Goal: Task Accomplishment & Management: Manage account settings

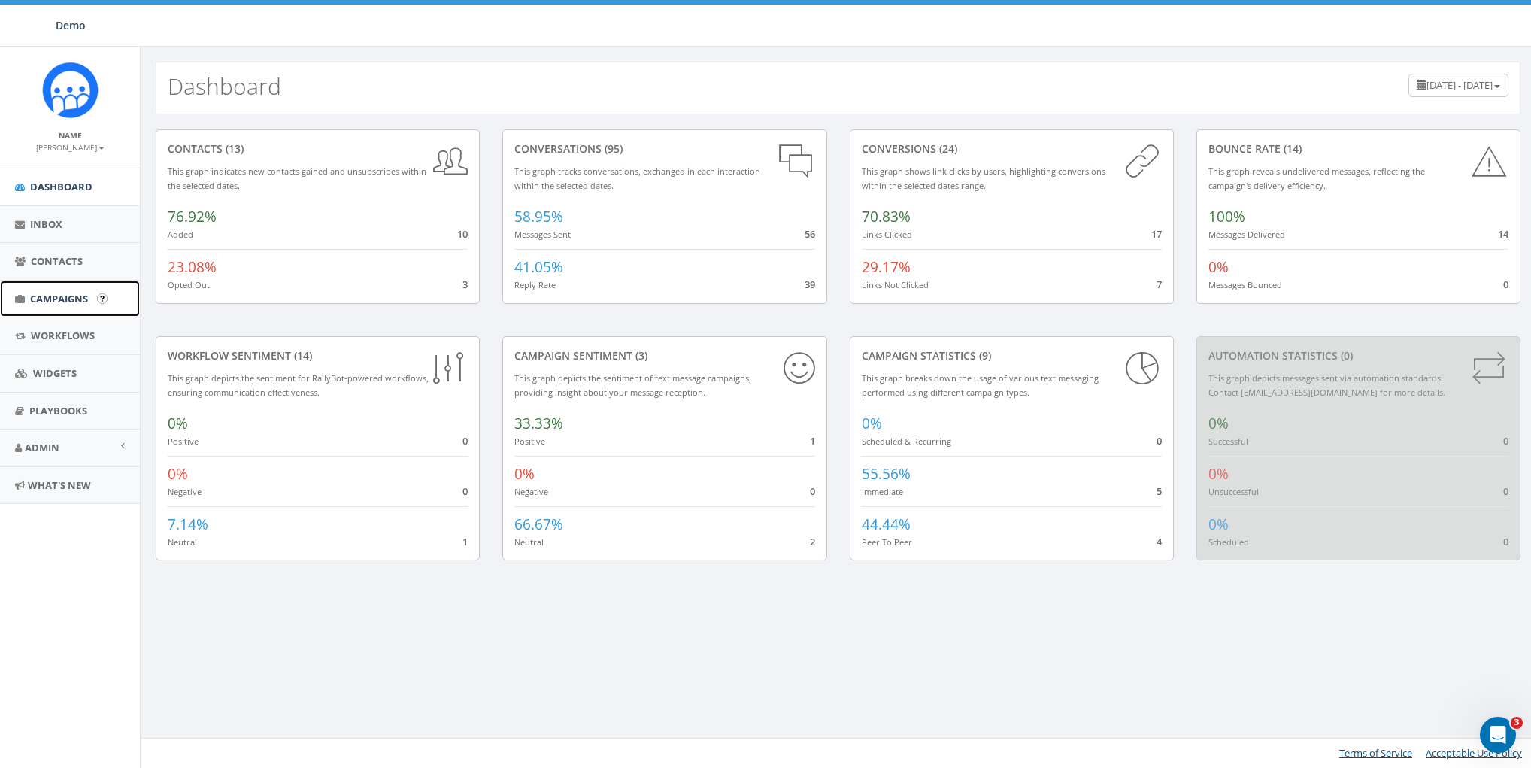
click at [53, 288] on link "Campaigns" at bounding box center [70, 299] width 140 height 37
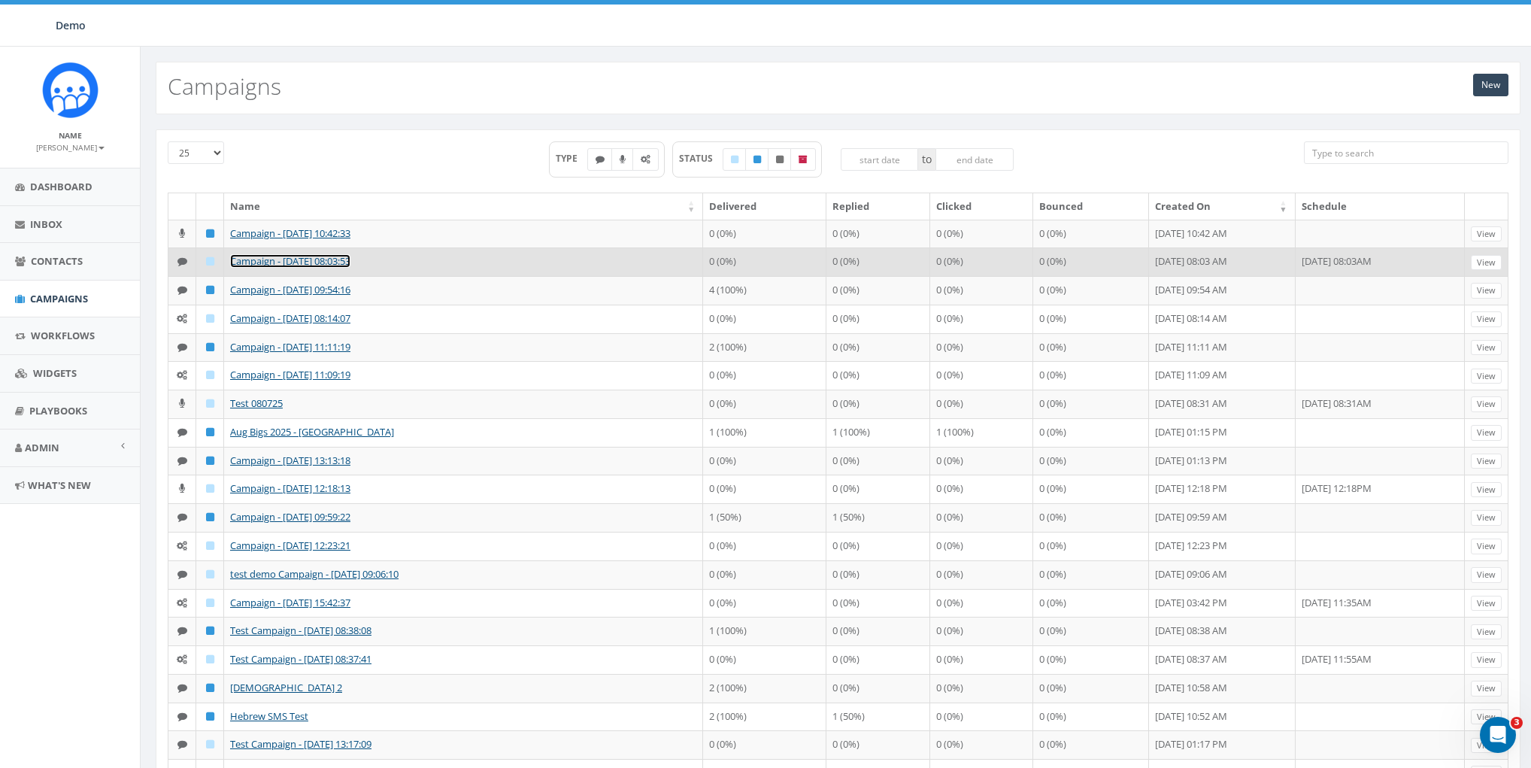
drag, startPoint x: 269, startPoint y: 270, endPoint x: 277, endPoint y: 272, distance: 8.4
click at [268, 268] on link "Campaign - [DATE] 08:03:53" at bounding box center [290, 261] width 120 height 14
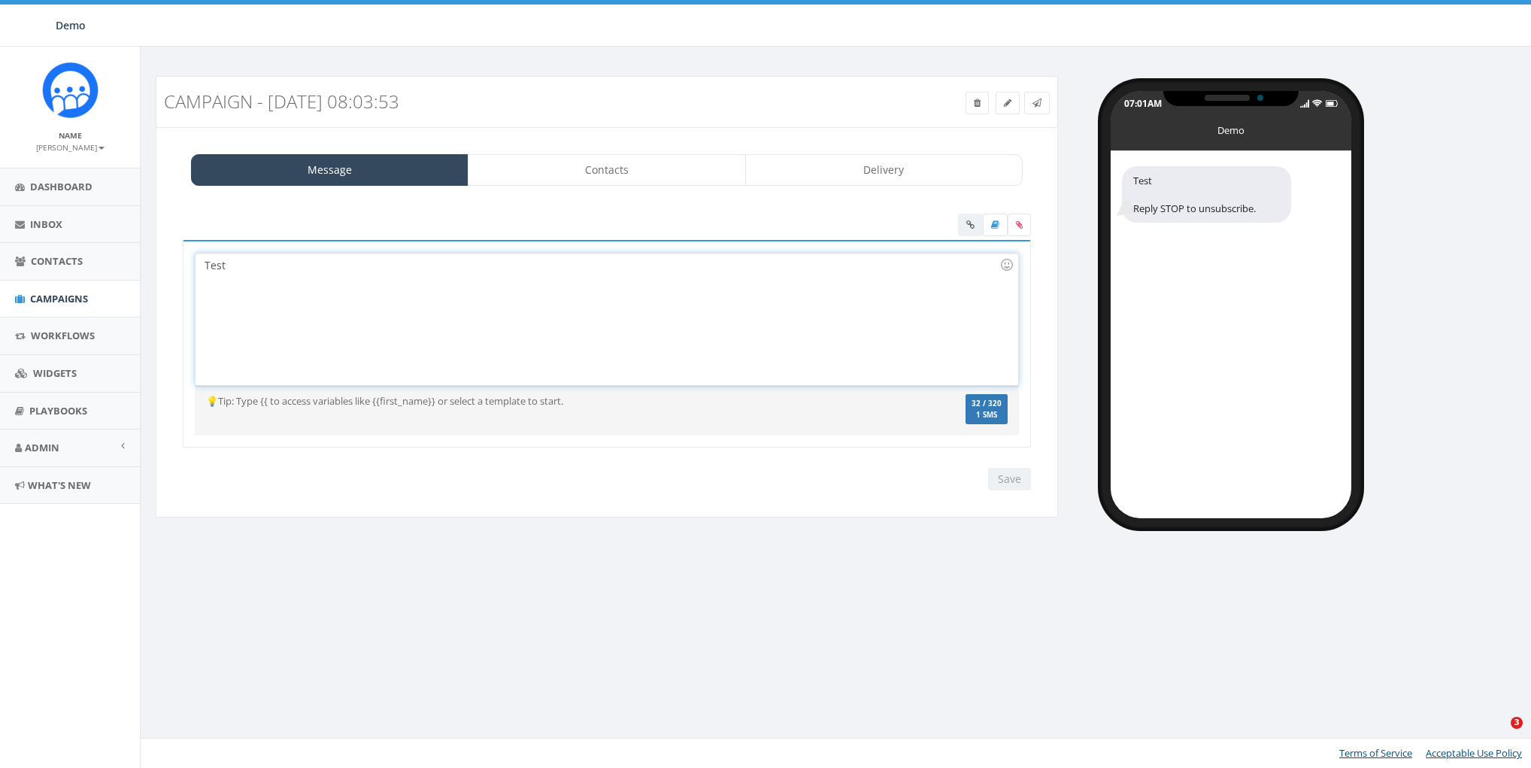
click at [660, 277] on div "Test" at bounding box center [607, 319] width 822 height 132
click at [969, 222] on div at bounding box center [994, 227] width 73 height 26
click at [678, 299] on div "Test" at bounding box center [607, 319] width 822 height 132
click at [729, 676] on div "Campaign - 09/08/2025, 08:03:53 Test Message Status: Message Contacts Delivery …" at bounding box center [838, 407] width 1396 height 721
click at [771, 559] on div "Campaign - 09/08/2025, 08:03:53 Test Message Status: Message Contacts Delivery …" at bounding box center [838, 407] width 1396 height 721
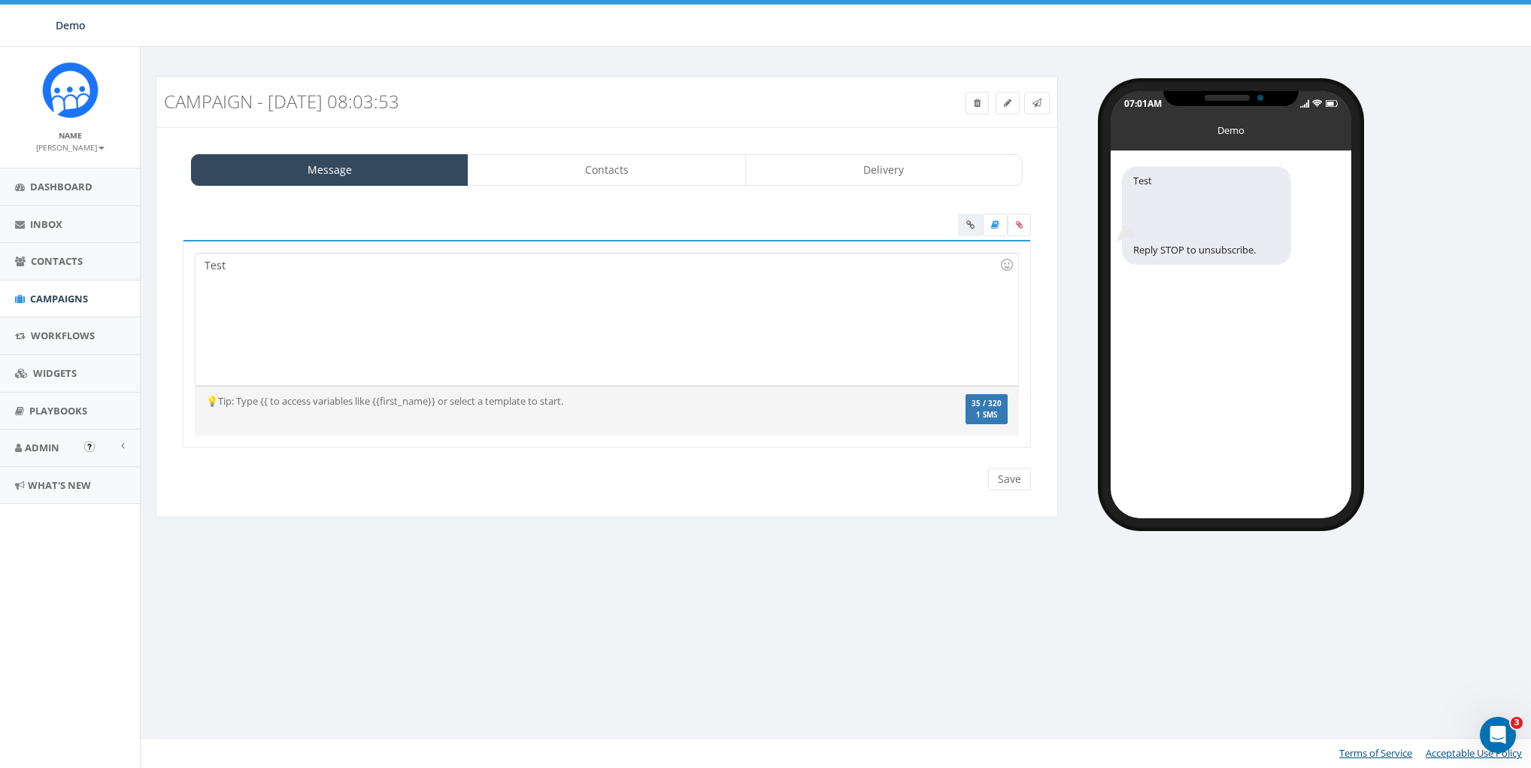
click at [969, 226] on div at bounding box center [994, 227] width 73 height 26
click at [60, 303] on span "Campaigns" at bounding box center [59, 299] width 58 height 14
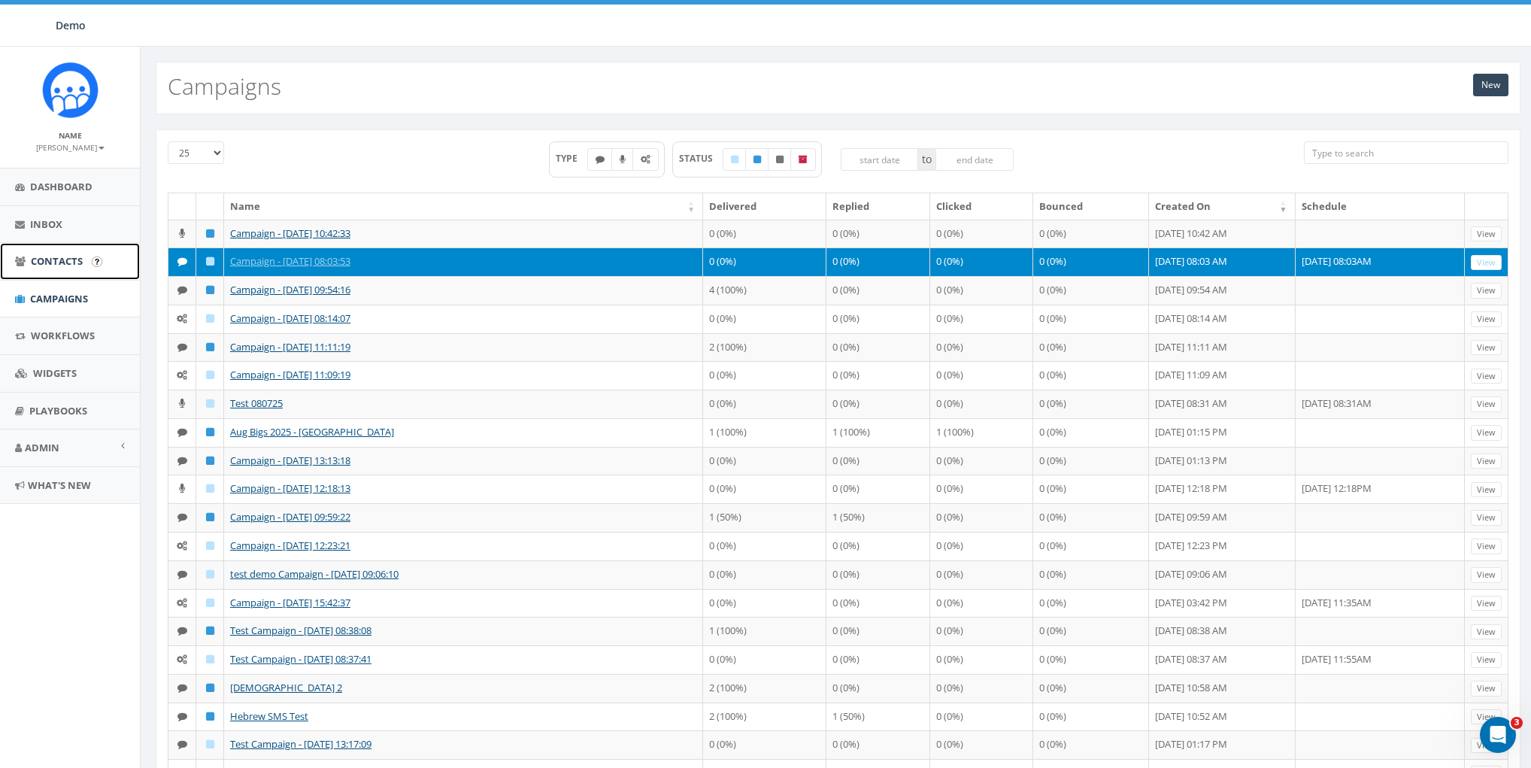
click at [32, 256] on span "Contacts" at bounding box center [57, 261] width 52 height 14
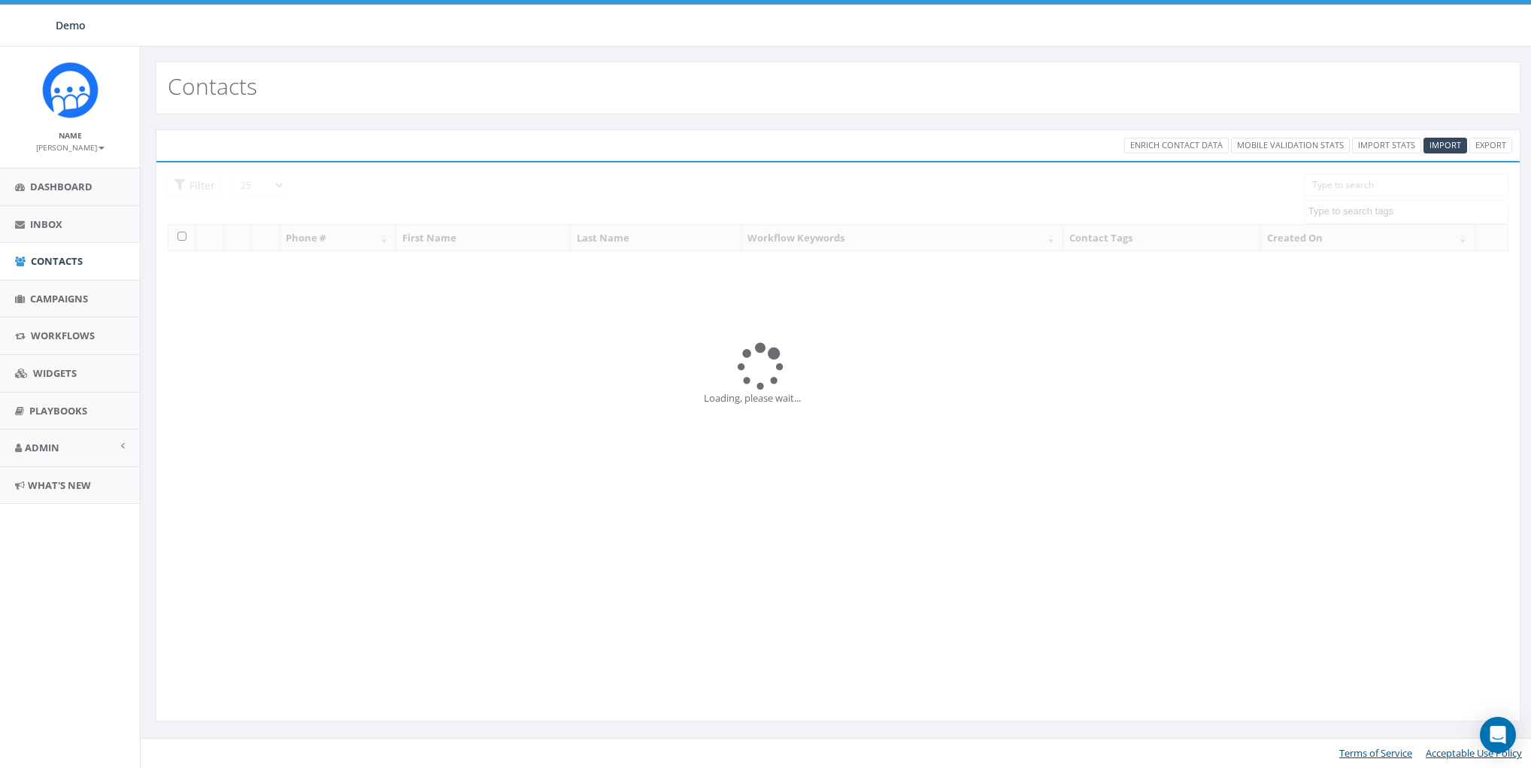
select select
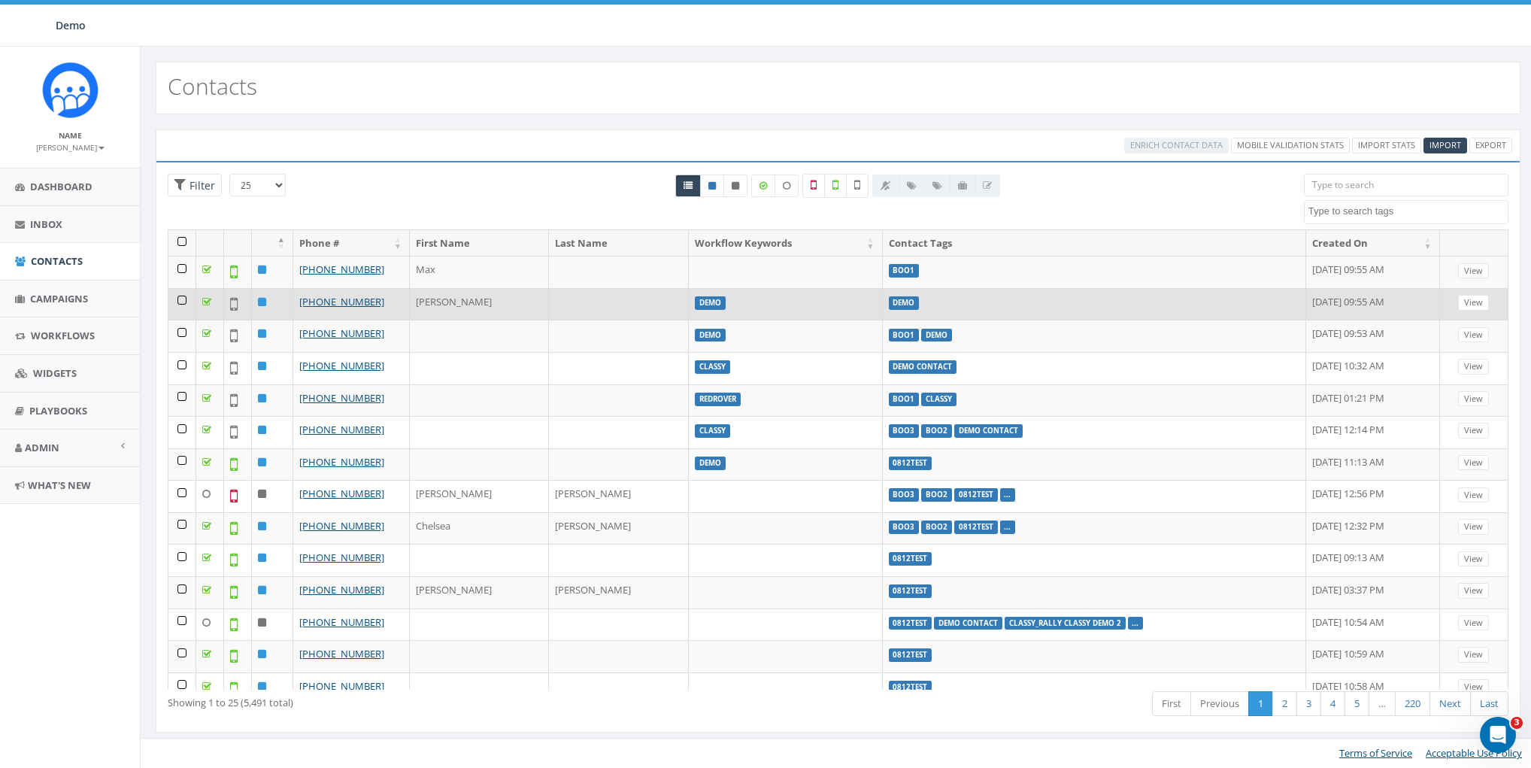
click at [184, 288] on td at bounding box center [182, 304] width 28 height 32
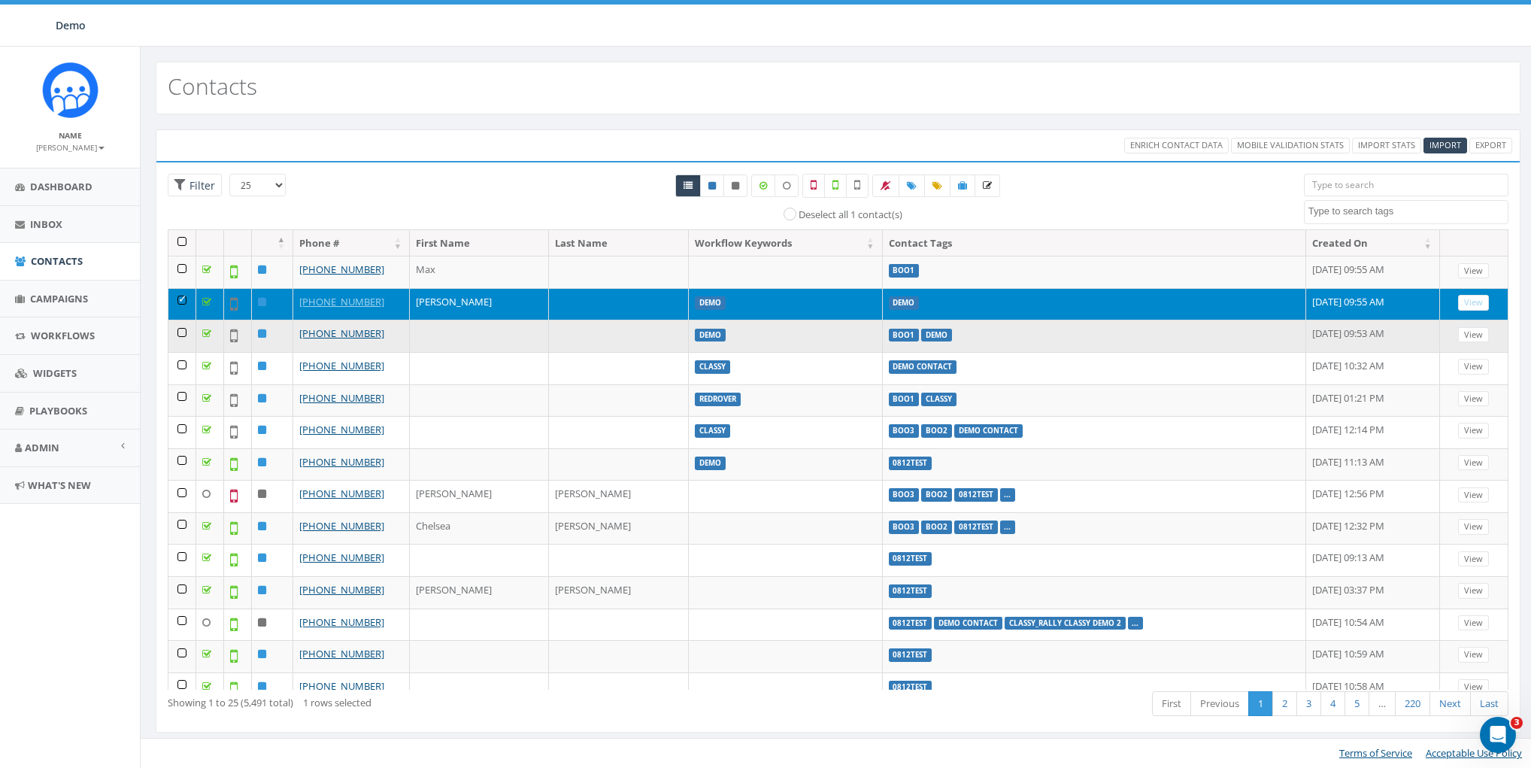
click at [181, 333] on td at bounding box center [182, 336] width 28 height 32
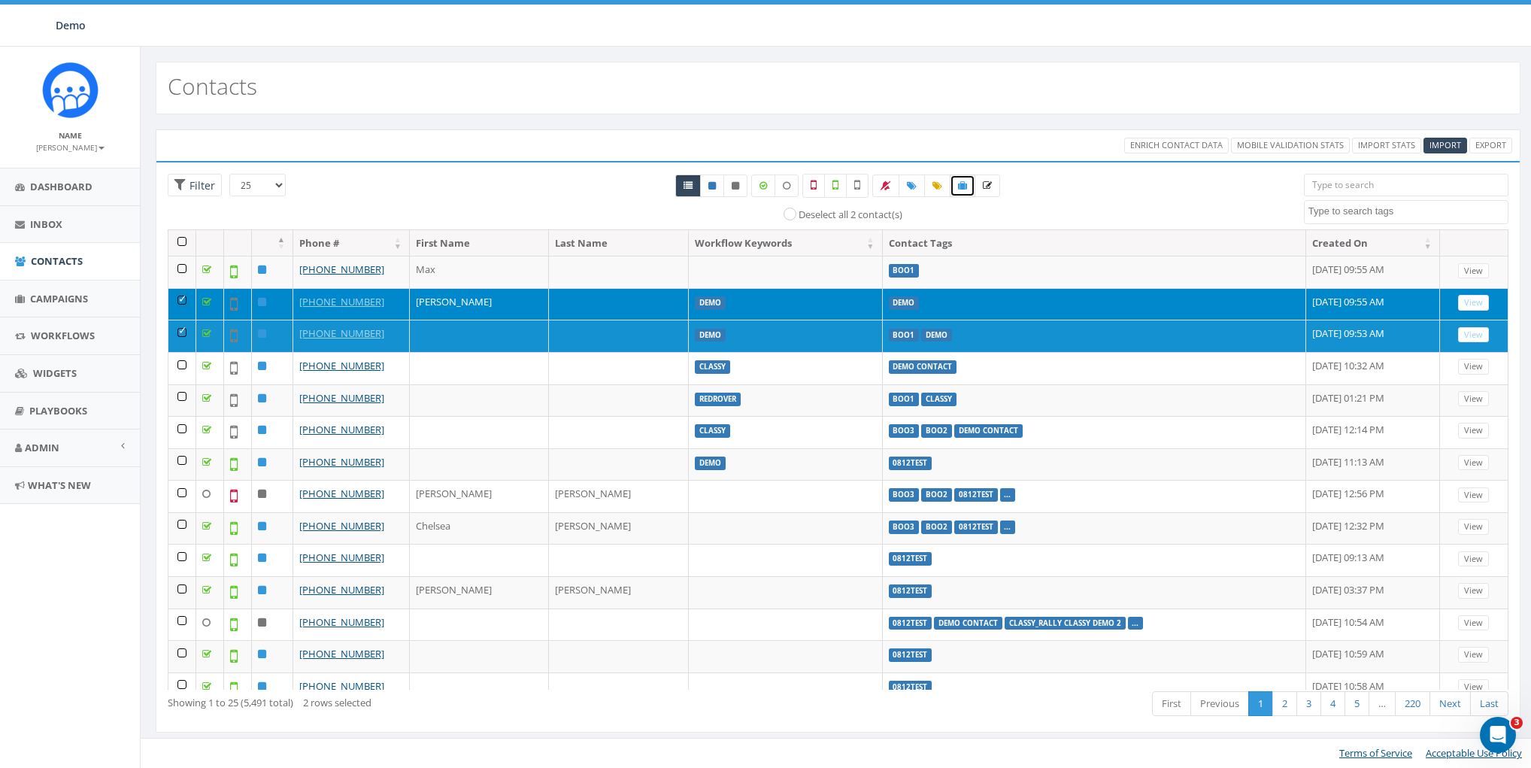
click at [960, 184] on icon at bounding box center [962, 185] width 9 height 9
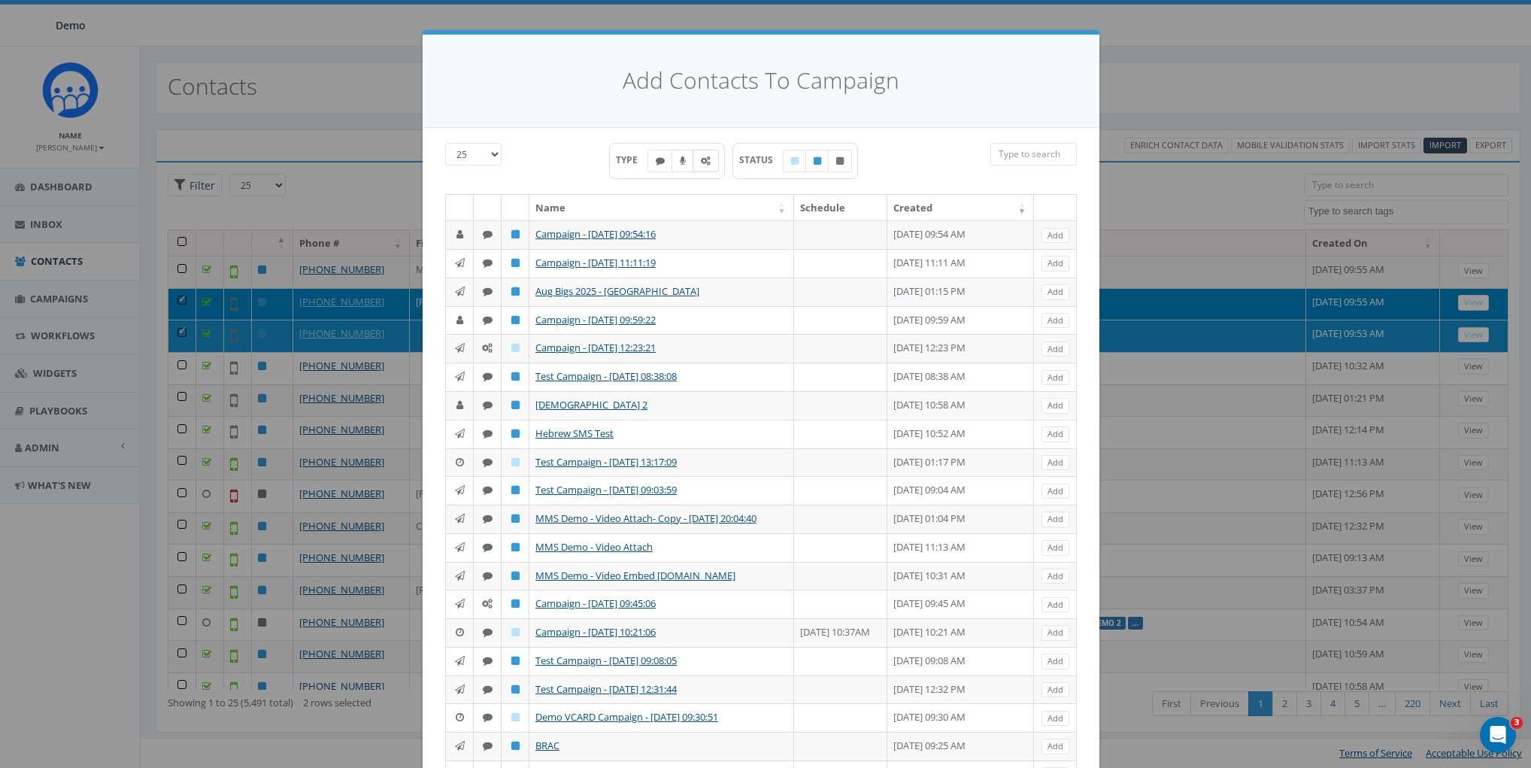
click at [708, 163] on label at bounding box center [706, 161] width 26 height 23
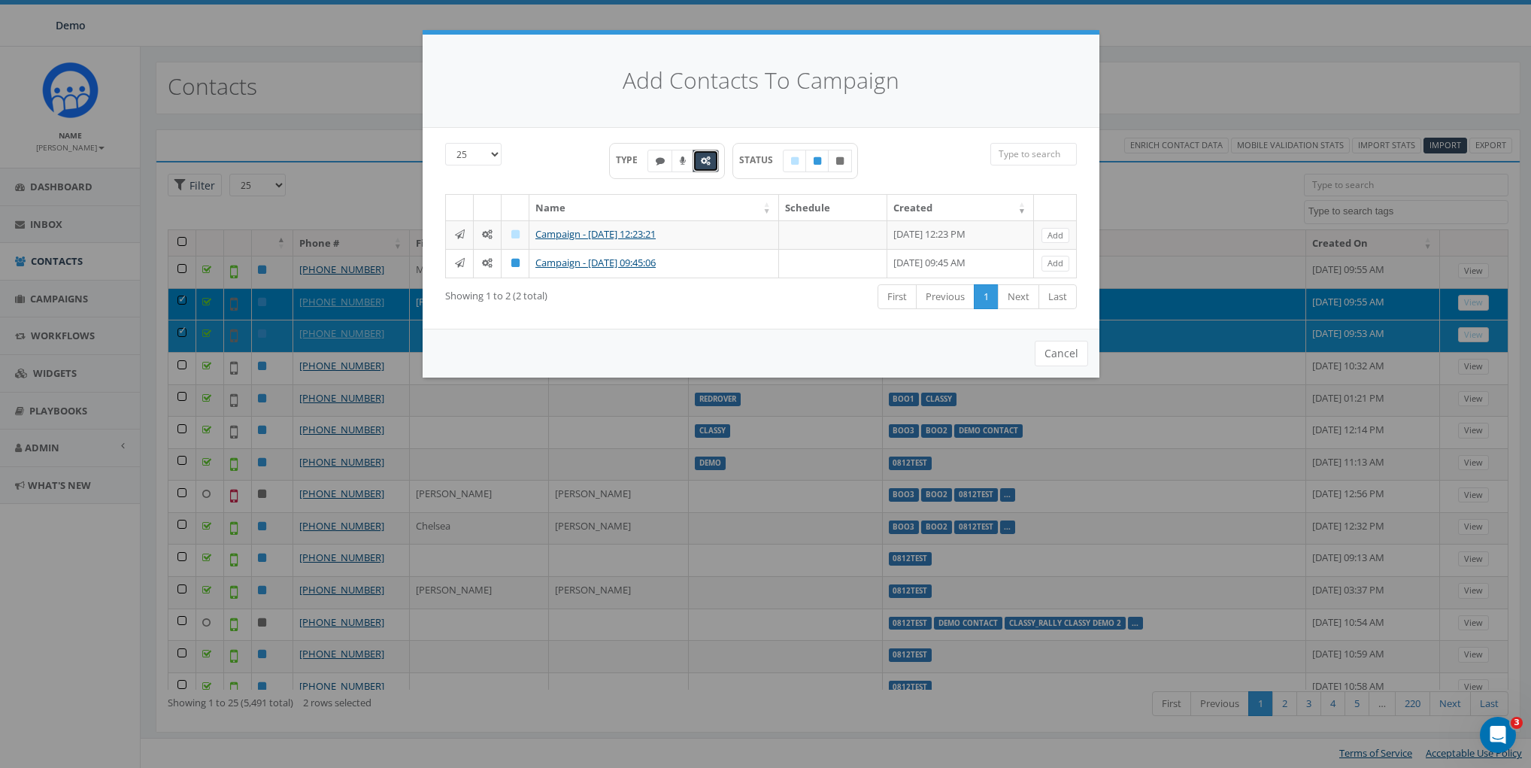
click at [702, 160] on icon at bounding box center [706, 160] width 10 height 9
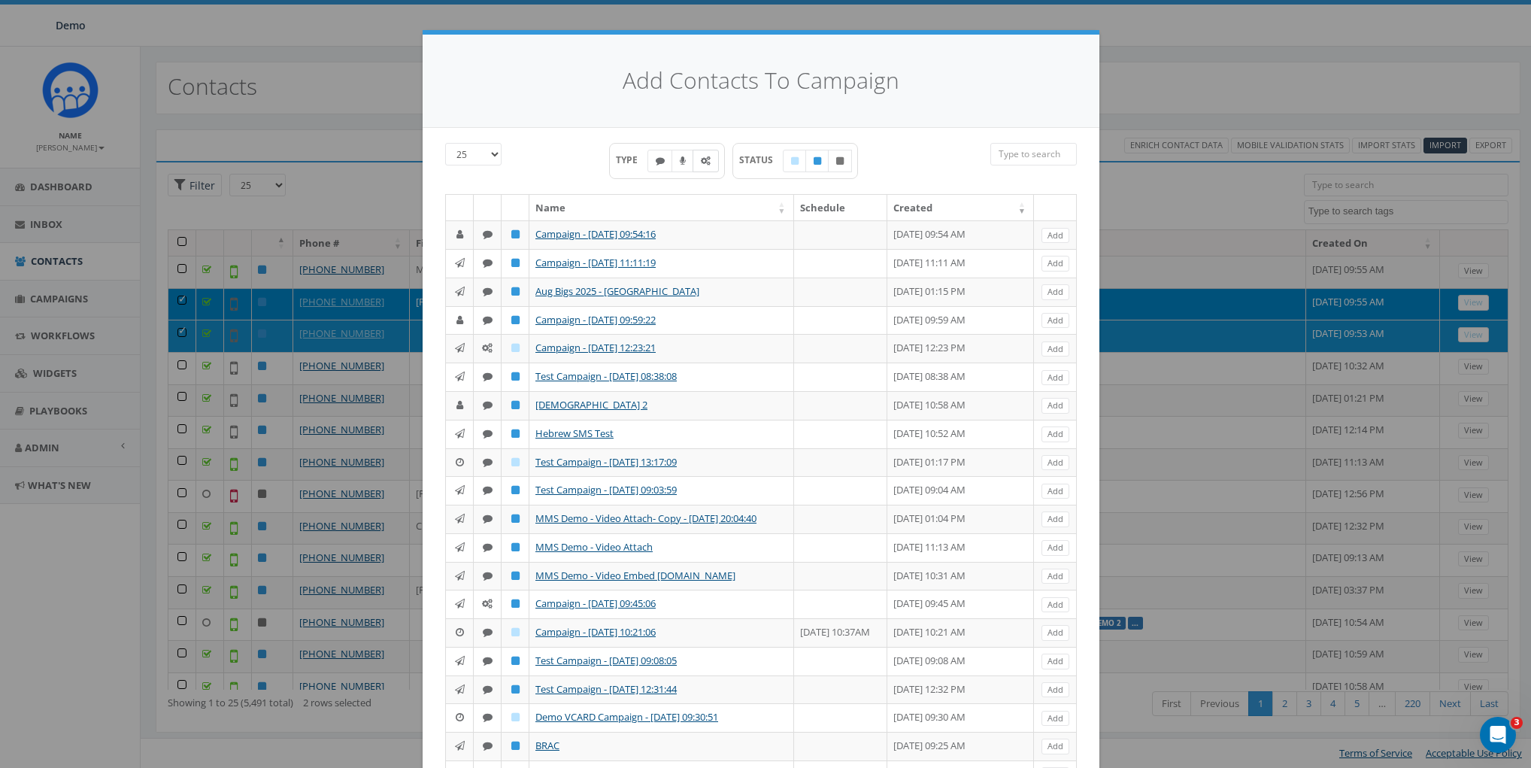
click at [702, 160] on icon at bounding box center [706, 160] width 10 height 9
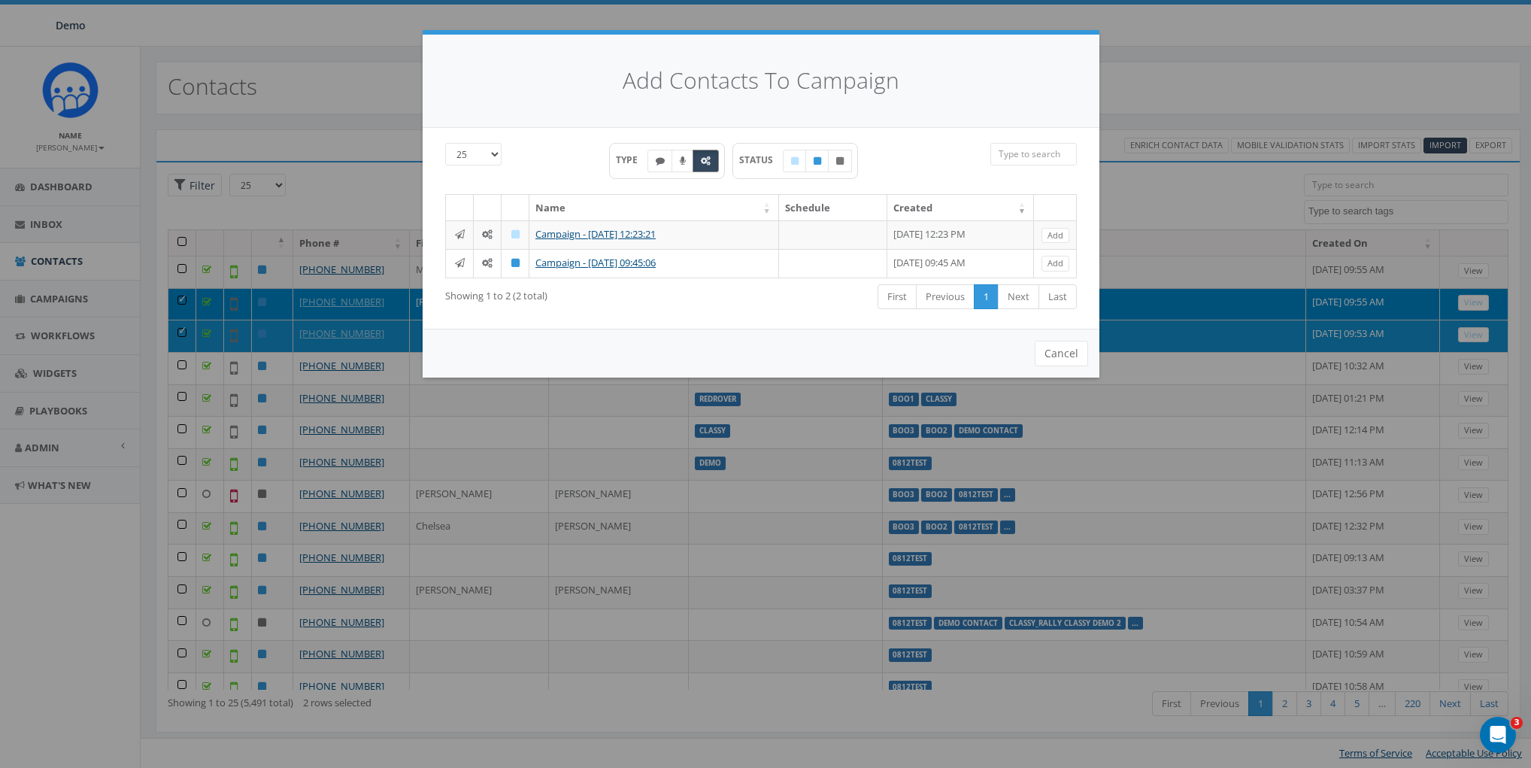
click at [702, 160] on icon at bounding box center [706, 160] width 10 height 9
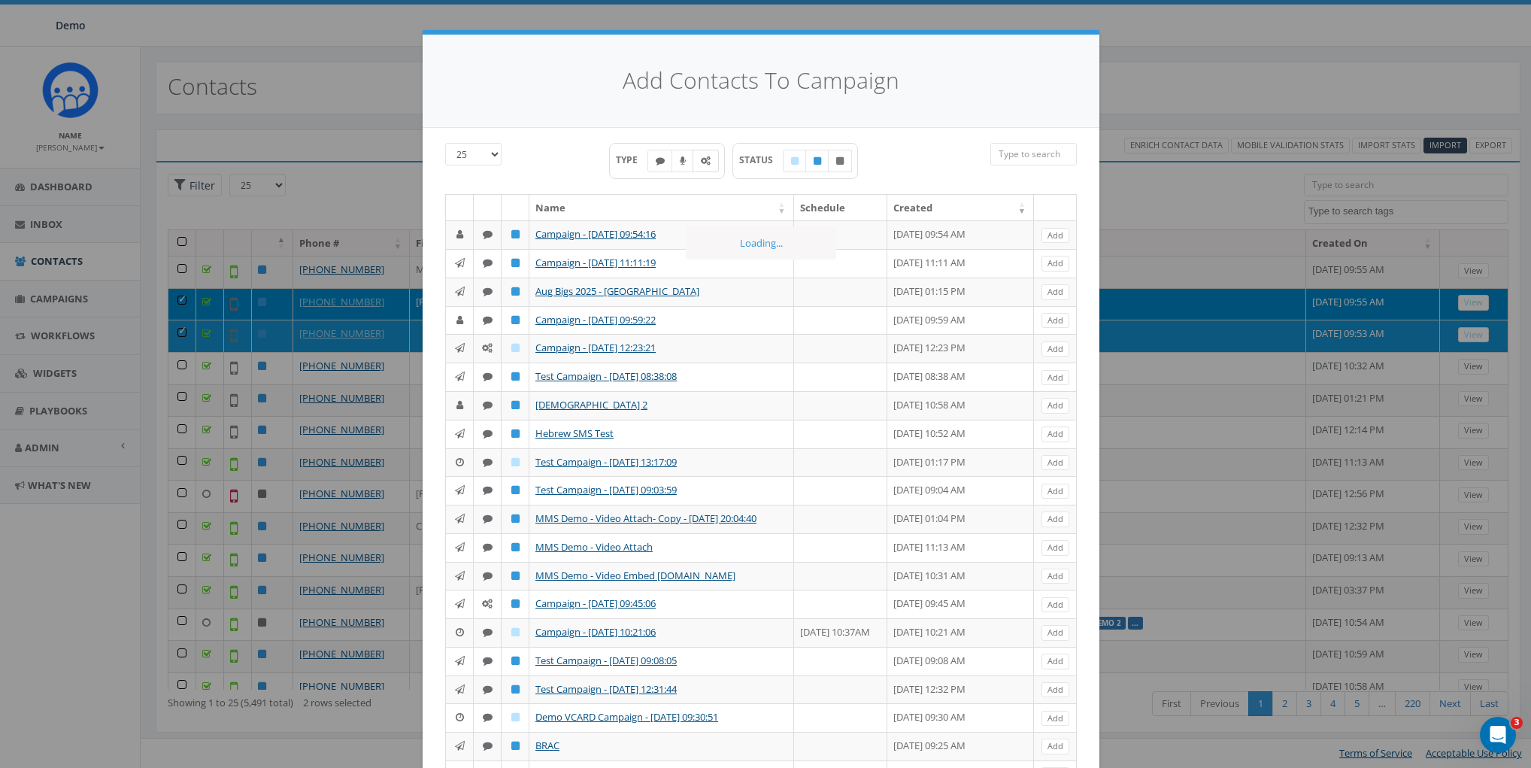
click at [702, 160] on icon at bounding box center [706, 160] width 10 height 9
checkbox input "true"
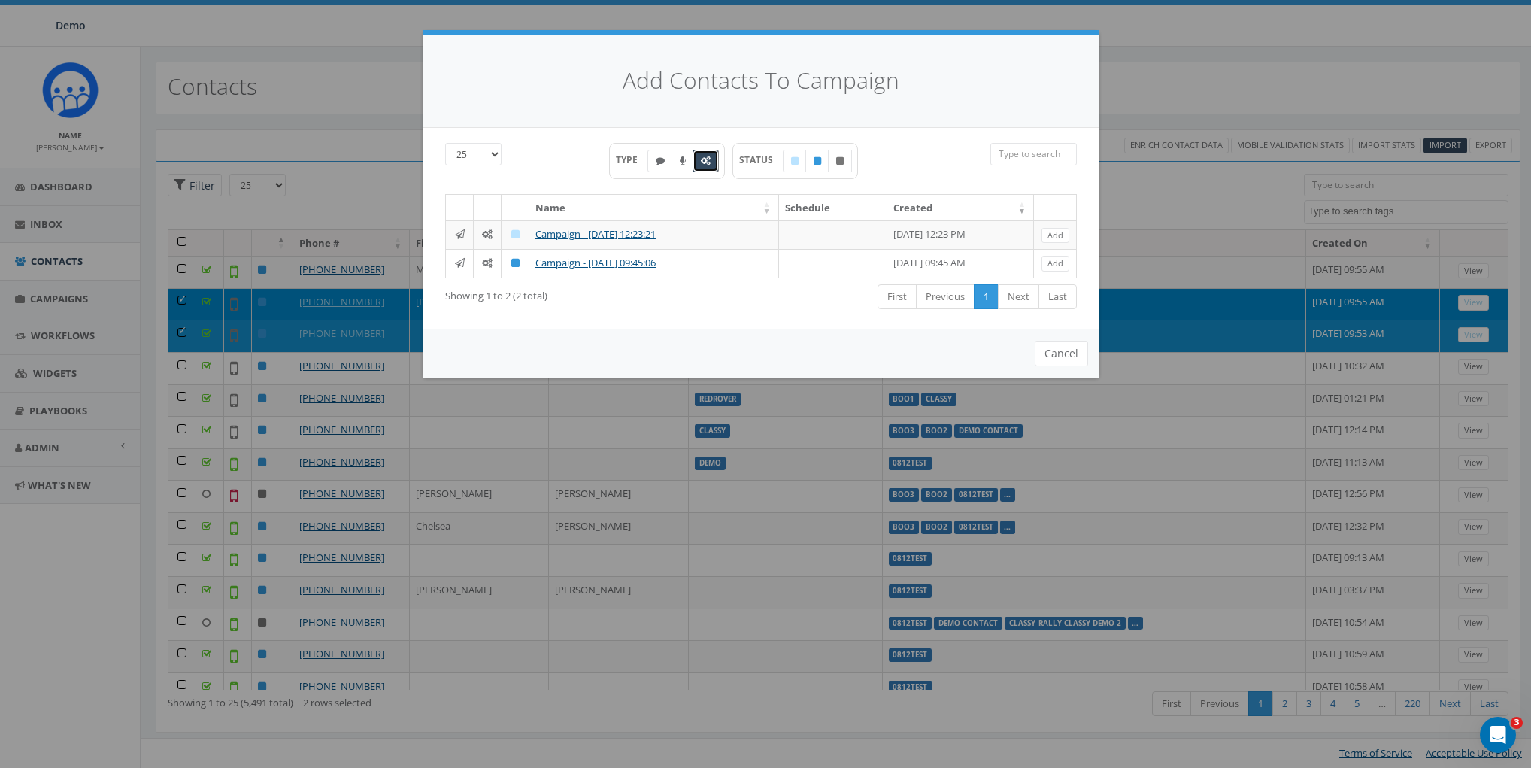
click at [746, 329] on div "Cancel" at bounding box center [761, 353] width 677 height 49
click at [1076, 344] on button "Cancel" at bounding box center [1061, 354] width 53 height 26
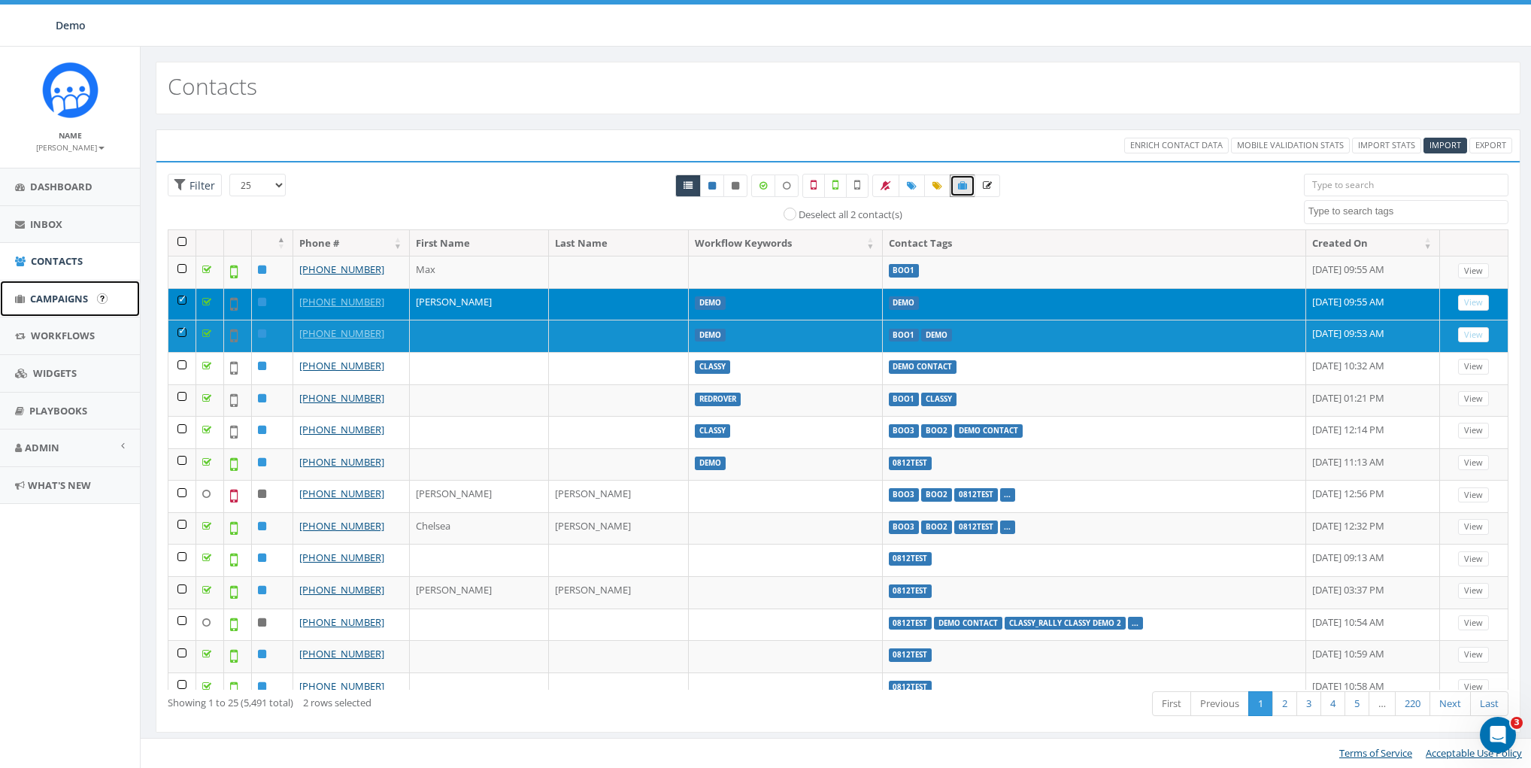
click at [44, 293] on span "Campaigns" at bounding box center [59, 299] width 58 height 14
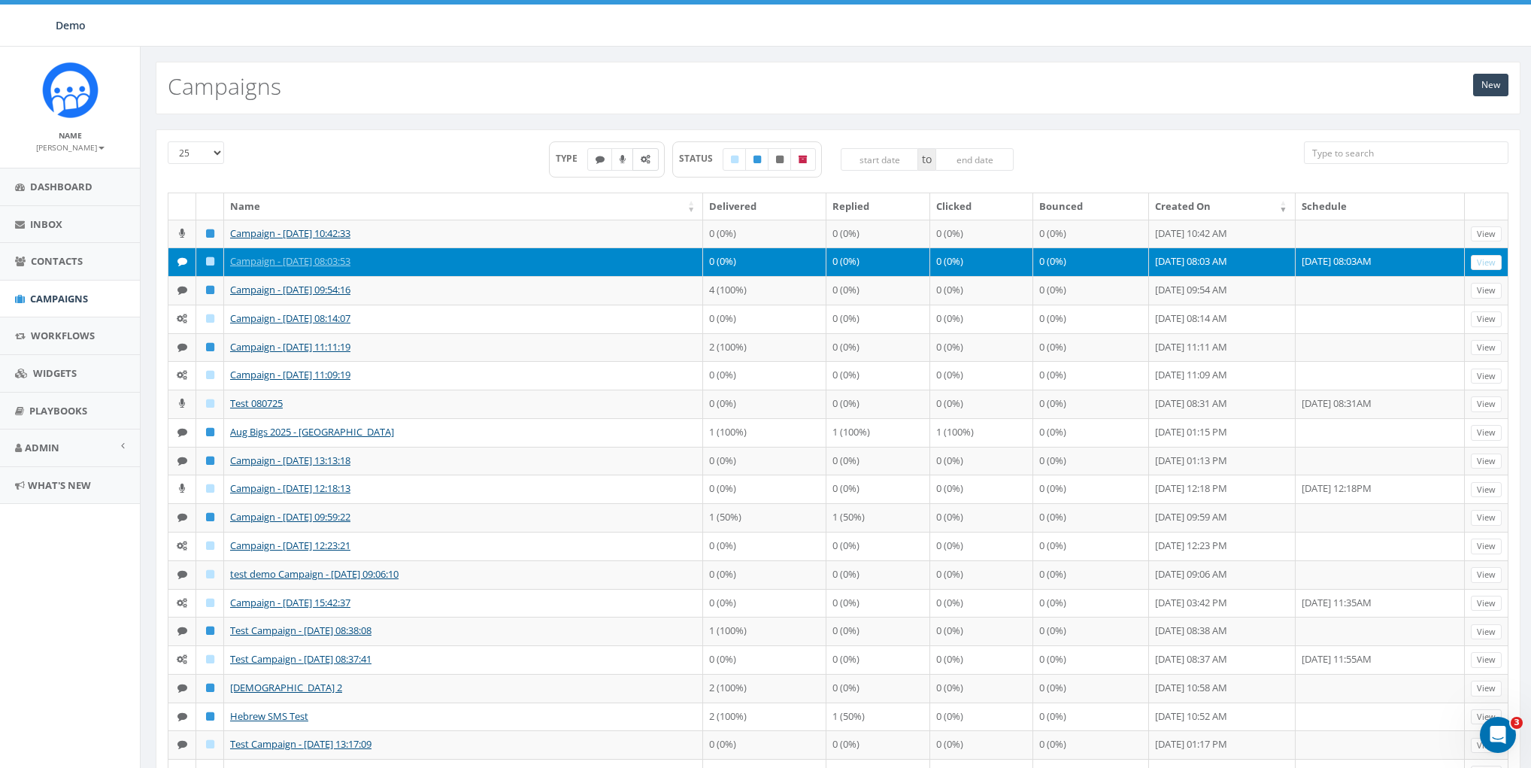
click at [642, 161] on icon at bounding box center [646, 159] width 10 height 9
checkbox input "true"
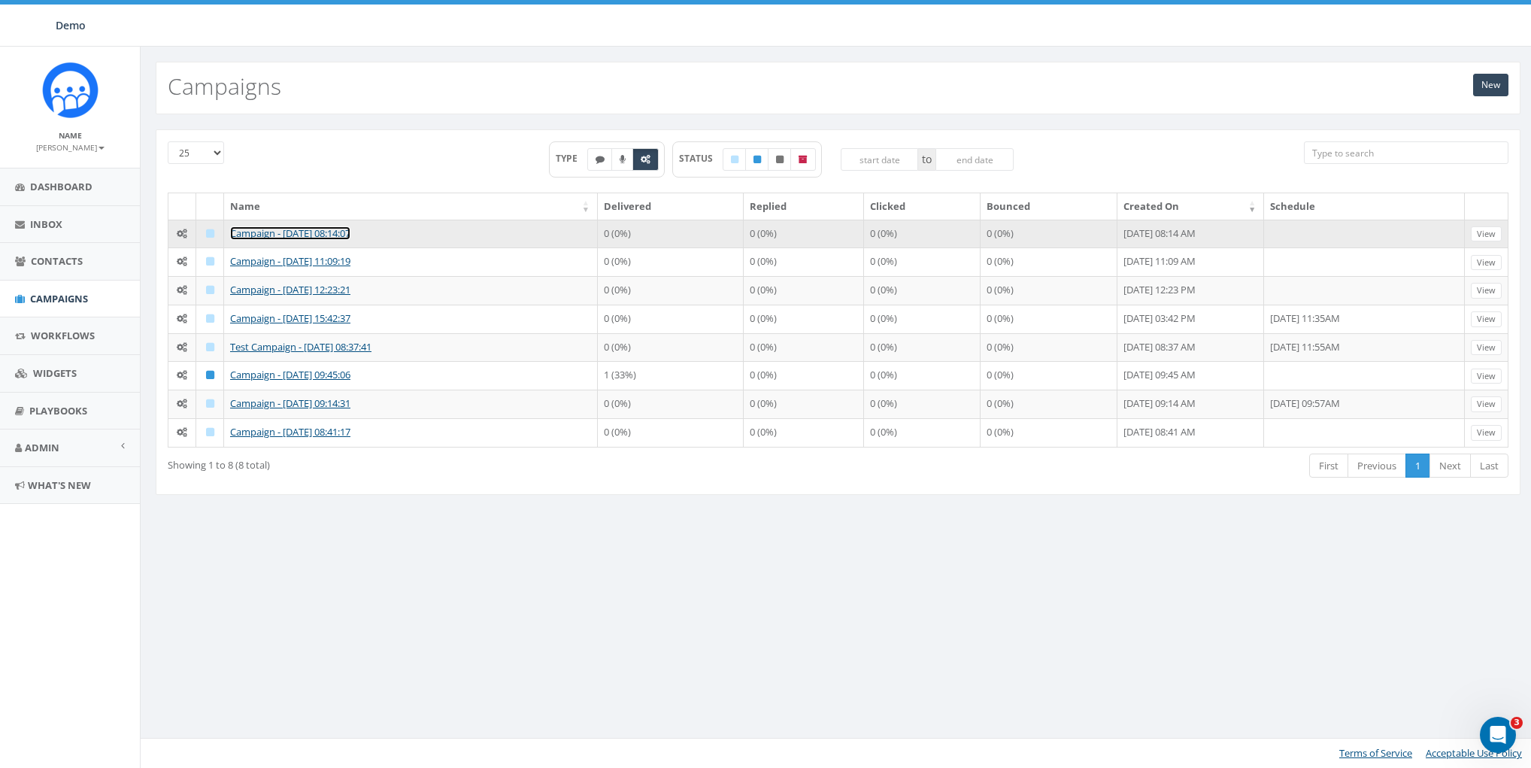
click at [278, 230] on link "Campaign - [DATE] 08:14:07" at bounding box center [290, 233] width 120 height 14
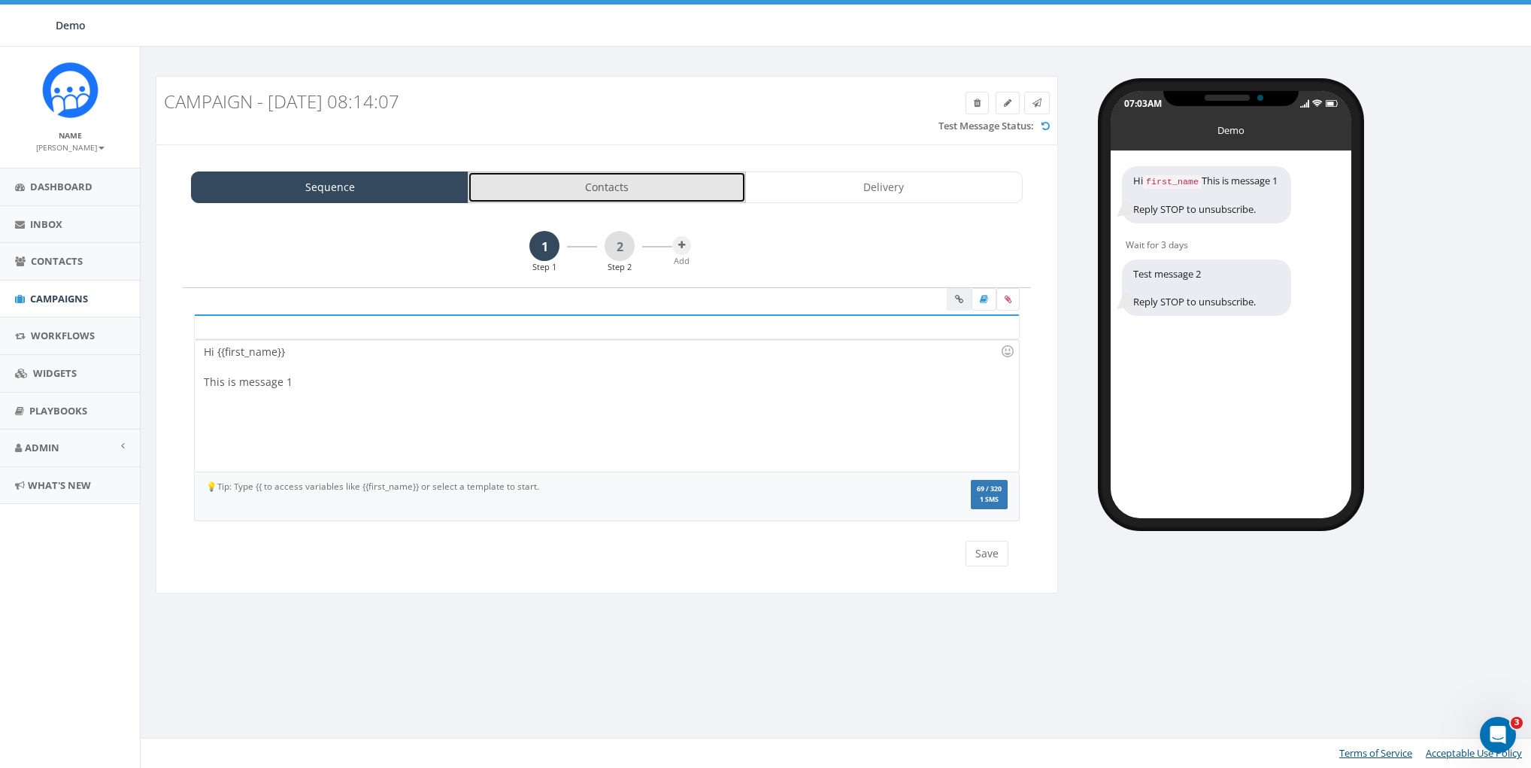
click at [651, 196] on link "Contacts" at bounding box center [607, 187] width 278 height 32
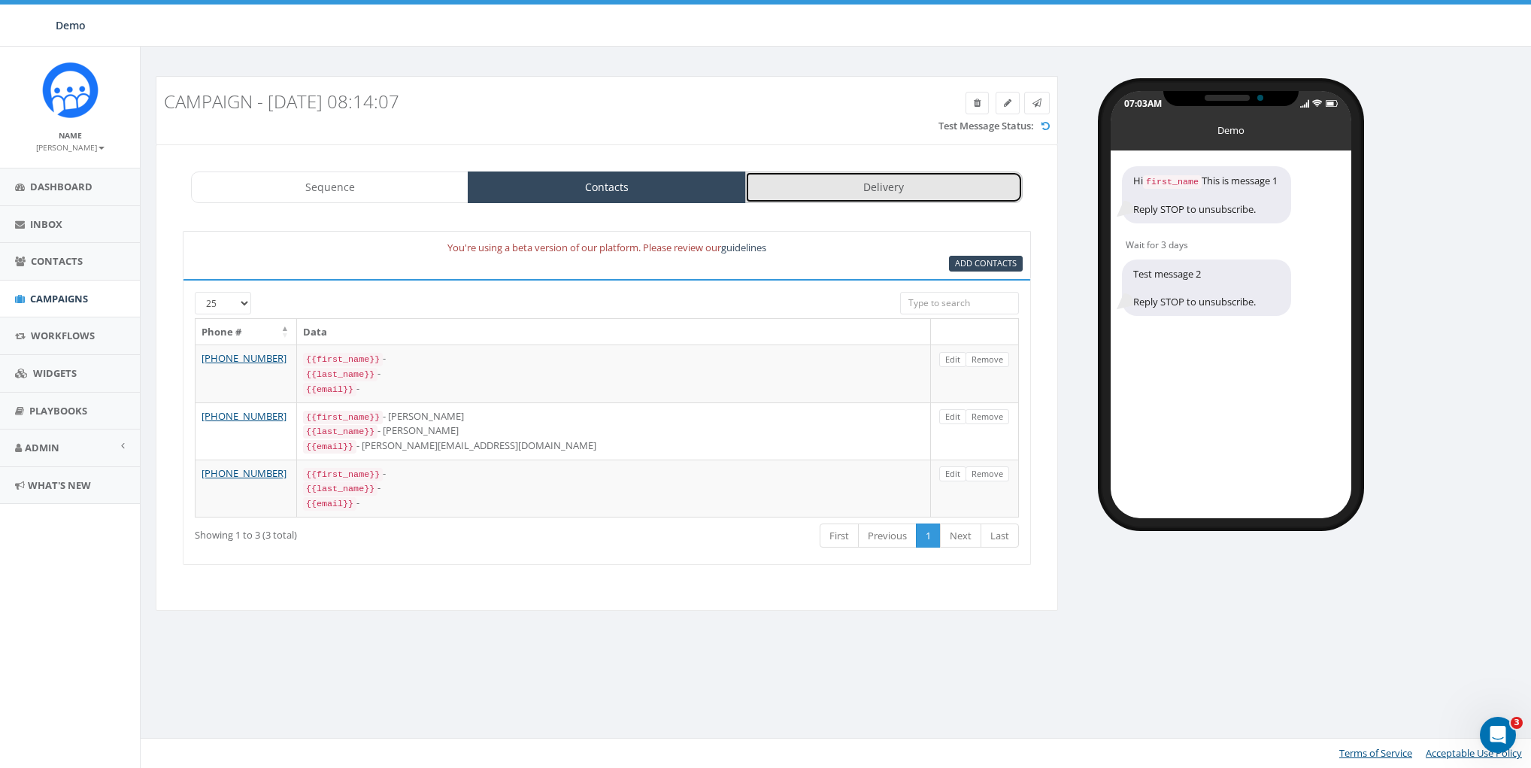
click at [950, 187] on link "Delivery" at bounding box center [884, 187] width 278 height 32
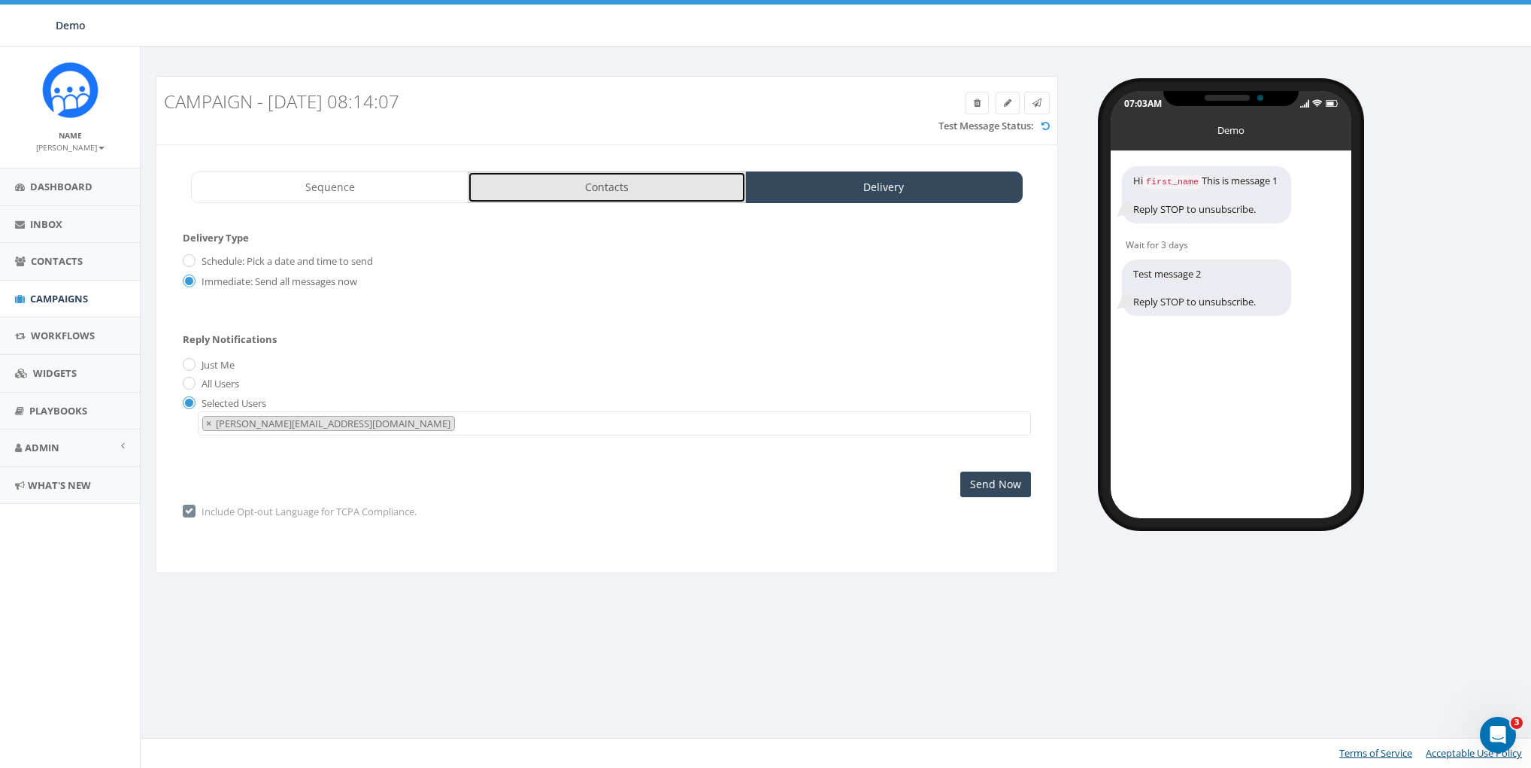
click at [667, 189] on link "Contacts" at bounding box center [607, 187] width 278 height 32
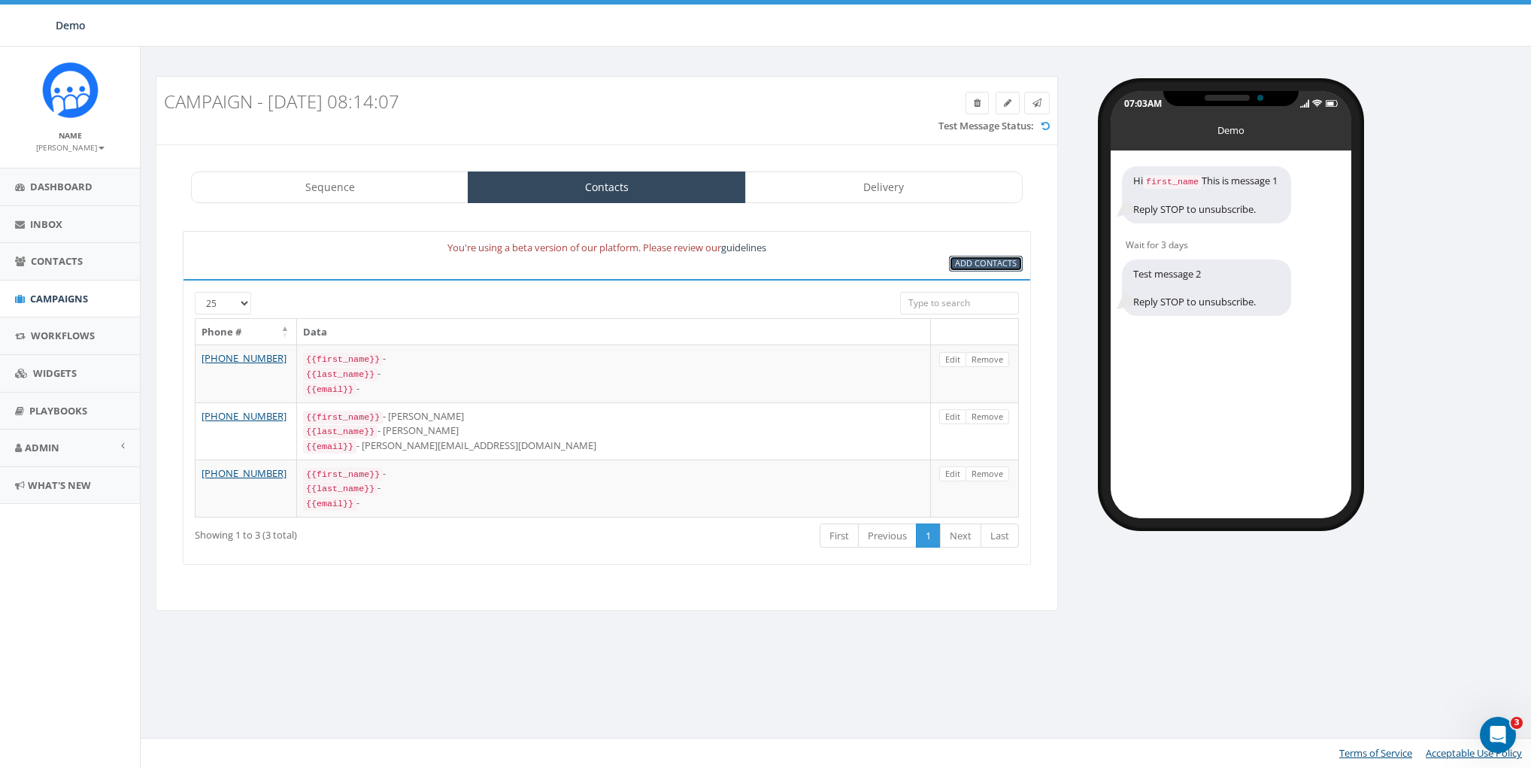
click at [969, 257] on span "Add Contacts" at bounding box center [986, 262] width 62 height 11
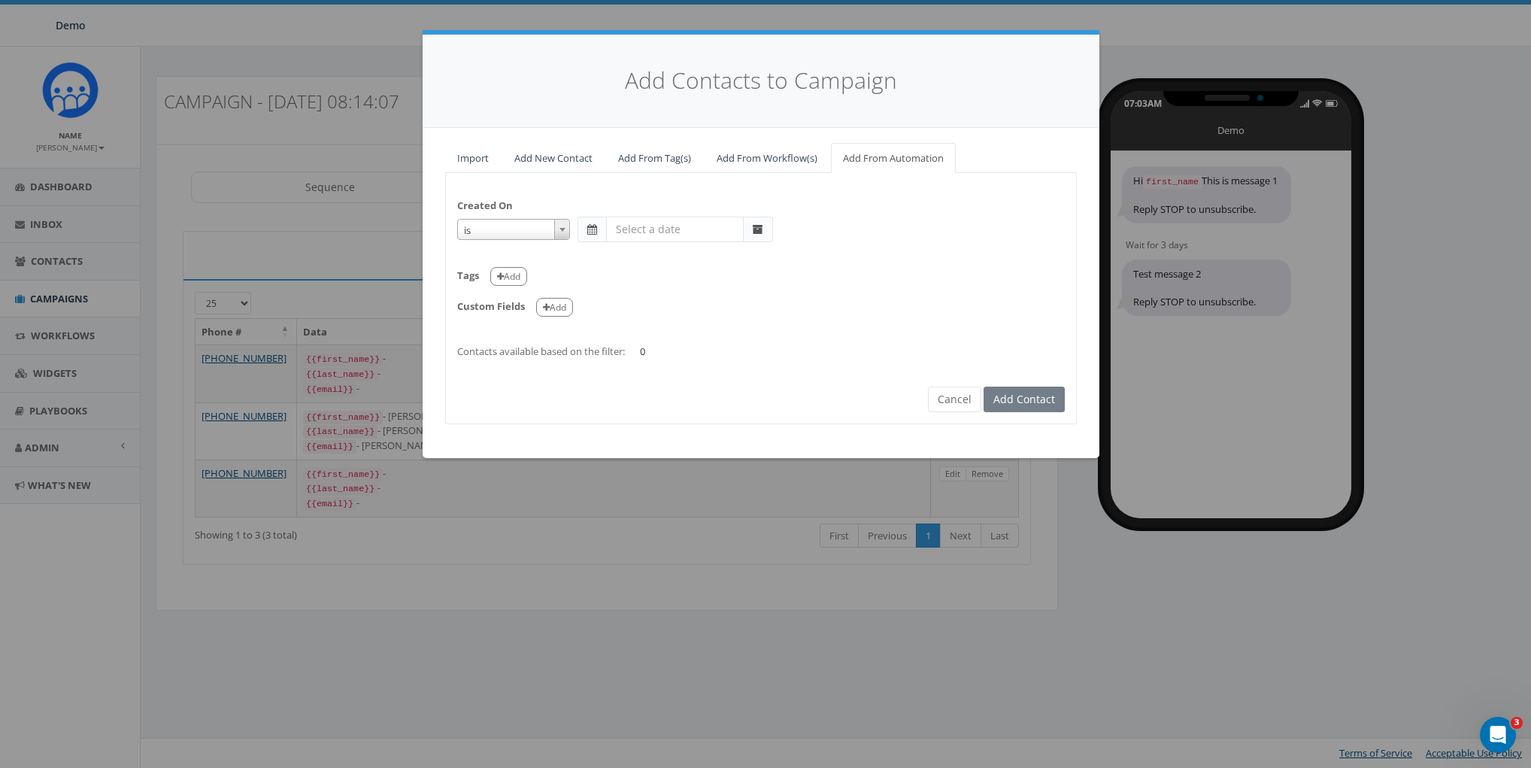
select select "is on or after"
type input "May 31 2025"
select select "contains"
select select "classy"
select select
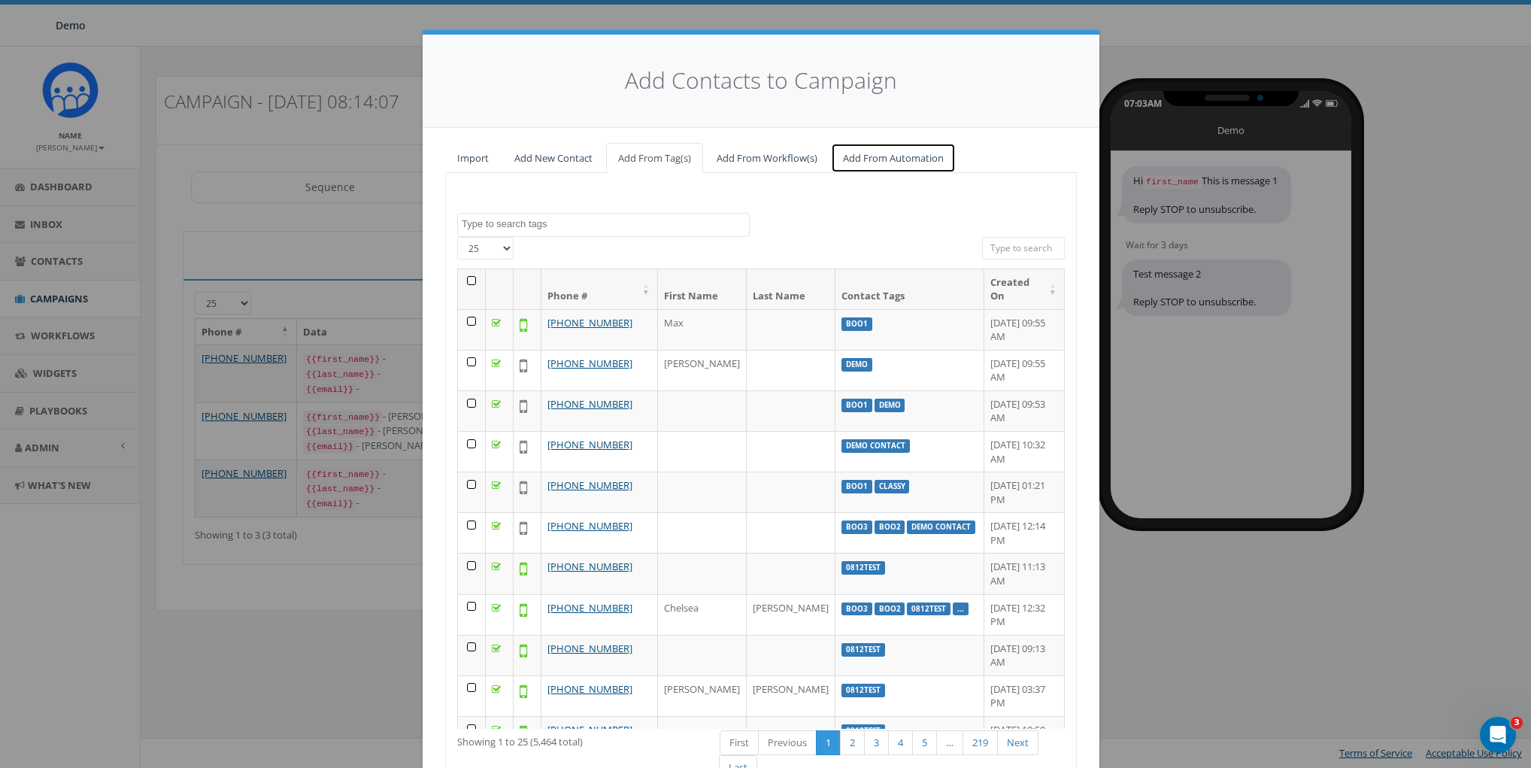
click at [851, 157] on link "Add From Automation" at bounding box center [893, 158] width 125 height 31
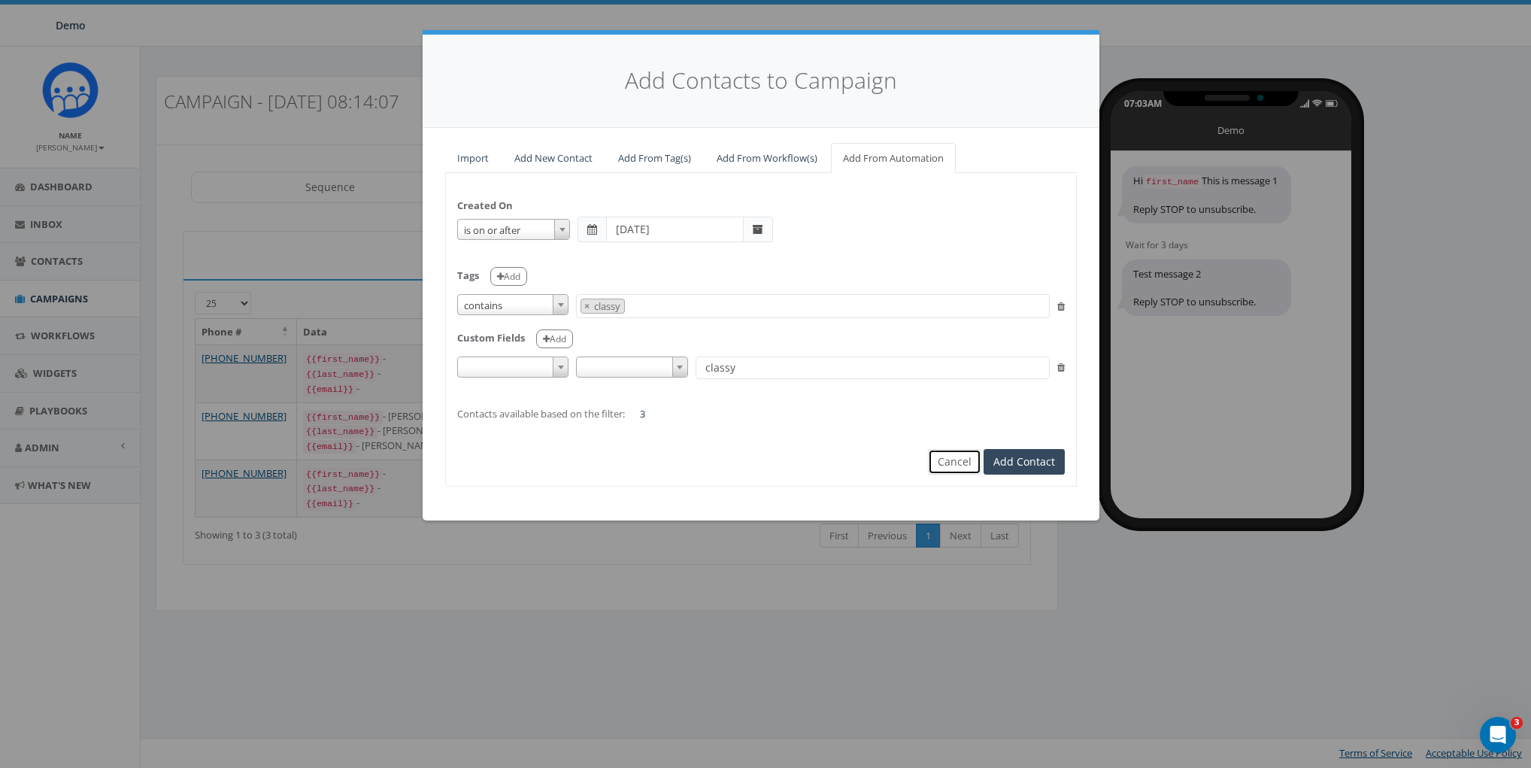
click at [947, 465] on button "Cancel" at bounding box center [954, 462] width 53 height 26
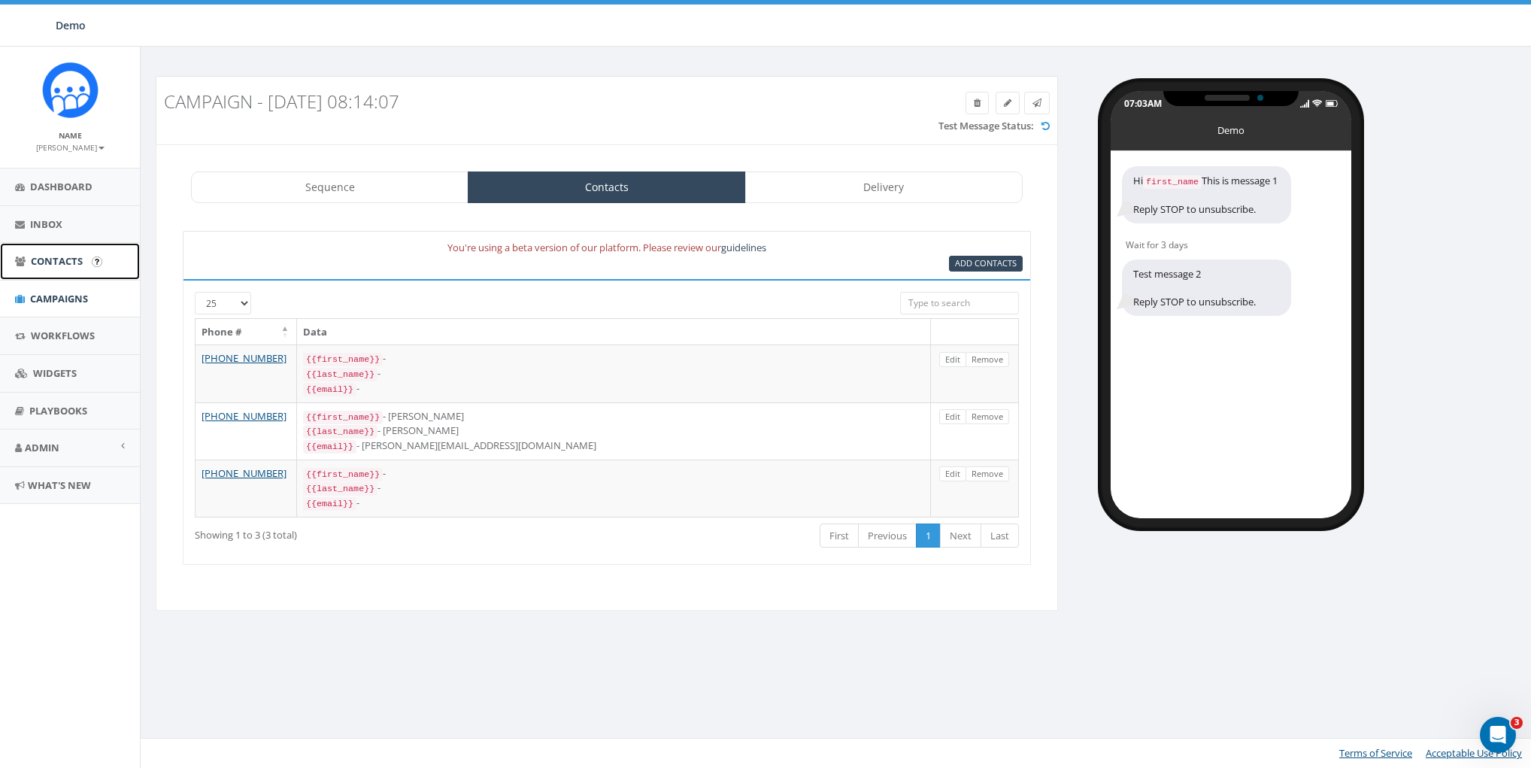
click at [58, 262] on span "Contacts" at bounding box center [57, 261] width 52 height 14
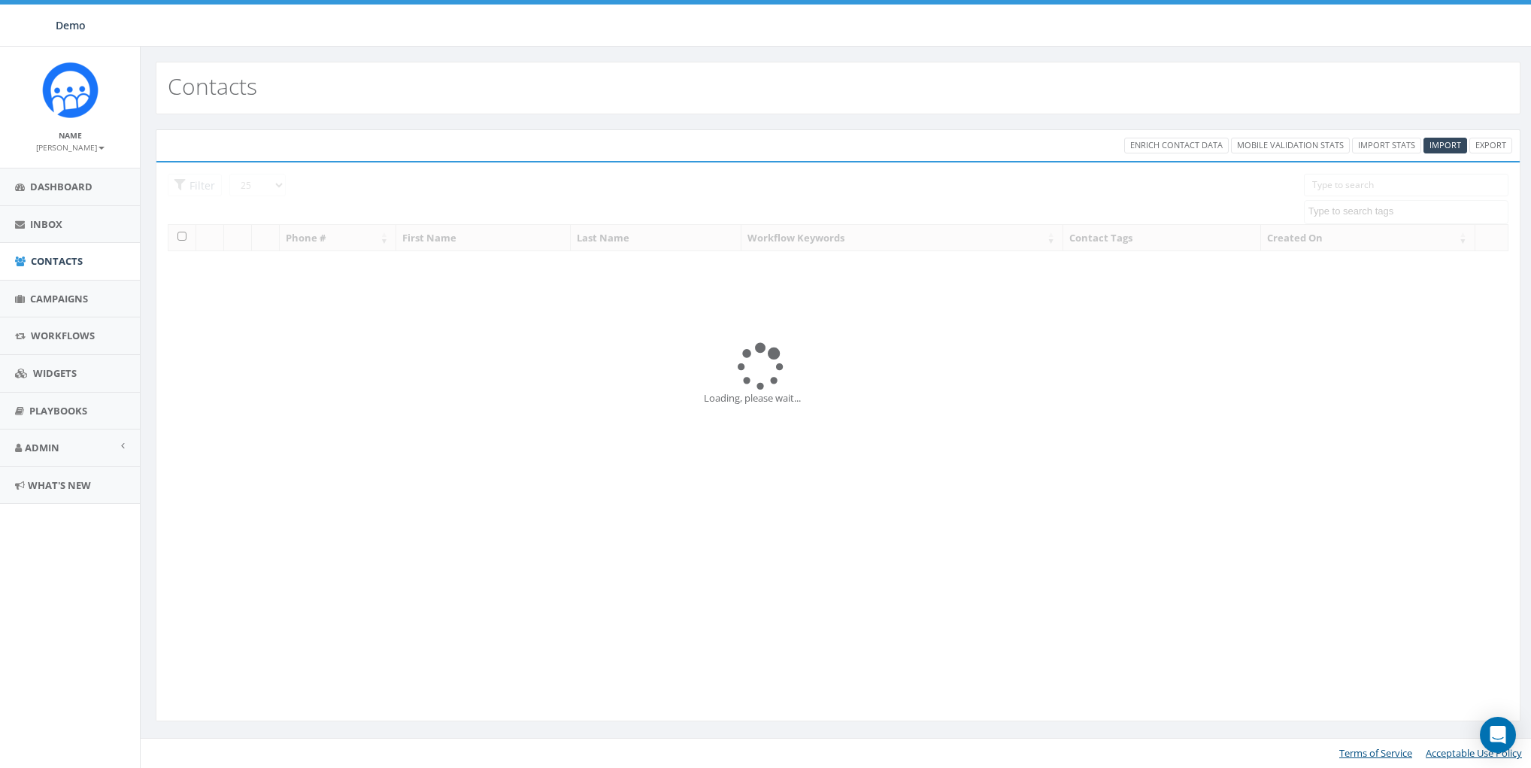
select select
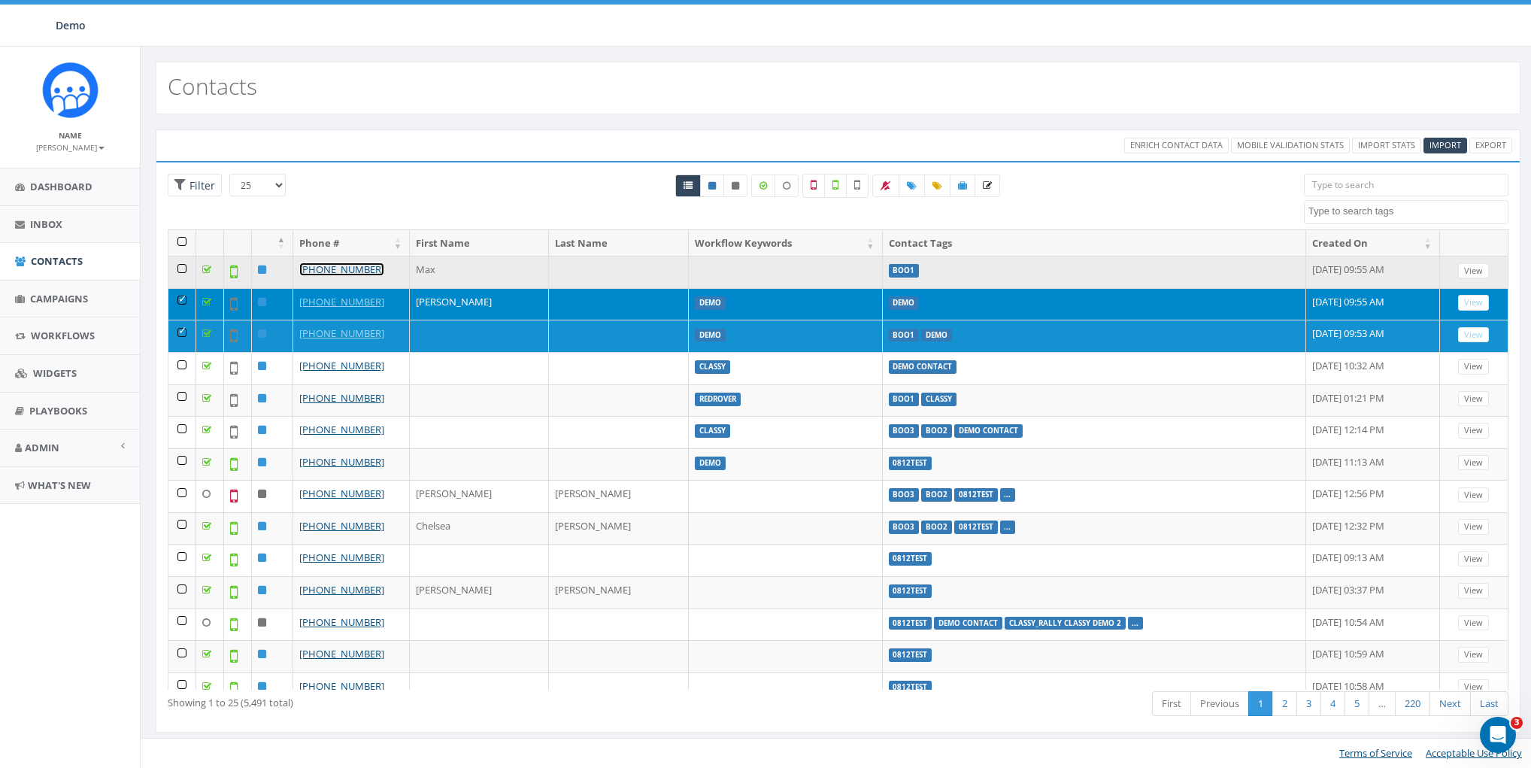
click at [354, 270] on link "[PHONE_NUMBER]" at bounding box center [341, 269] width 85 height 14
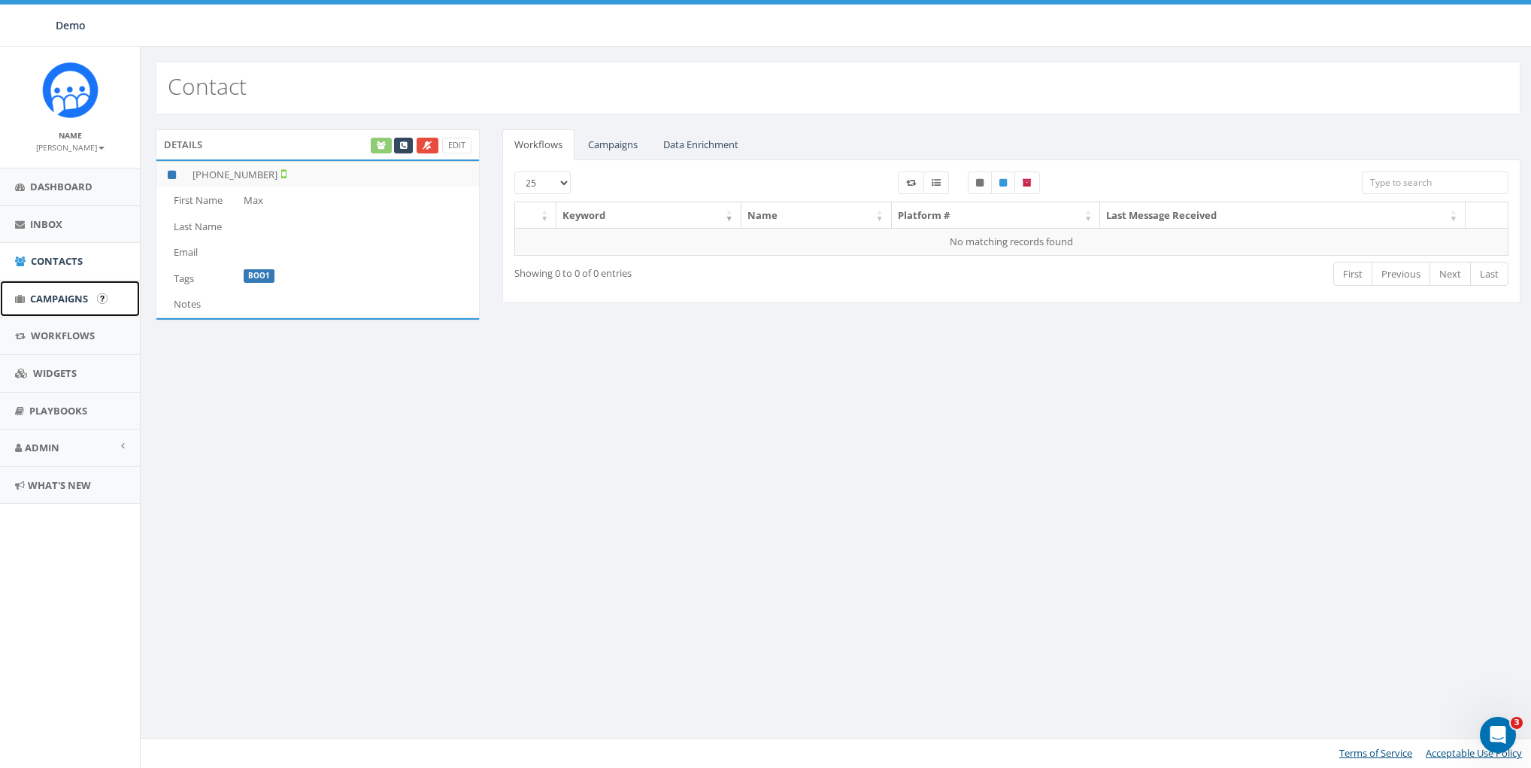
click at [44, 299] on span "Campaigns" at bounding box center [59, 299] width 58 height 14
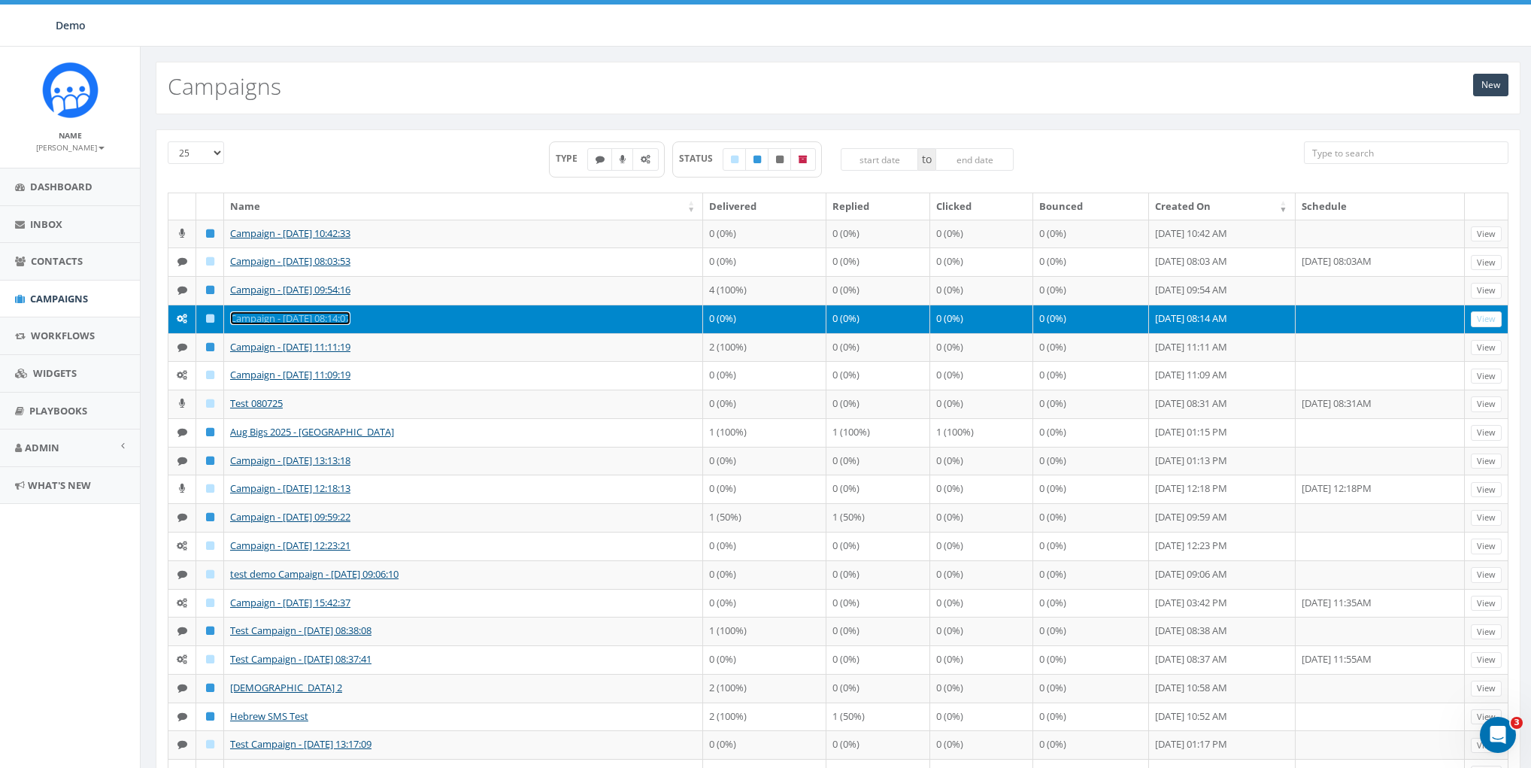
click at [290, 325] on link "Campaign - [DATE] 08:14:07" at bounding box center [290, 318] width 120 height 14
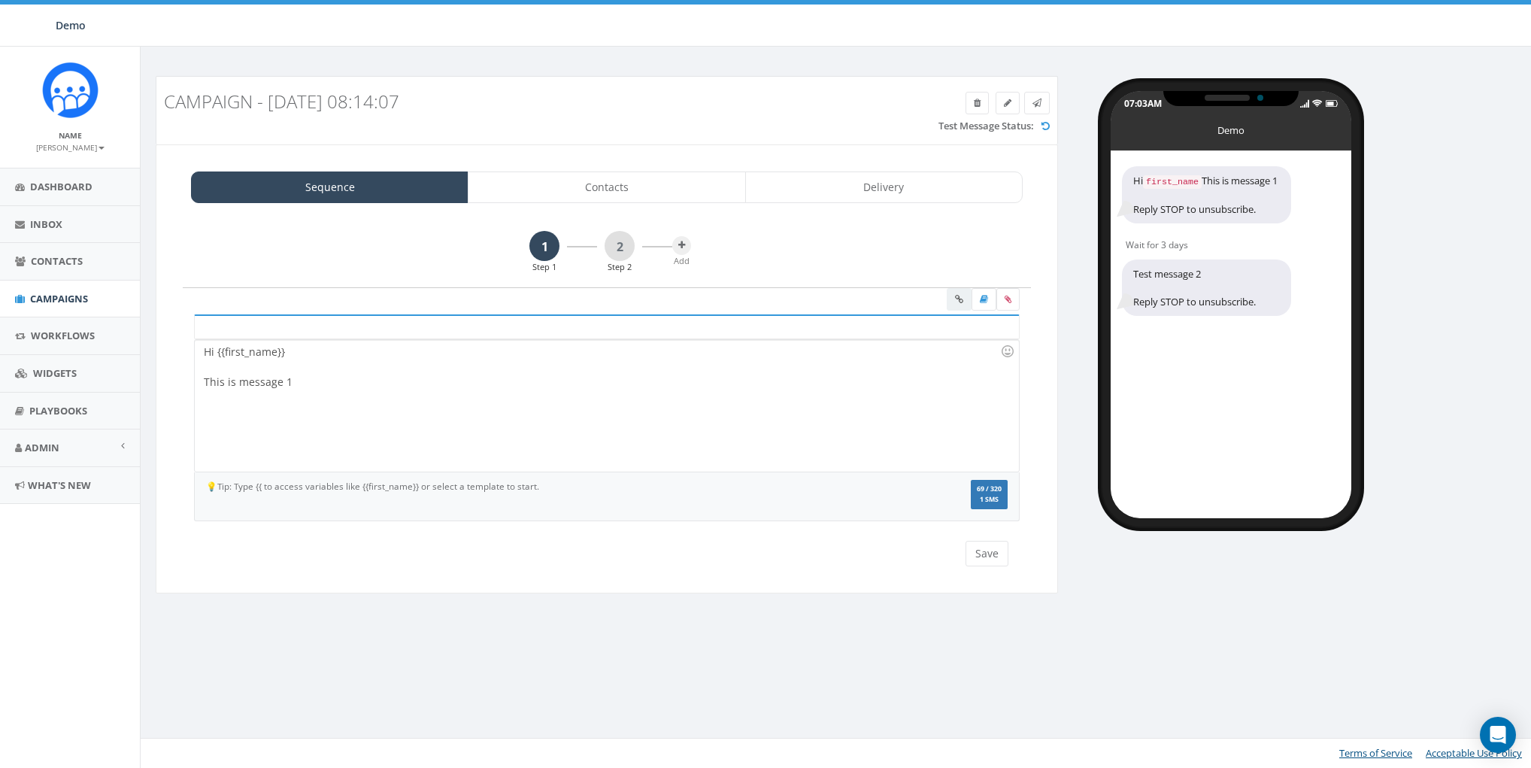
select select "81"
click at [879, 190] on link "Delivery" at bounding box center [884, 187] width 278 height 32
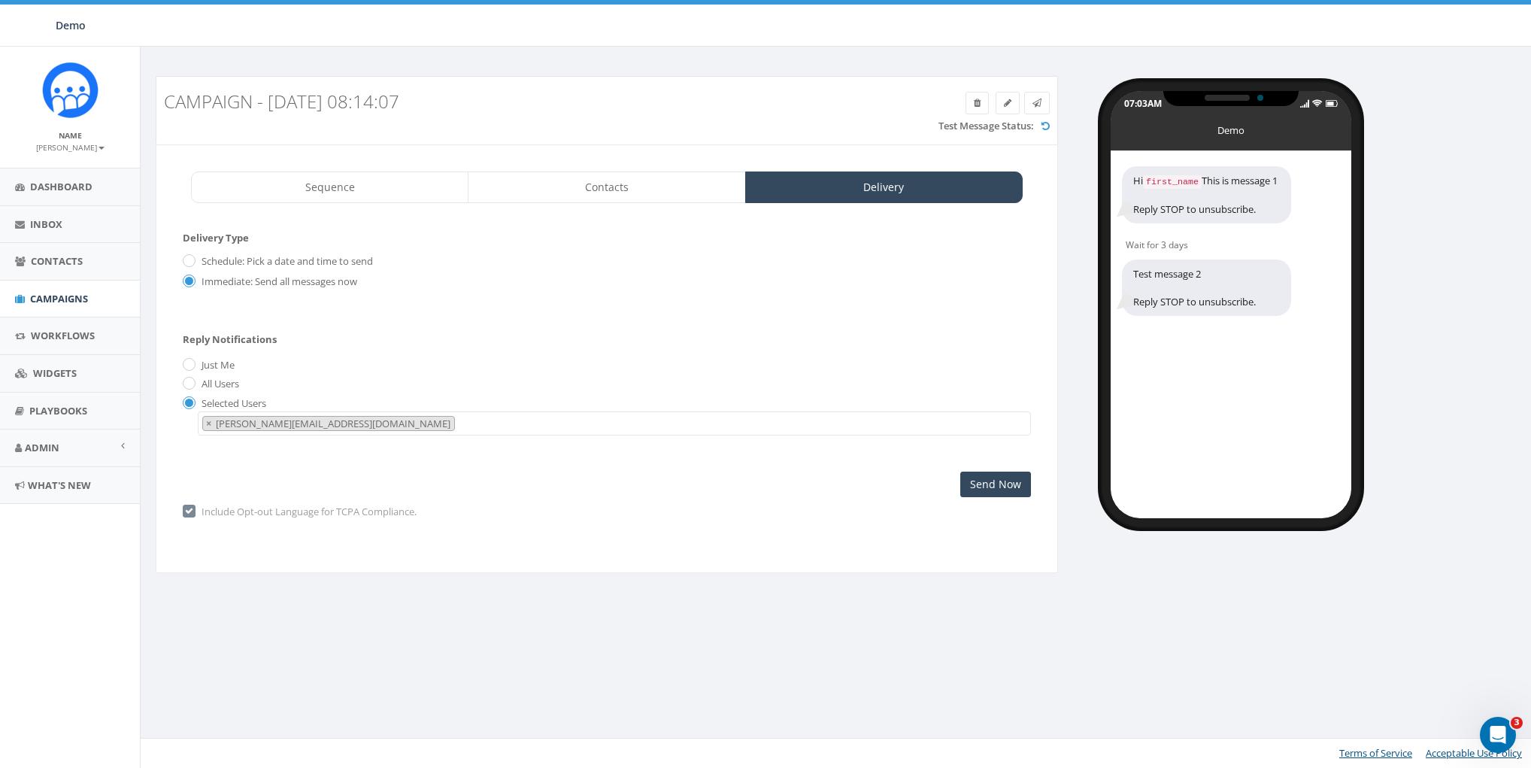
click at [217, 383] on label "All Users" at bounding box center [218, 384] width 41 height 15
click at [193, 383] on input "All Users" at bounding box center [188, 385] width 10 height 10
radio input "true"
click at [219, 368] on label "Just Me" at bounding box center [216, 365] width 37 height 15
click at [193, 368] on input "Just Me" at bounding box center [188, 365] width 10 height 10
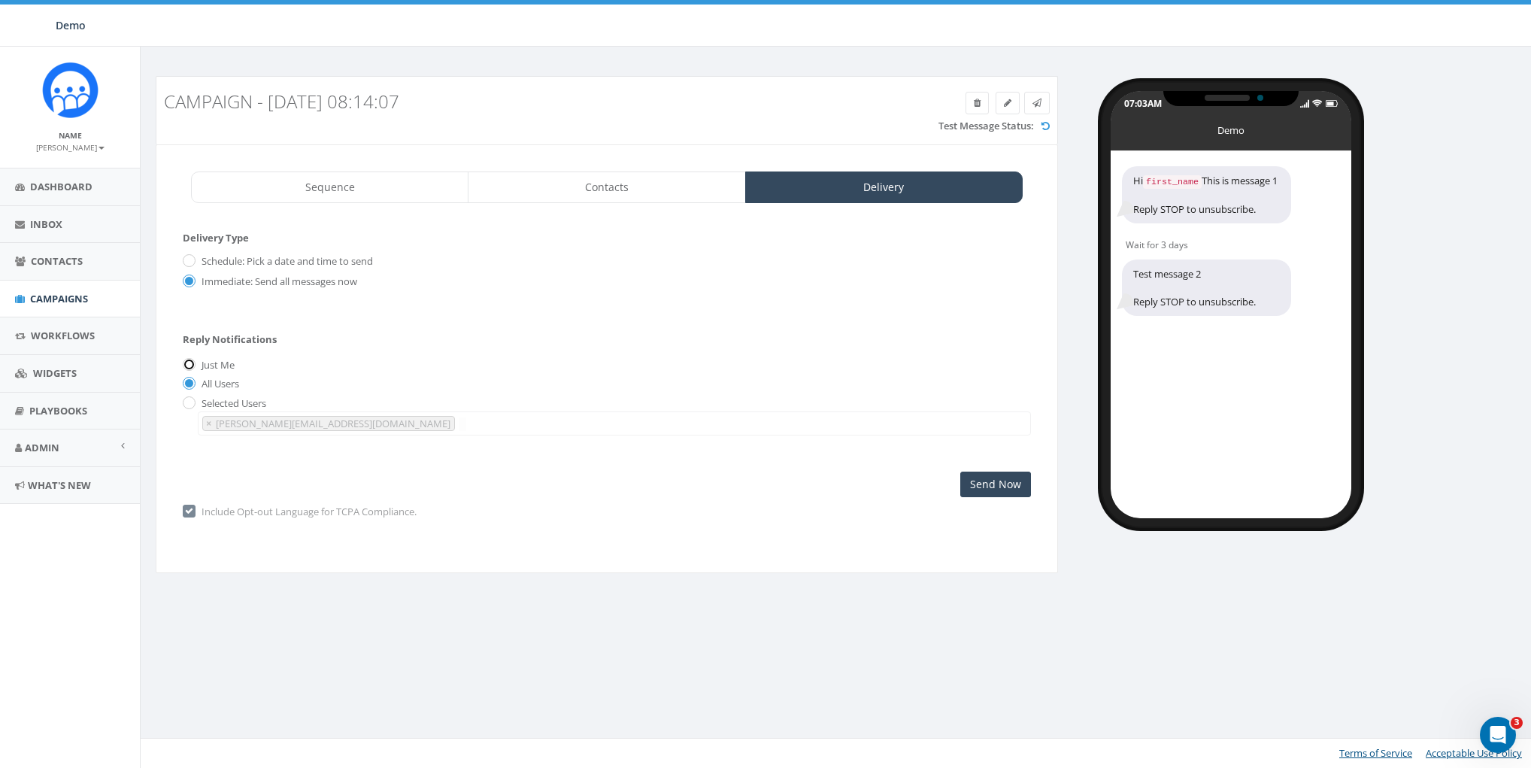
radio input "true"
click at [227, 402] on label "Selected Users" at bounding box center [232, 403] width 68 height 15
click at [196, 400] on div "Selected Users elise+demo@rallycorp.com shavkat+demo@rallycorp.com michael@rall…" at bounding box center [607, 416] width 848 height 40
click at [189, 405] on input "radio" at bounding box center [188, 404] width 10 height 10
radio input "true"
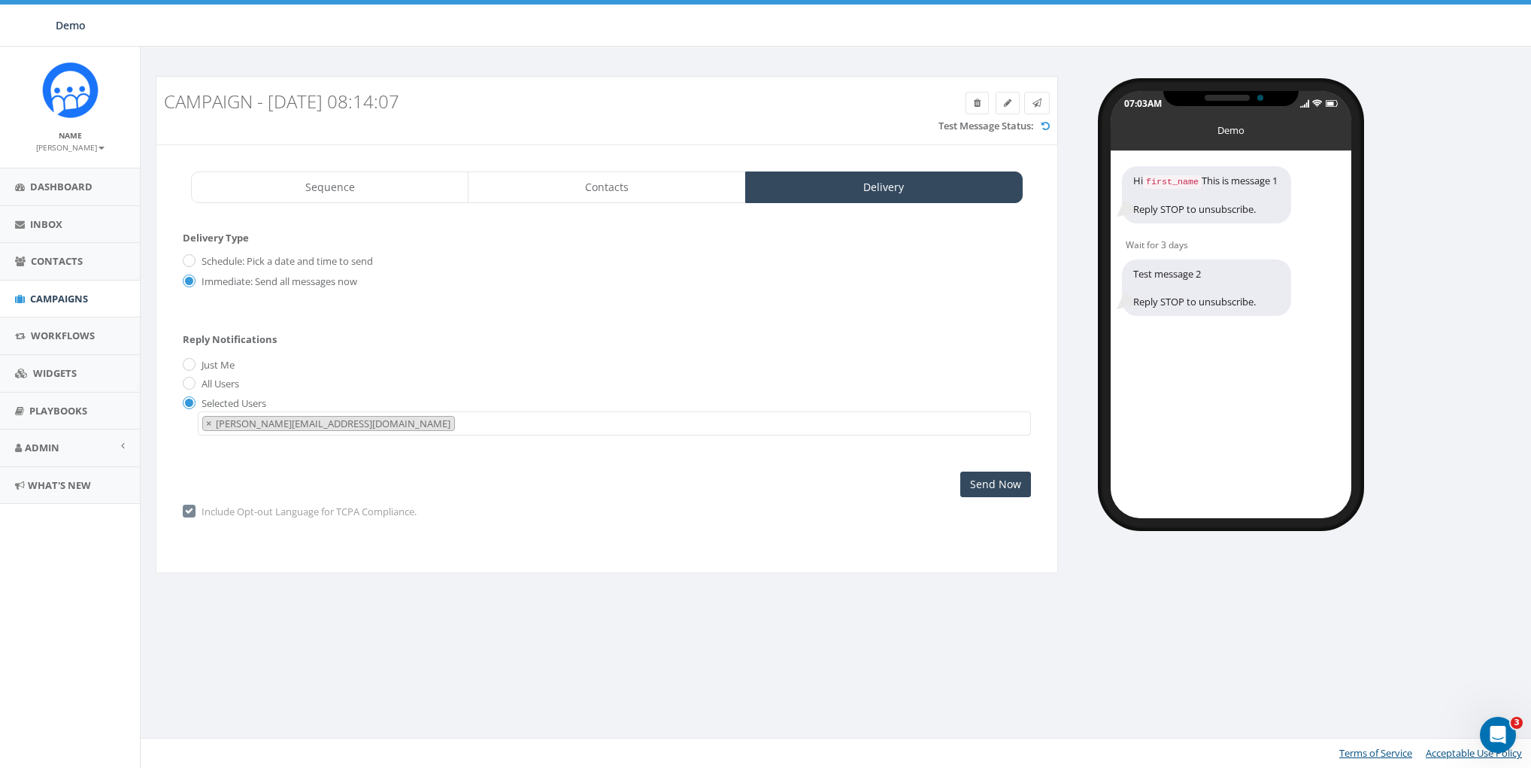
click at [569, 169] on div "Sequence Contacts Delivery 1 Step 1 2 Step 2 Add Hi {{first_name}} This is mess…" at bounding box center [607, 358] width 903 height 429
click at [567, 190] on link "Contacts" at bounding box center [607, 187] width 278 height 32
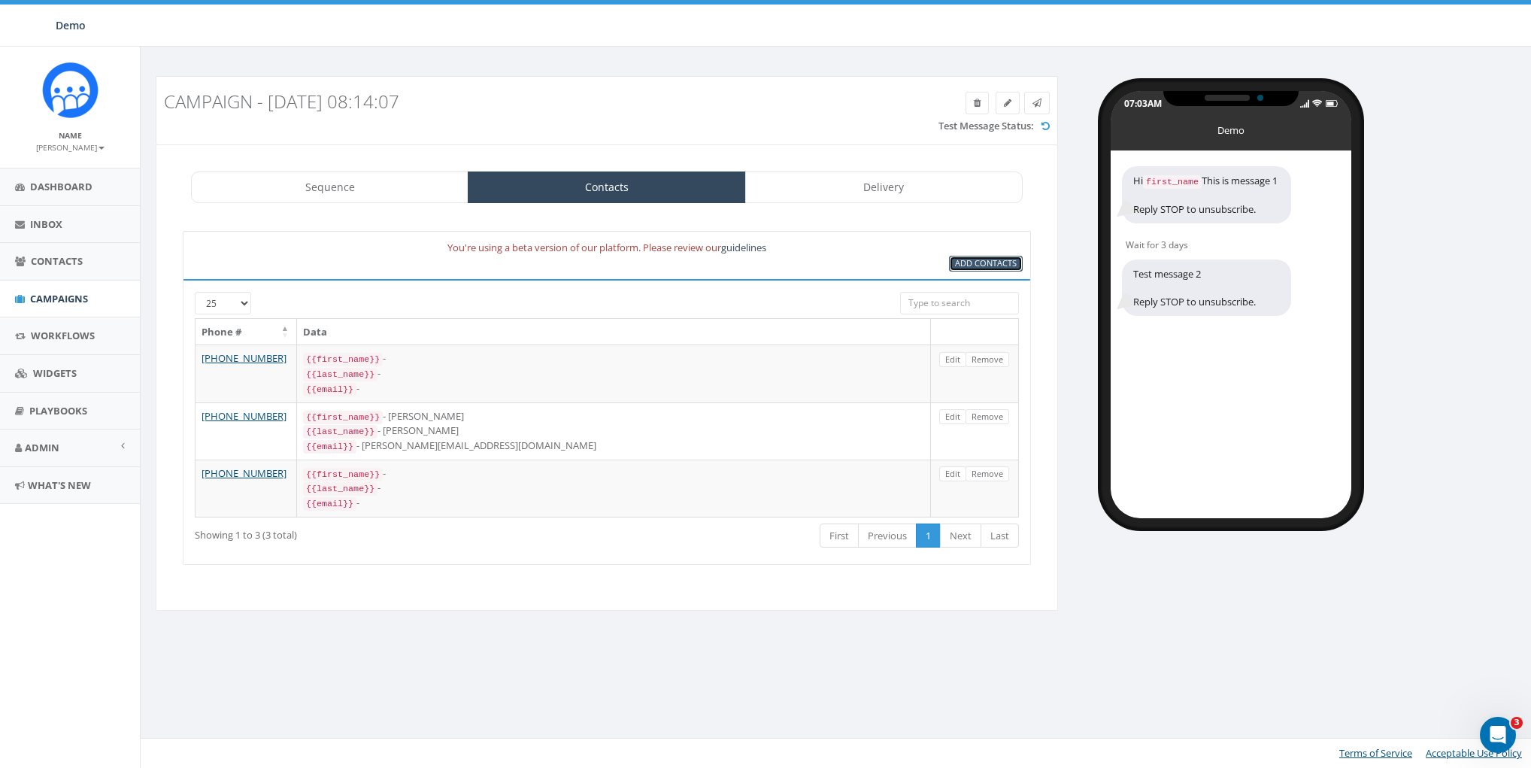
click at [986, 260] on span "Add Contacts" at bounding box center [986, 262] width 62 height 11
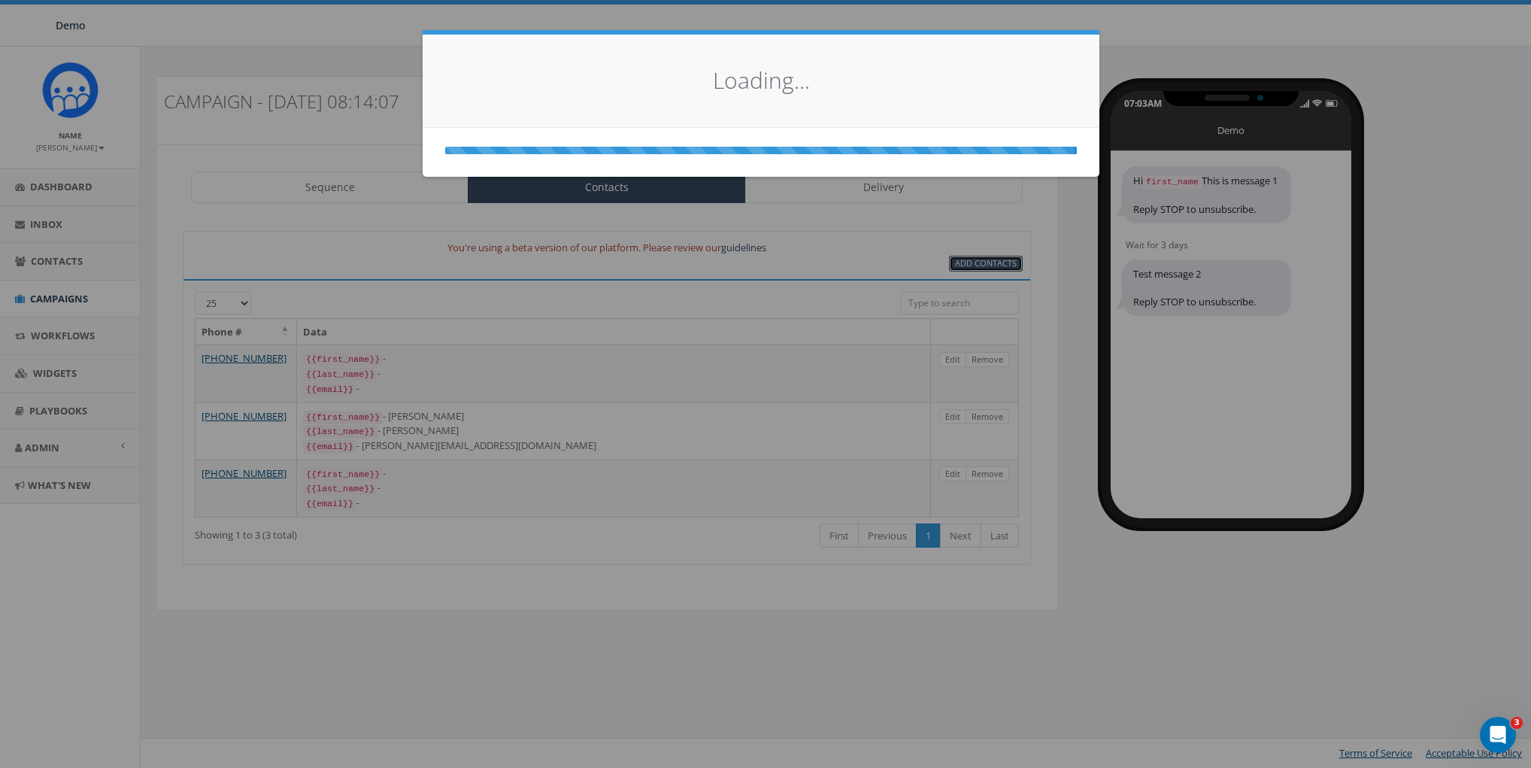
select select
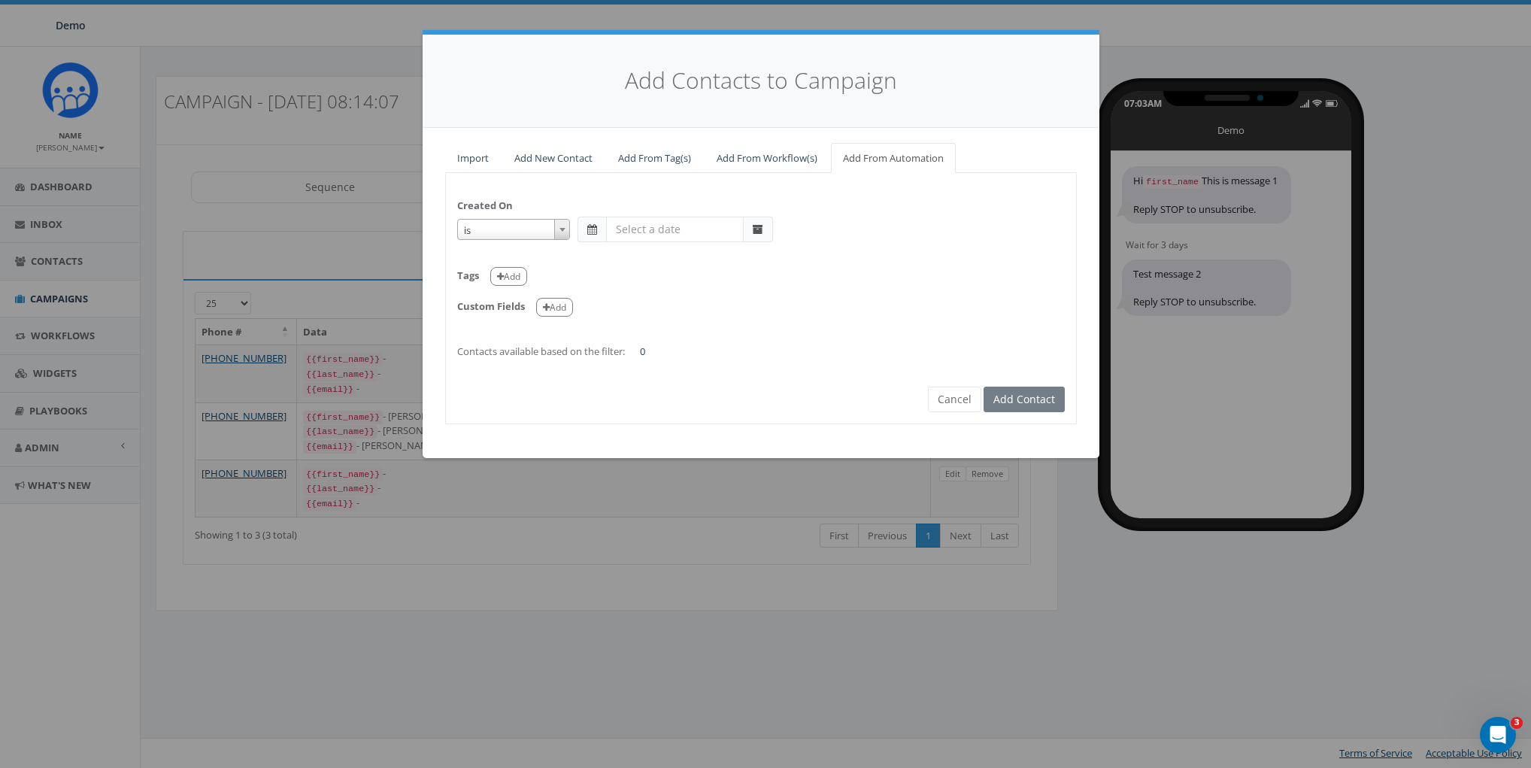
select select "is on or after"
type input "May 31 2025"
select select "contains"
select select "classy"
select select
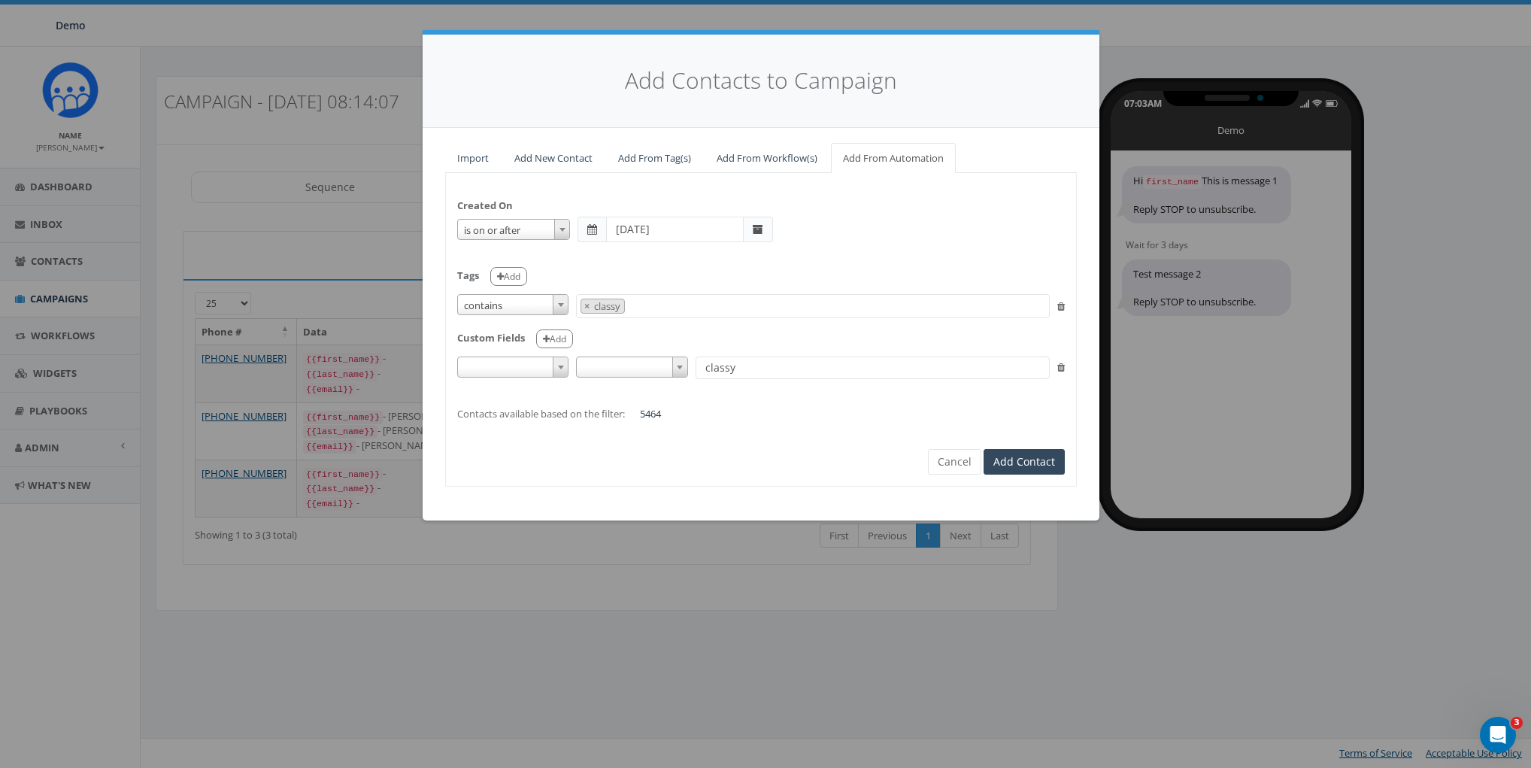
scroll to position [104, 0]
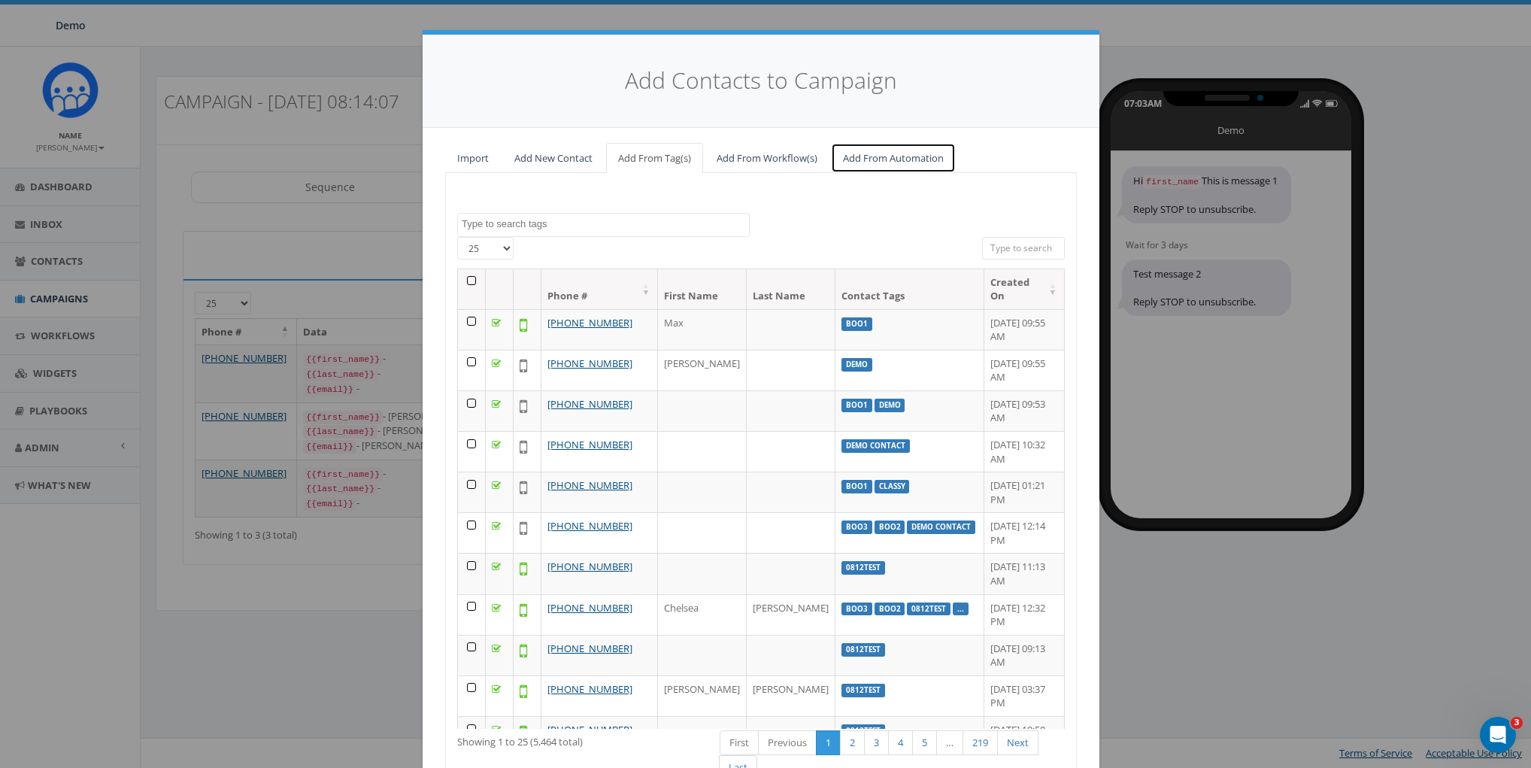
click at [911, 166] on link "Add From Automation" at bounding box center [893, 158] width 125 height 31
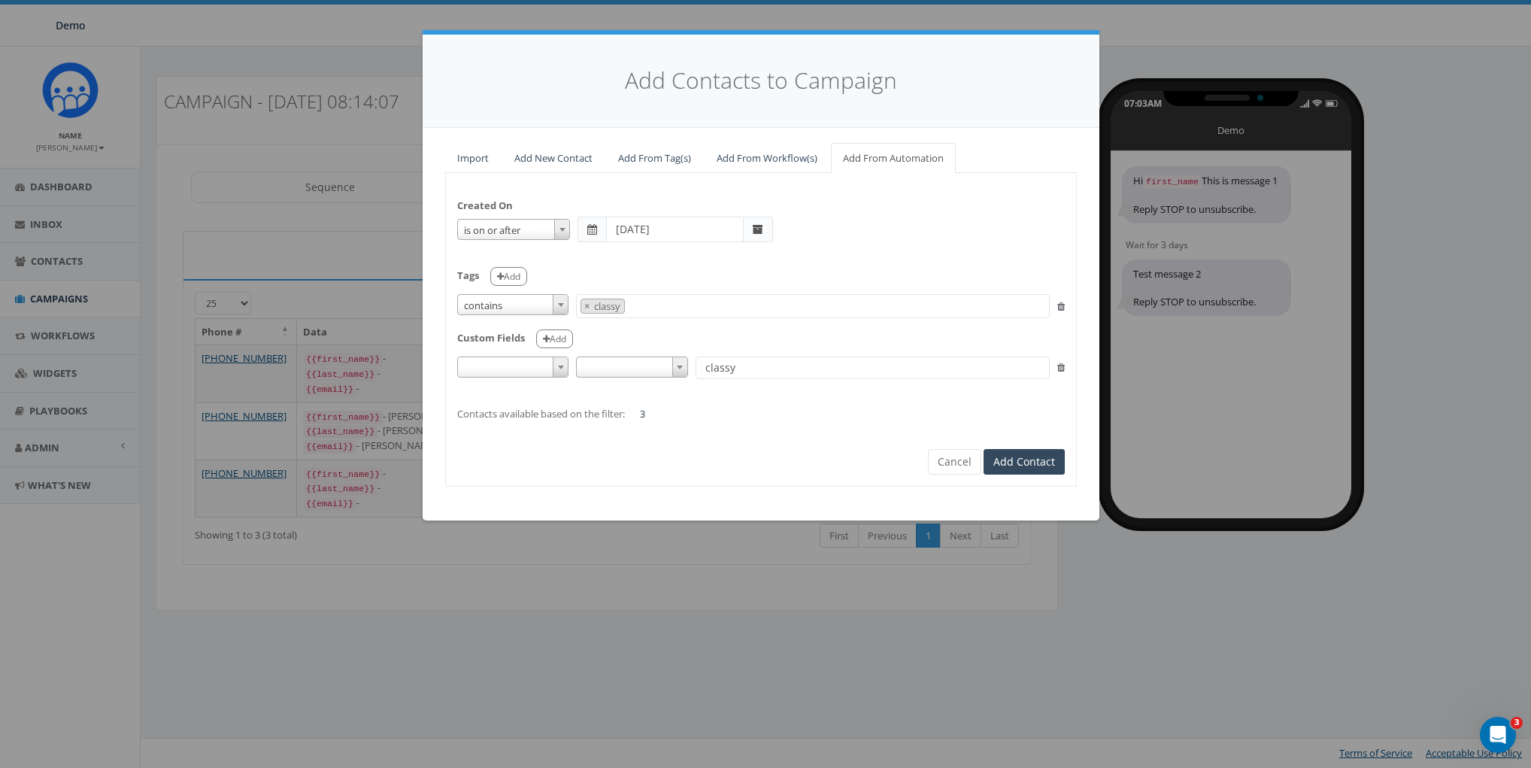
click at [1062, 368] on icon at bounding box center [1062, 368] width 8 height 10
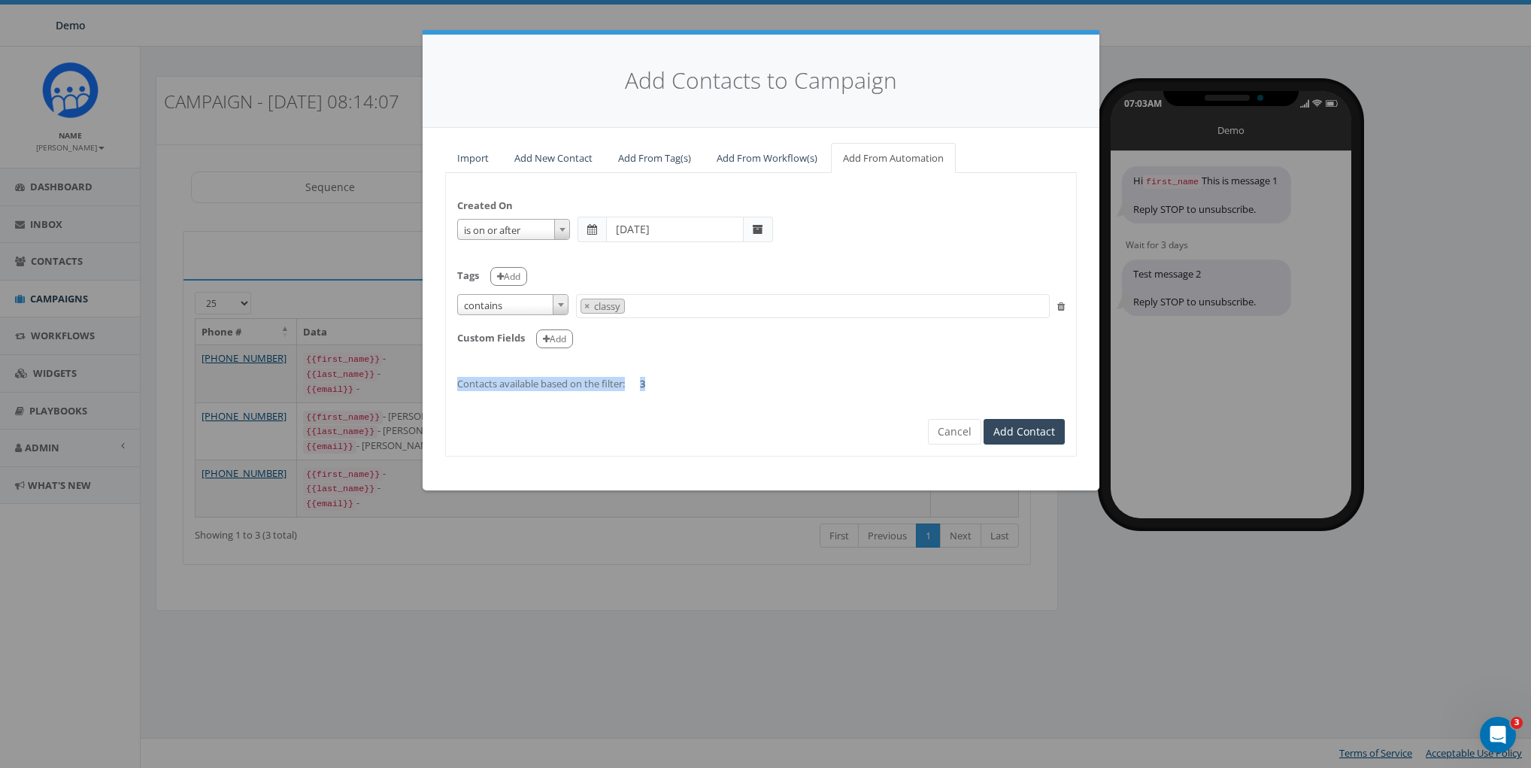
drag, startPoint x: 457, startPoint y: 382, endPoint x: 702, endPoint y: 382, distance: 245.2
click at [702, 382] on div "Created On is is on or before is on or after is before is after is not is on or…" at bounding box center [761, 287] width 630 height 206
drag, startPoint x: 458, startPoint y: 381, endPoint x: 747, endPoint y: 384, distance: 288.8
click at [747, 384] on div "Created On is is on or before is on or after is before is after is not is on or…" at bounding box center [761, 287] width 630 height 206
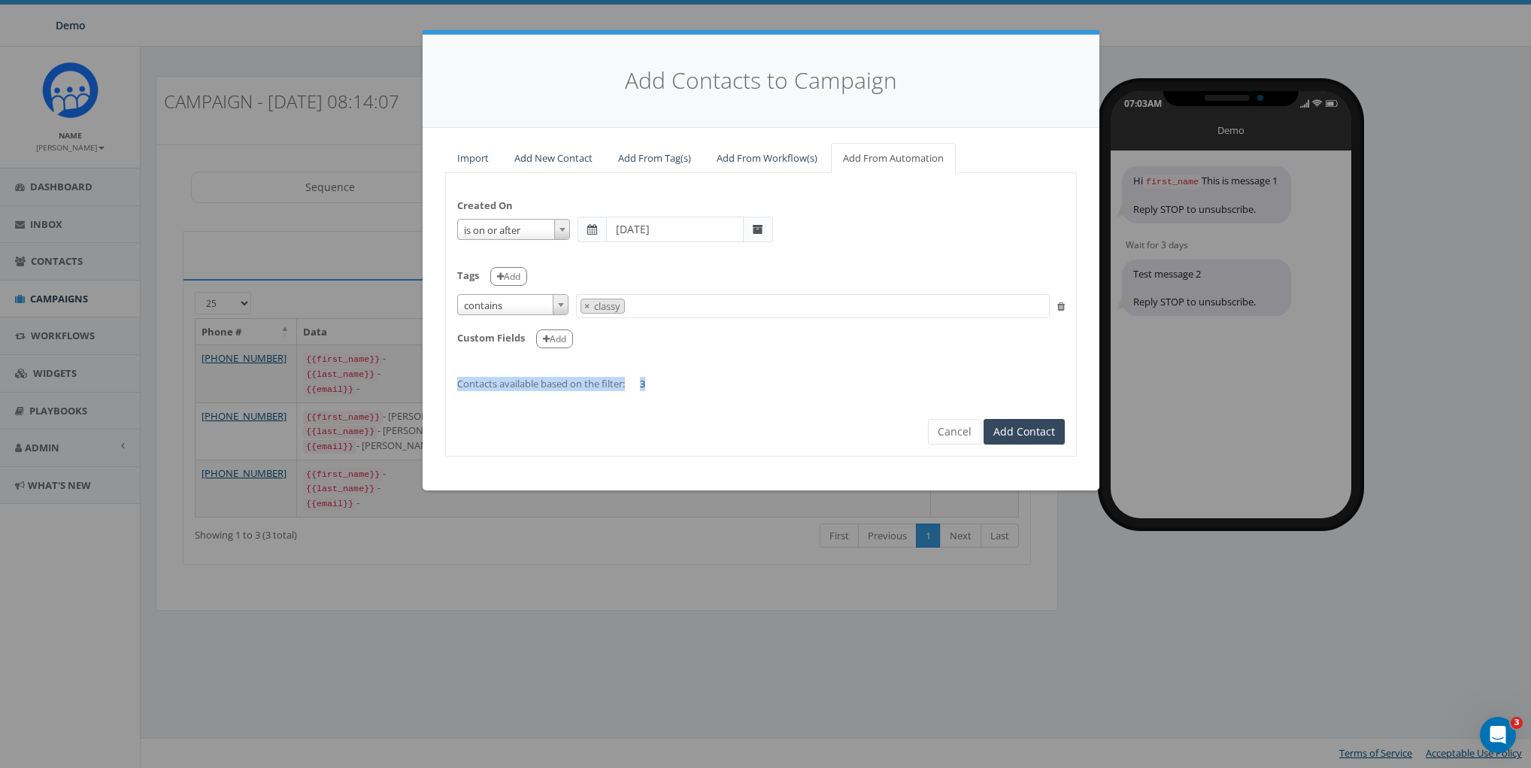
click at [747, 384] on div "Created On is is on or before is on or after is before is after is not is on or…" at bounding box center [761, 287] width 630 height 206
click at [479, 384] on span "Contacts available based on the filter:" at bounding box center [541, 384] width 168 height 14
click at [704, 386] on div "Created On is is on or before is on or after is before is after is not is on or…" at bounding box center [761, 287] width 630 height 206
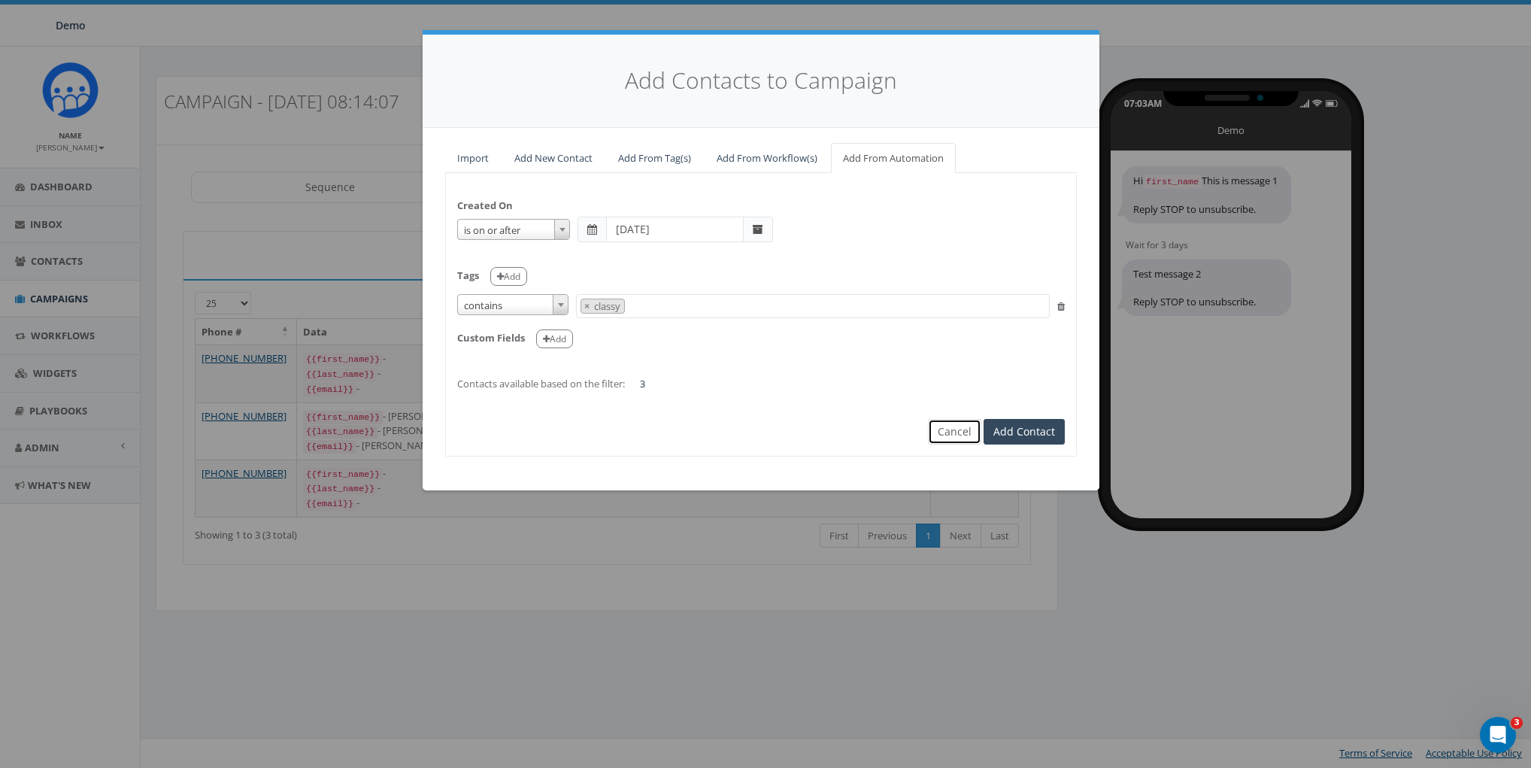
click at [966, 419] on button "Cancel" at bounding box center [954, 432] width 53 height 26
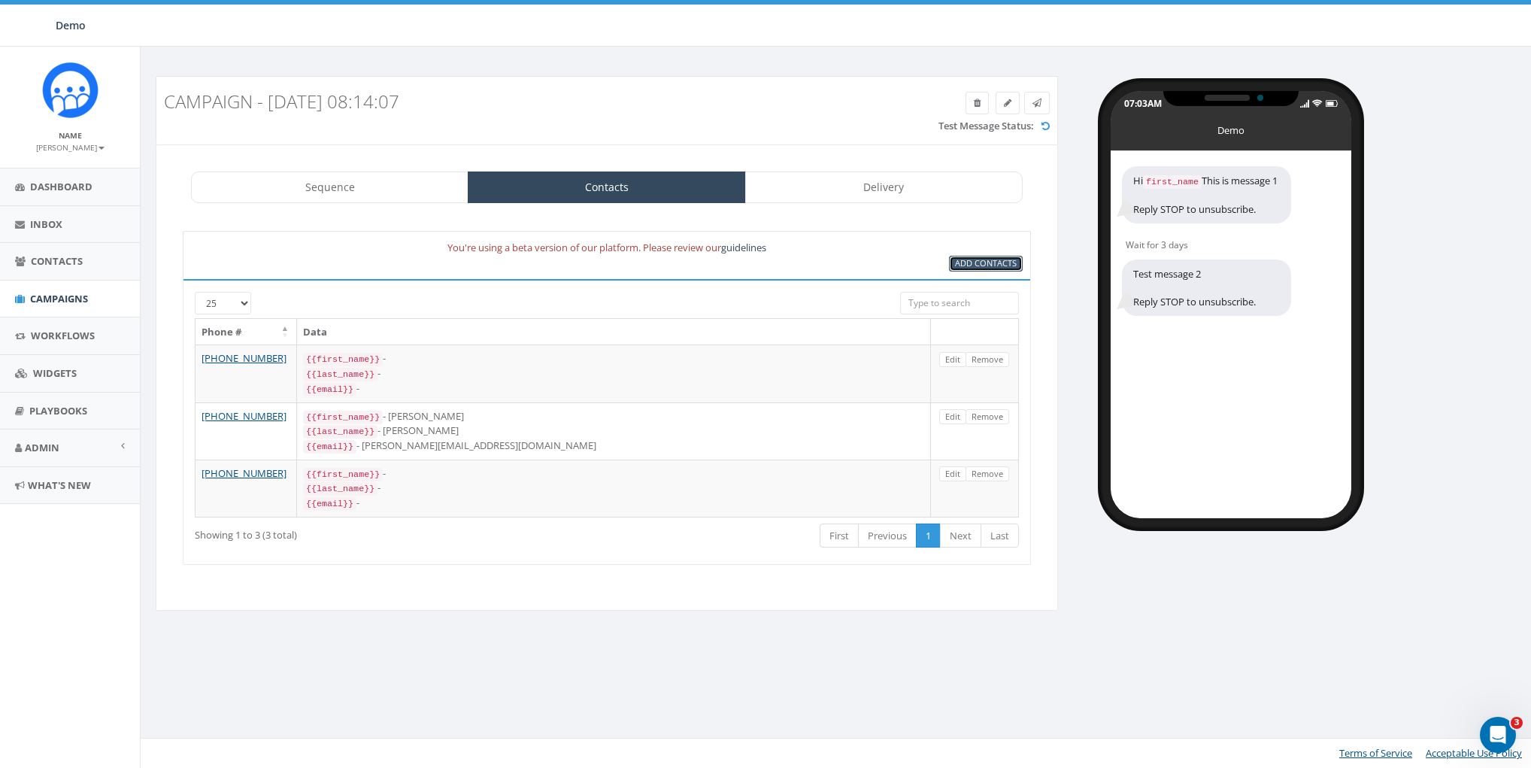
click at [976, 261] on span "Add Contacts" at bounding box center [986, 262] width 62 height 11
select select
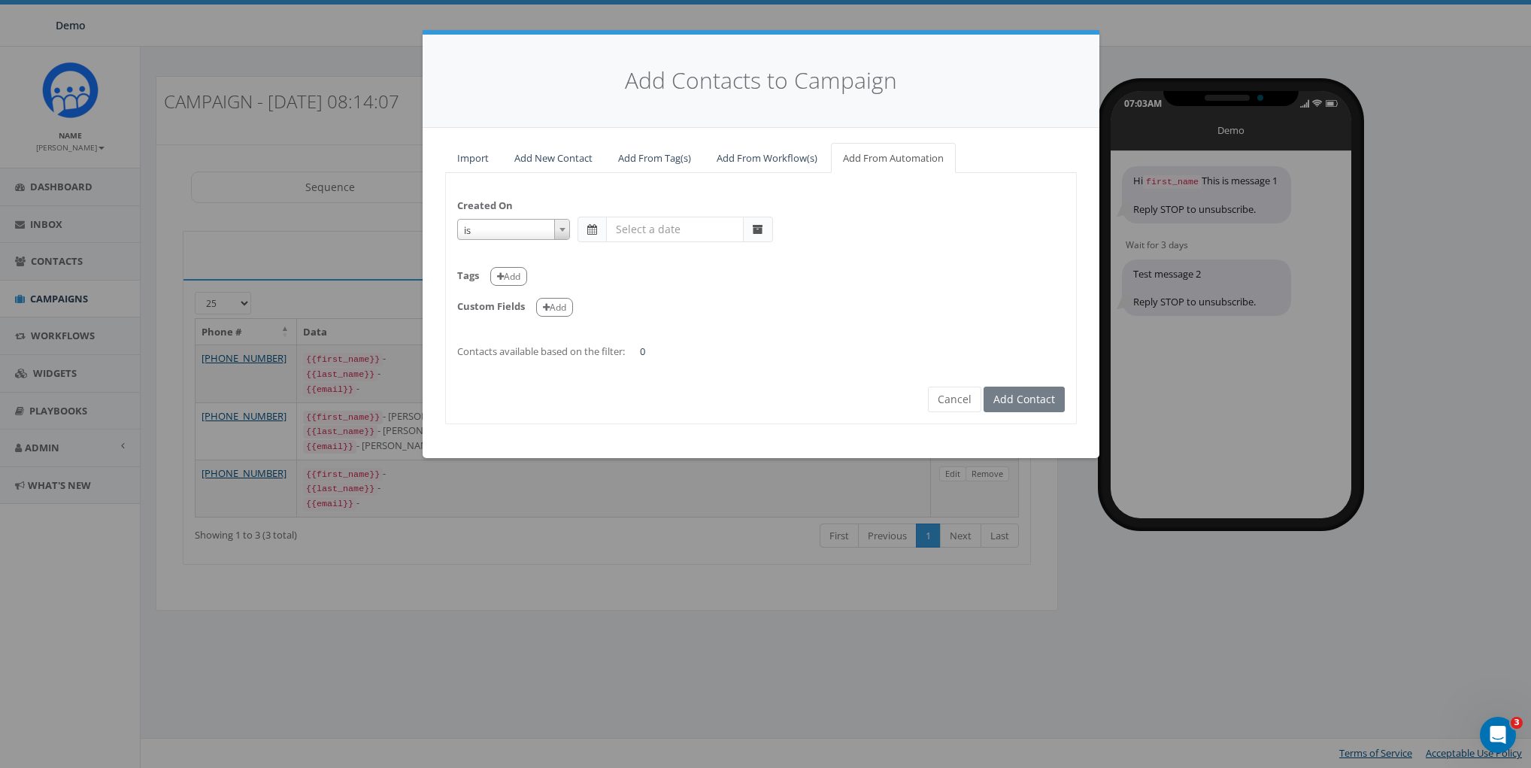
select select "is on or after"
type input "May 31 2025"
select select "contains"
select select "classy"
select select
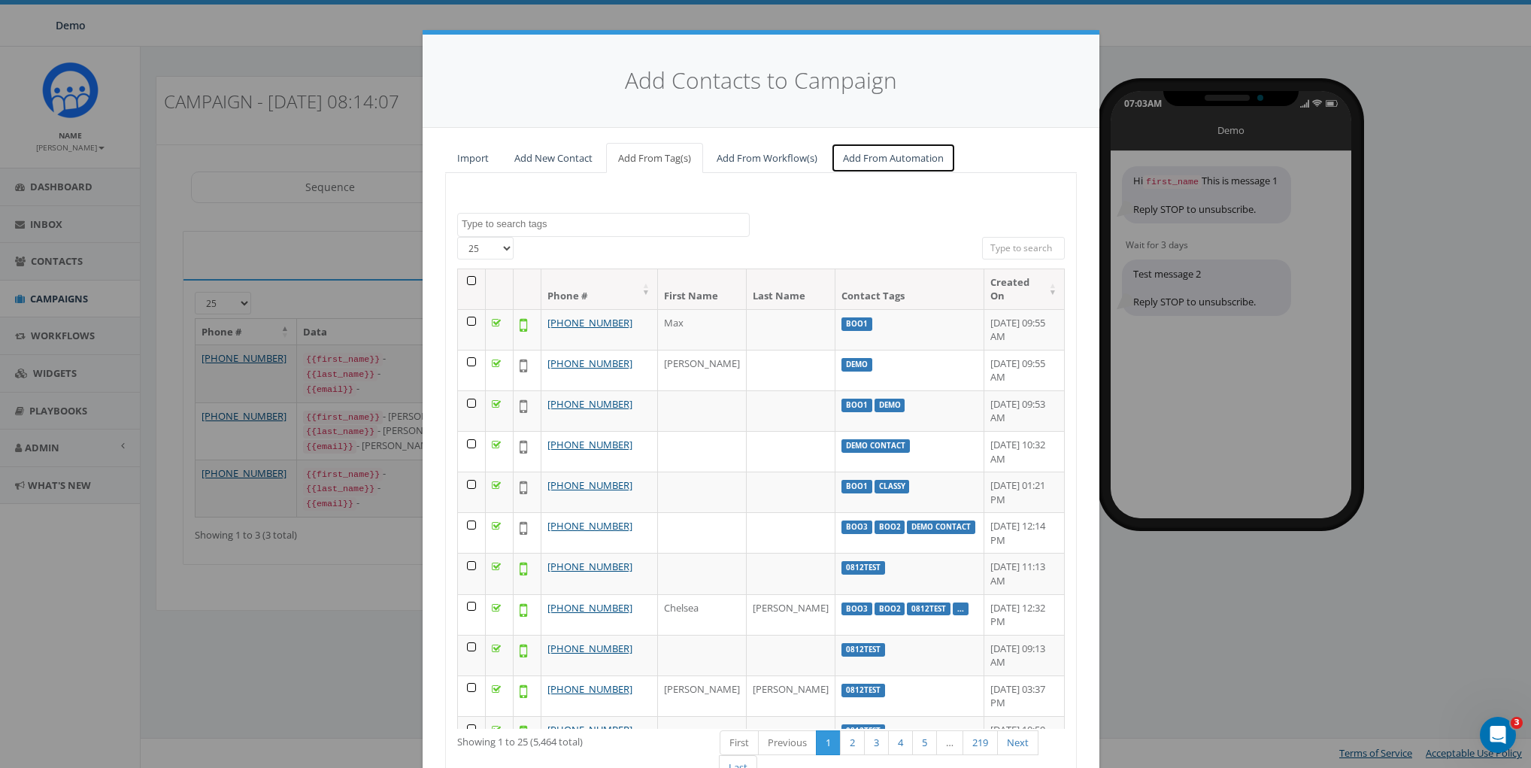
click at [913, 166] on link "Add From Automation" at bounding box center [893, 158] width 125 height 31
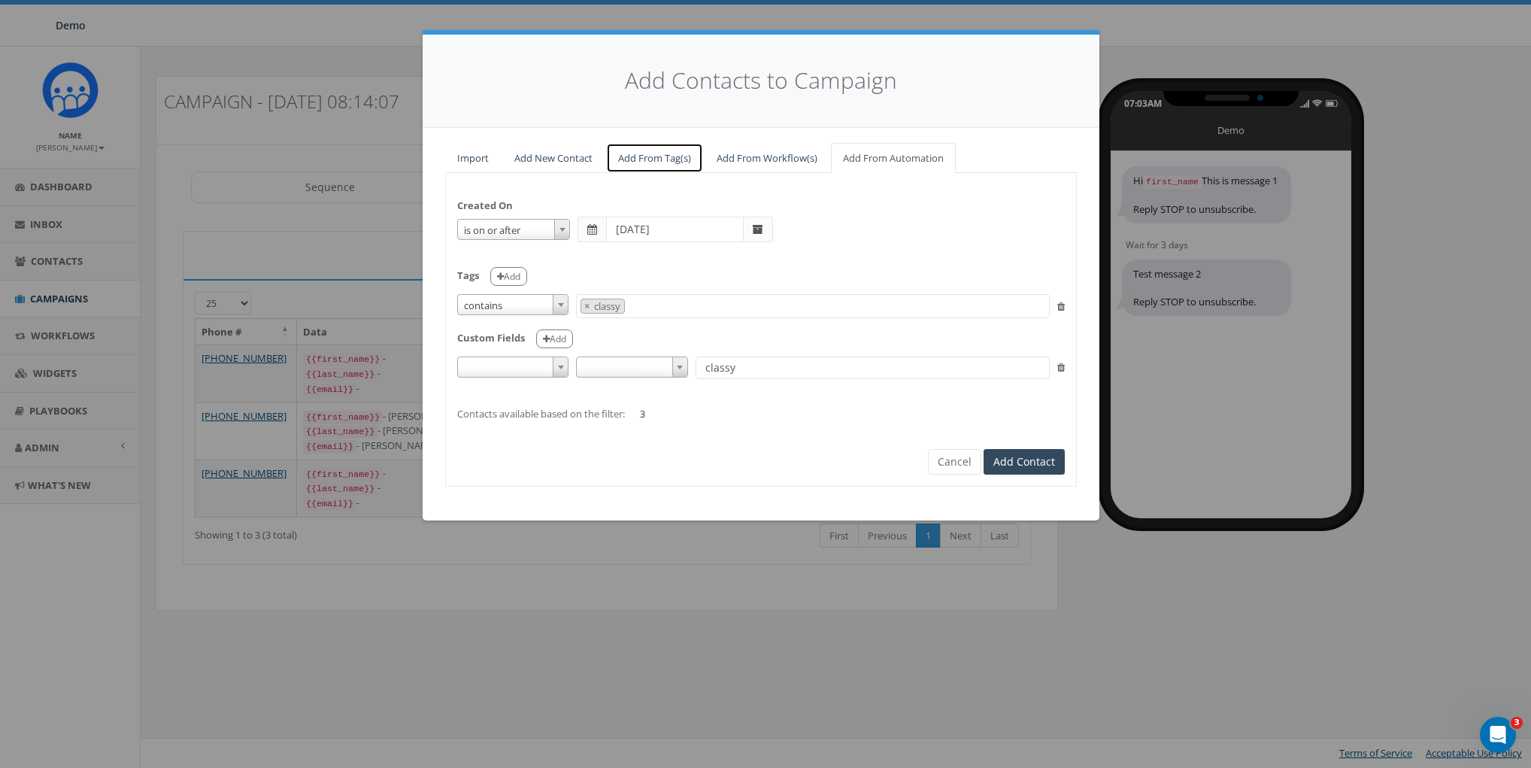
click at [634, 153] on link "Add From Tag(s)" at bounding box center [654, 158] width 97 height 31
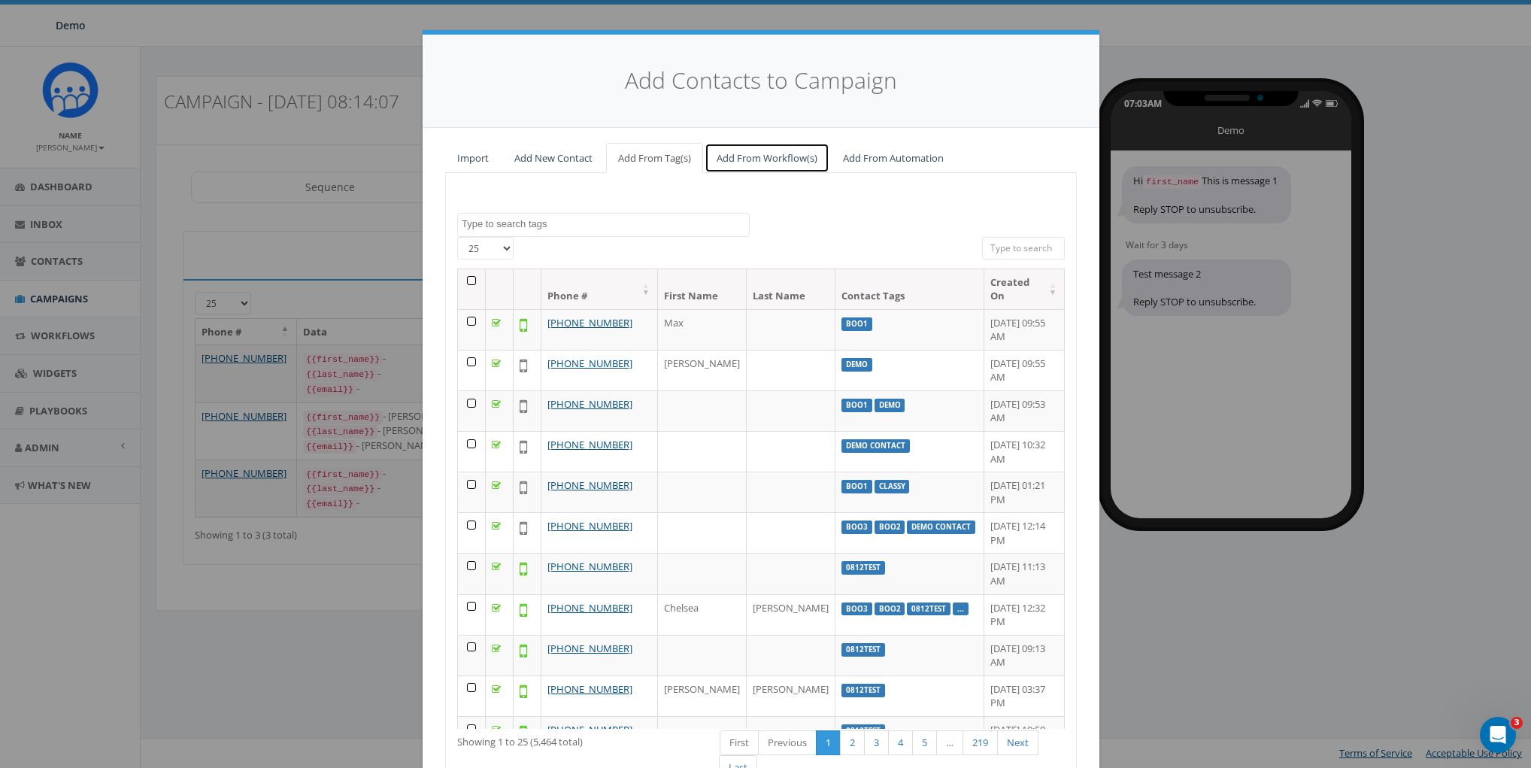
click at [733, 156] on link "Add From Workflow(s)" at bounding box center [767, 158] width 125 height 31
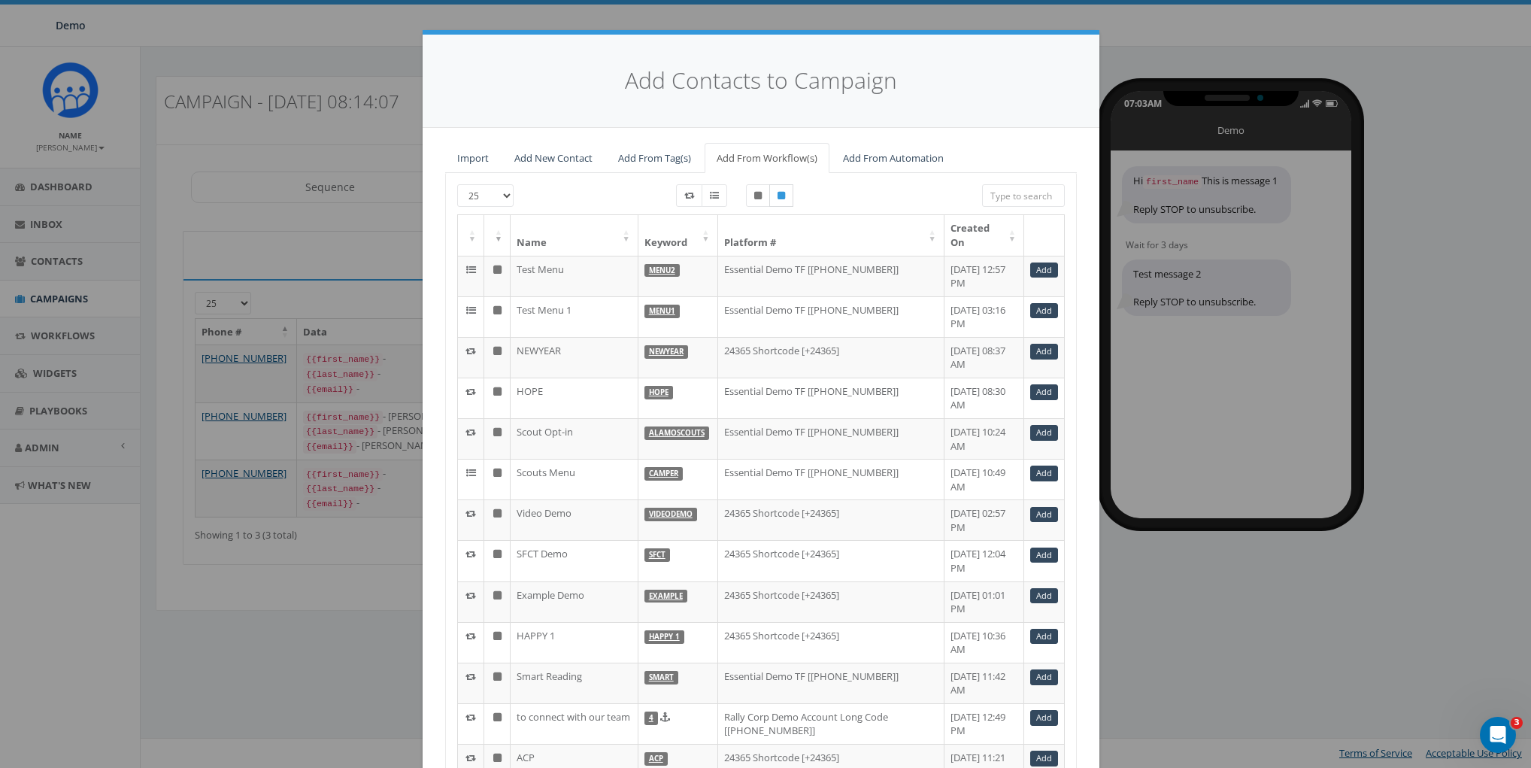
click at [778, 196] on icon at bounding box center [782, 195] width 8 height 9
checkbox input "true"
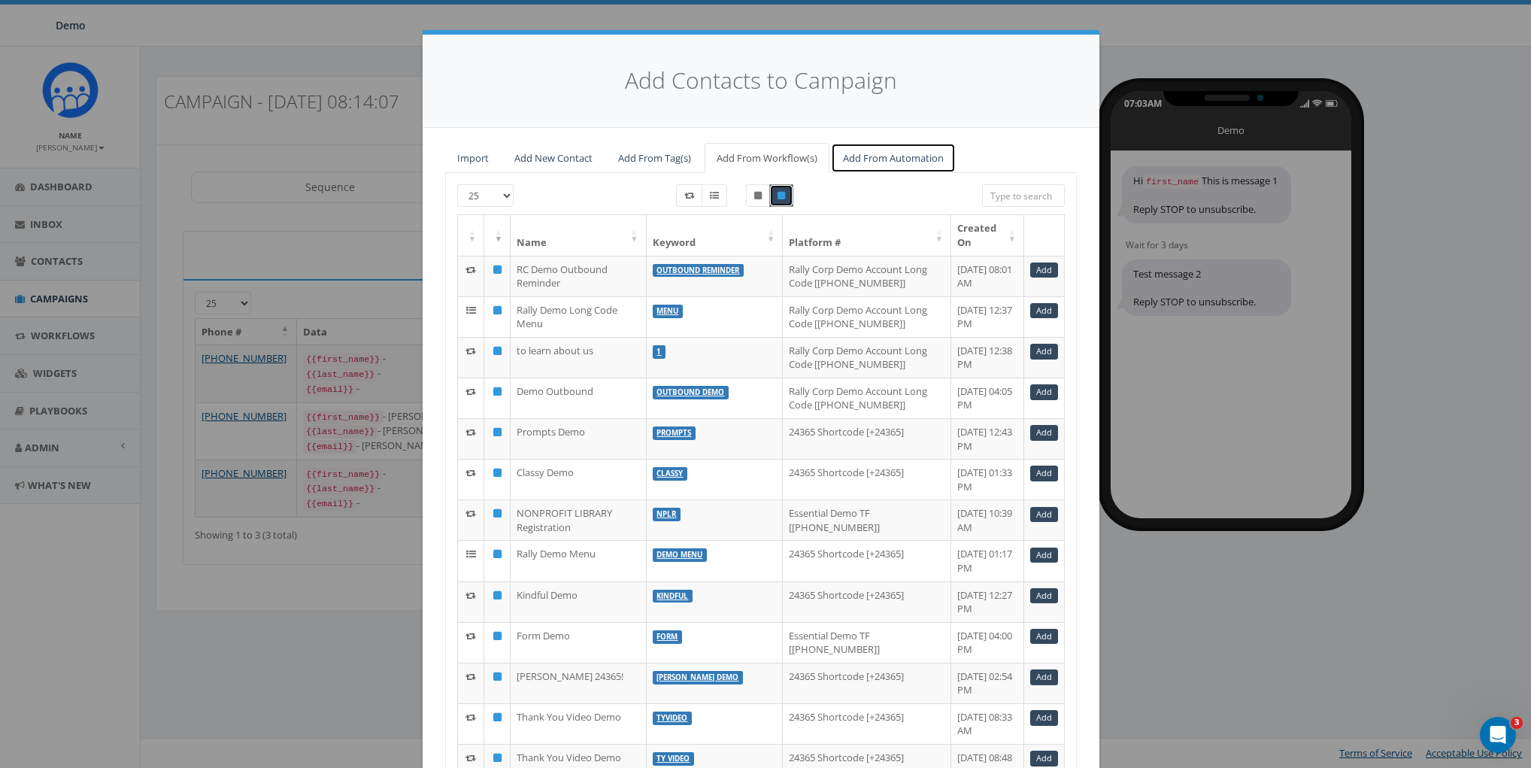
click at [879, 151] on link "Add From Automation" at bounding box center [893, 158] width 125 height 31
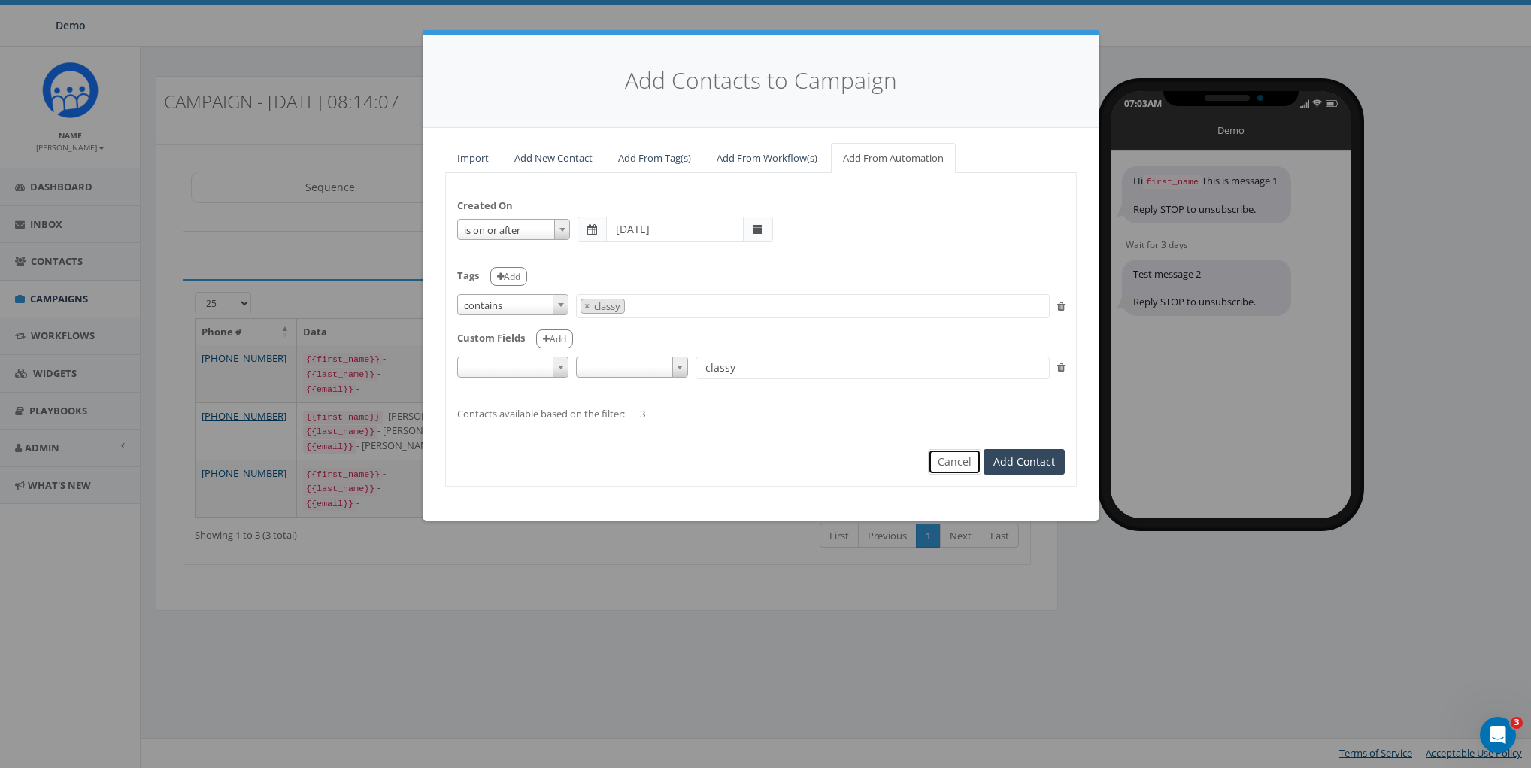
click at [946, 466] on button "Cancel" at bounding box center [954, 462] width 53 height 26
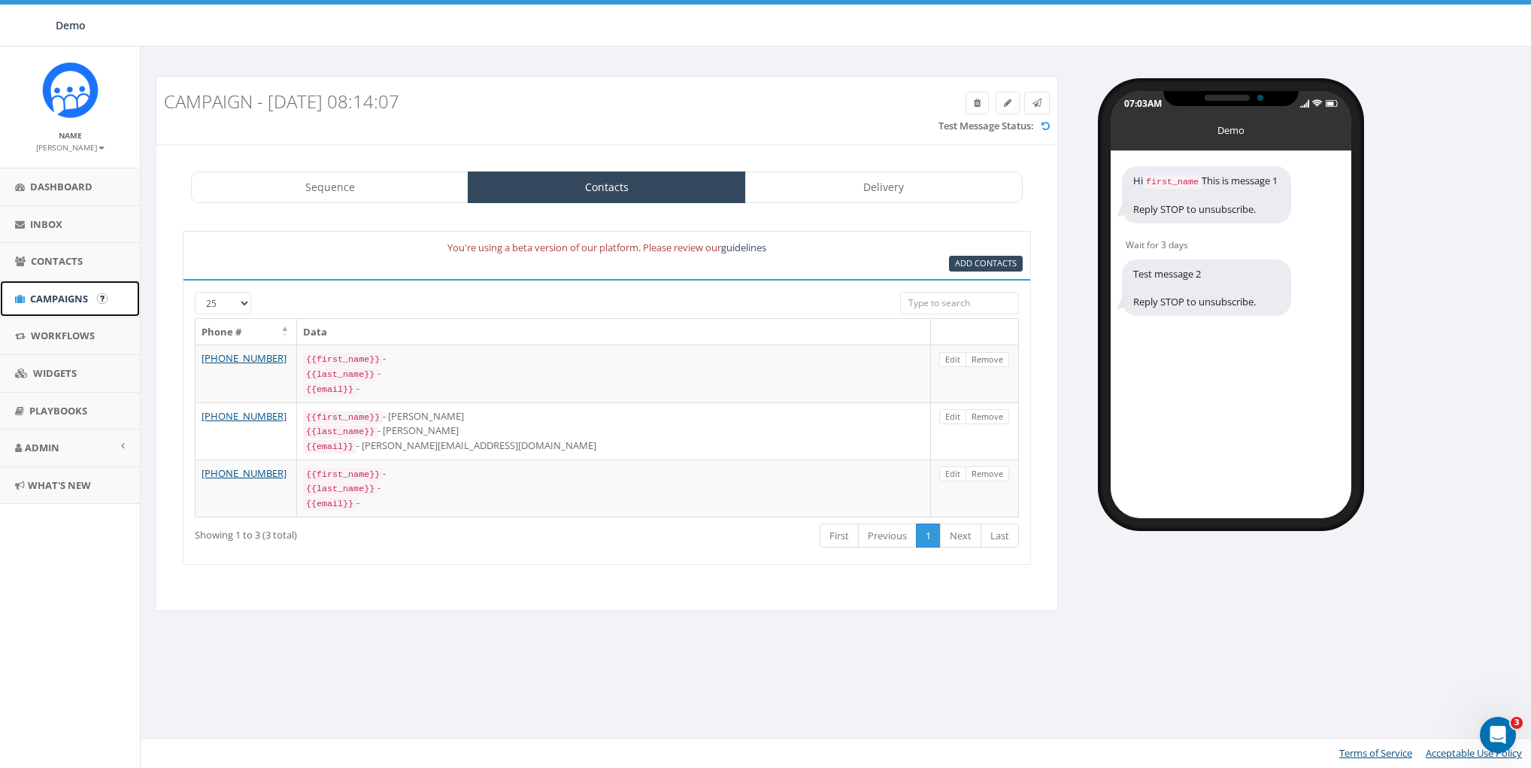
click at [56, 298] on span "Campaigns" at bounding box center [59, 299] width 58 height 14
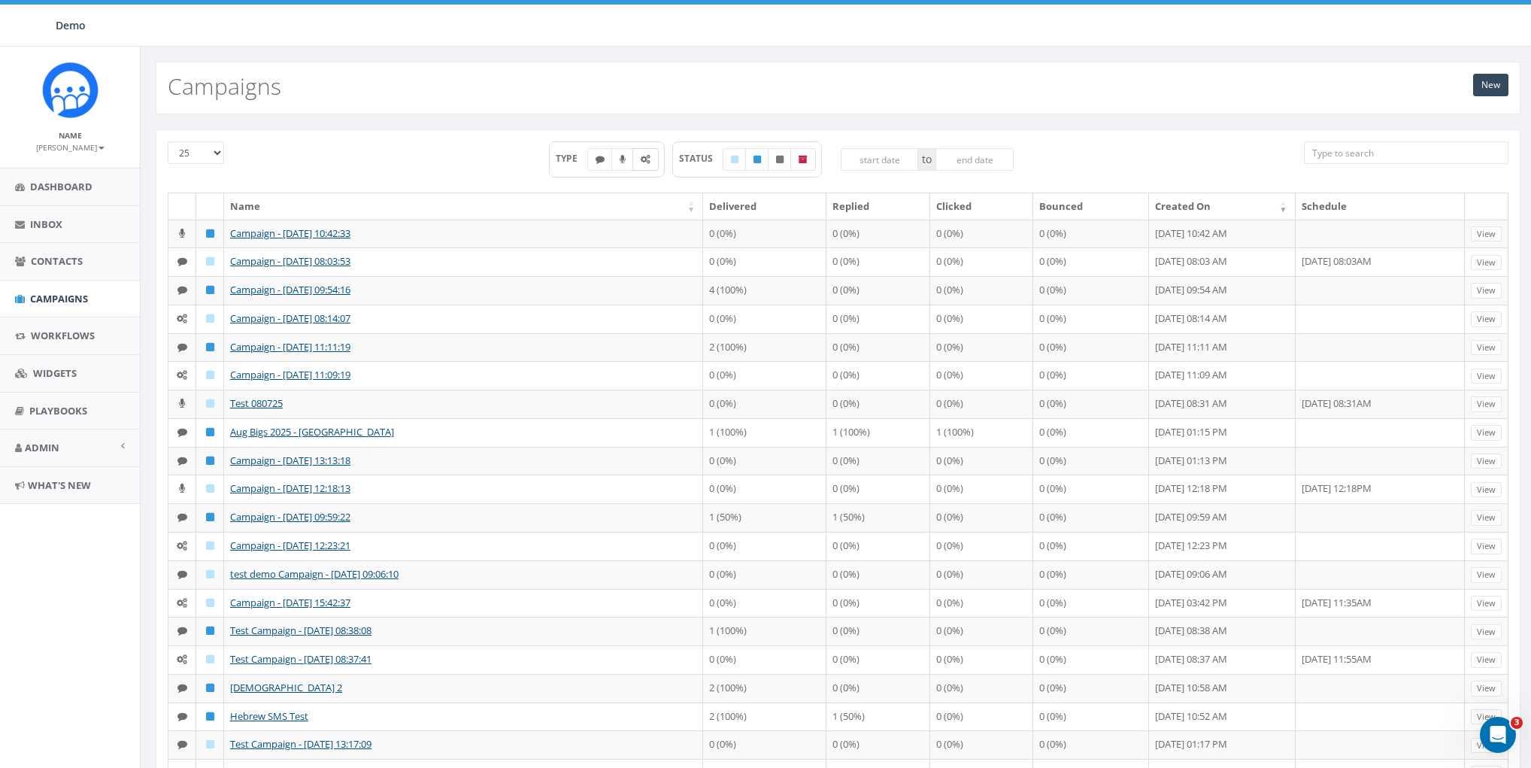
click at [645, 157] on icon at bounding box center [646, 159] width 10 height 9
checkbox input "true"
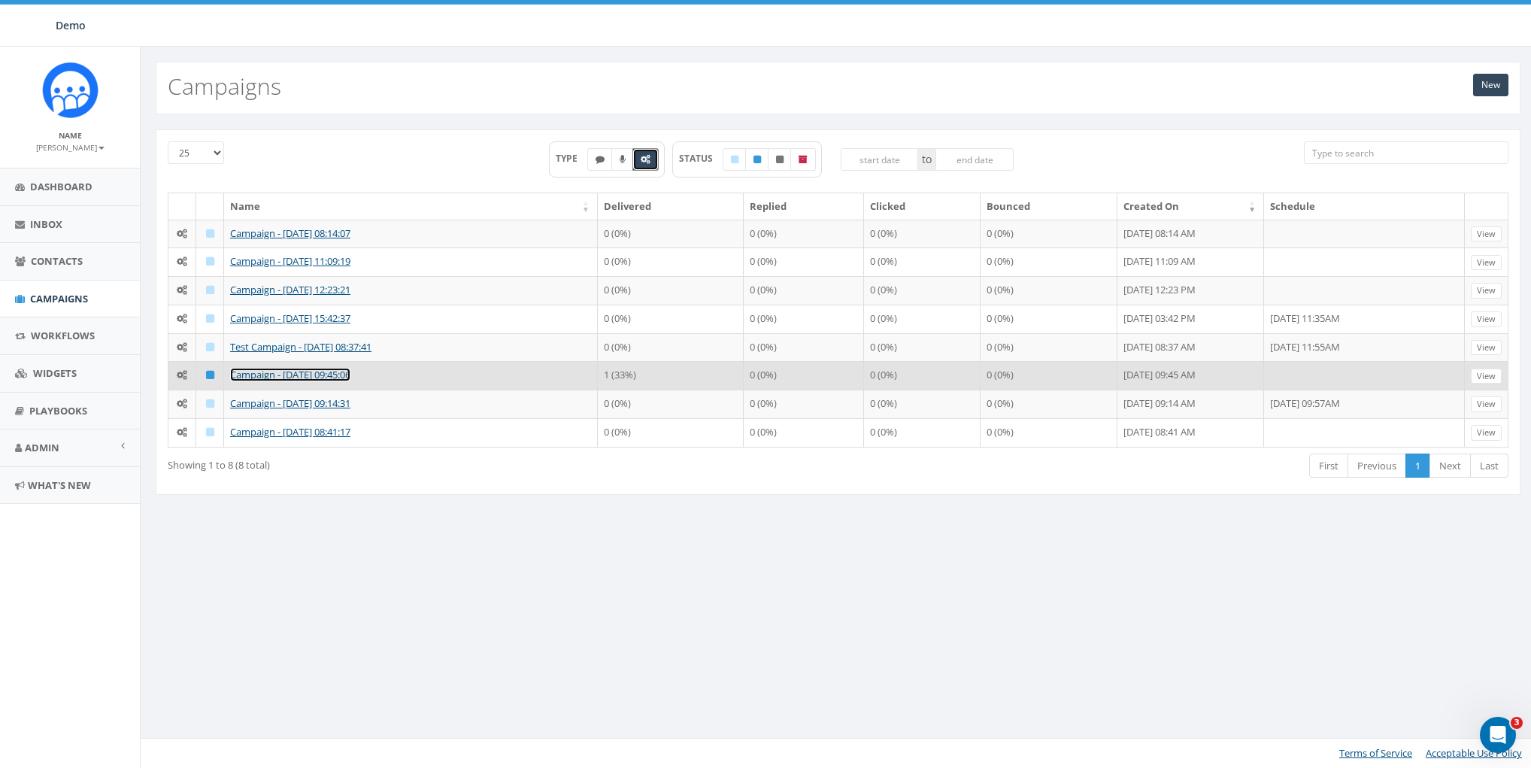
click at [265, 374] on link "Campaign - [DATE] 09:45:06" at bounding box center [290, 375] width 120 height 14
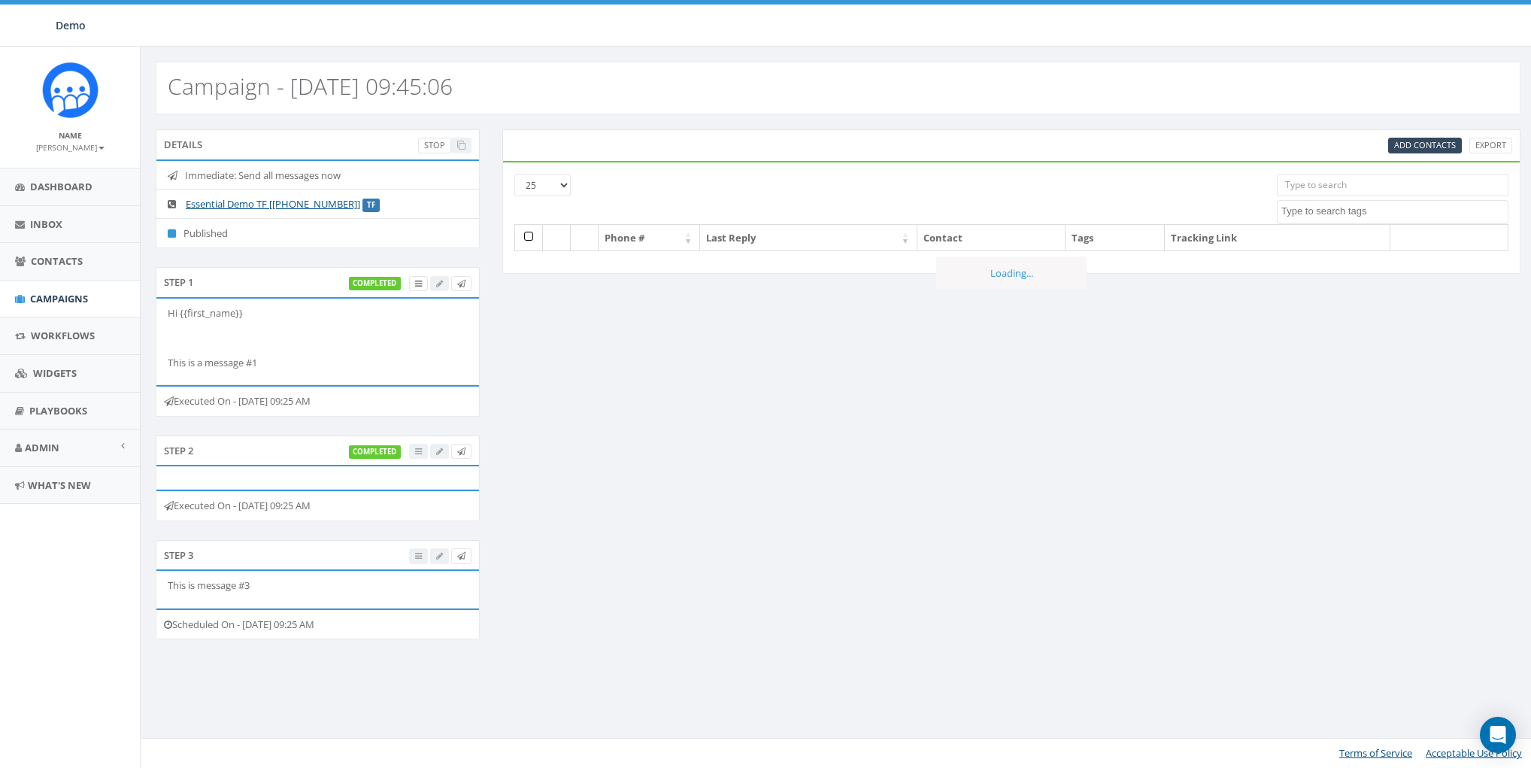
select select
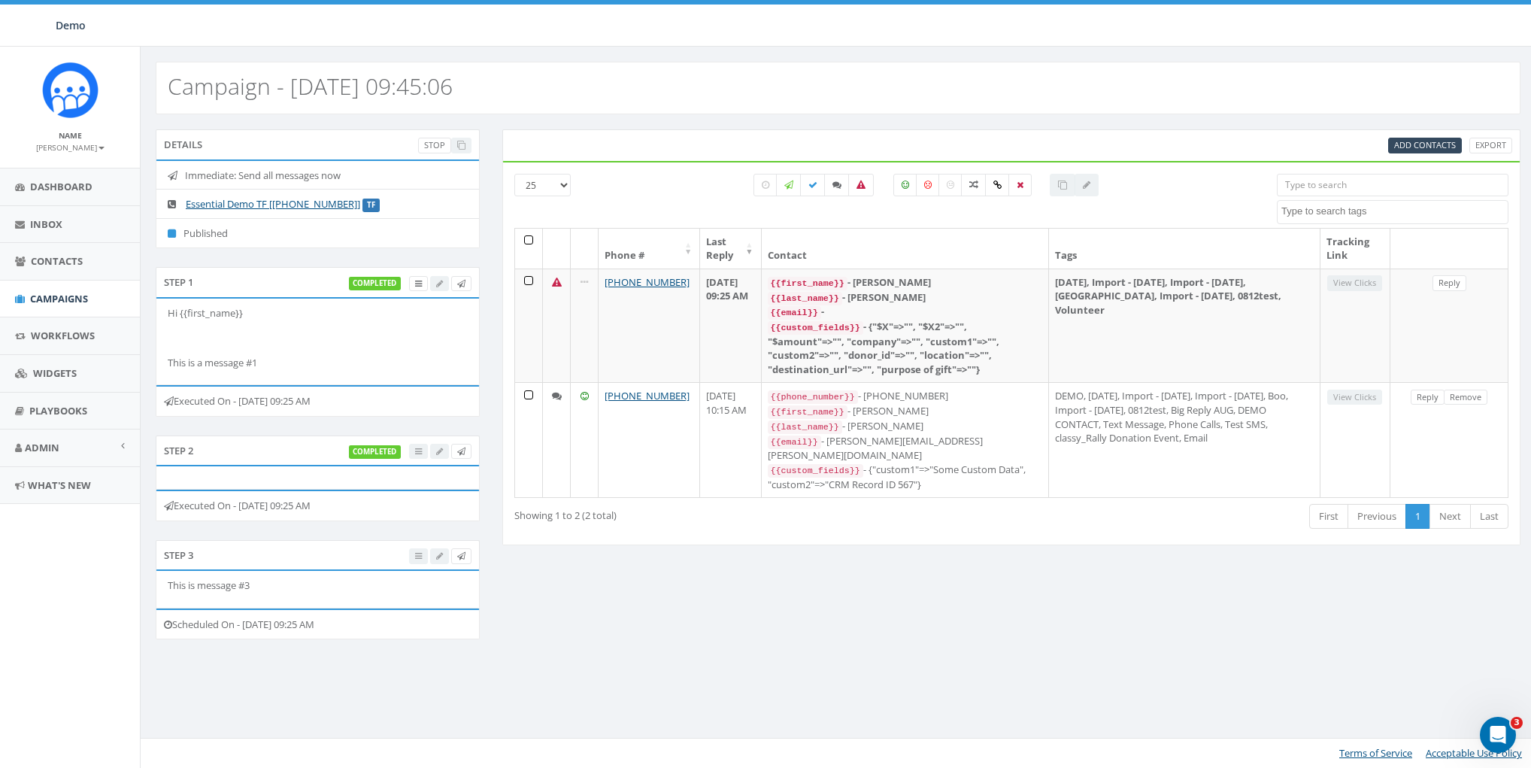
click at [186, 77] on h2 "Campaign - [DATE] 09:45:06" at bounding box center [310, 86] width 285 height 25
copy h2 "Campaign - [DATE] 09:45:06"
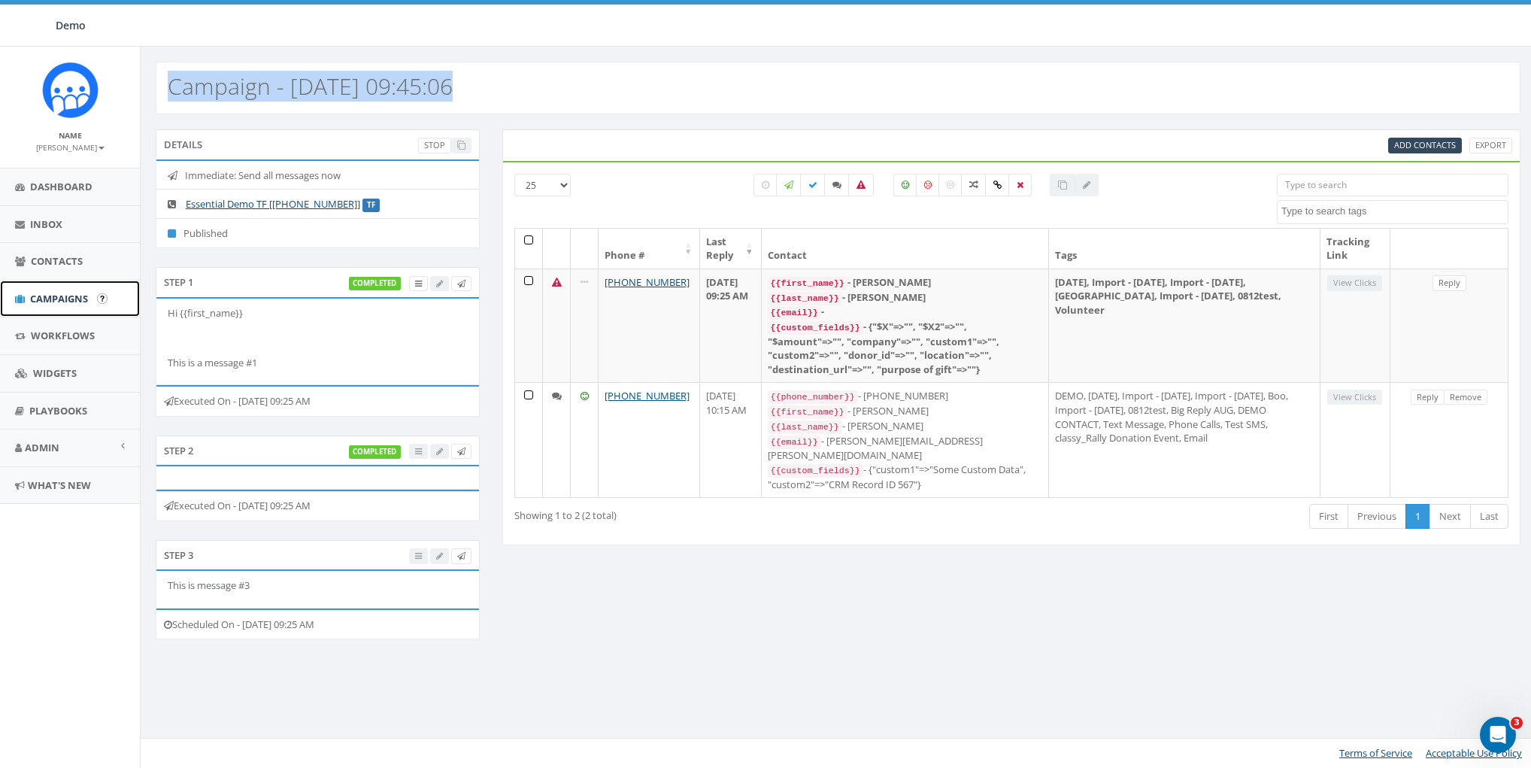
click at [55, 307] on link "Campaigns" at bounding box center [70, 299] width 140 height 37
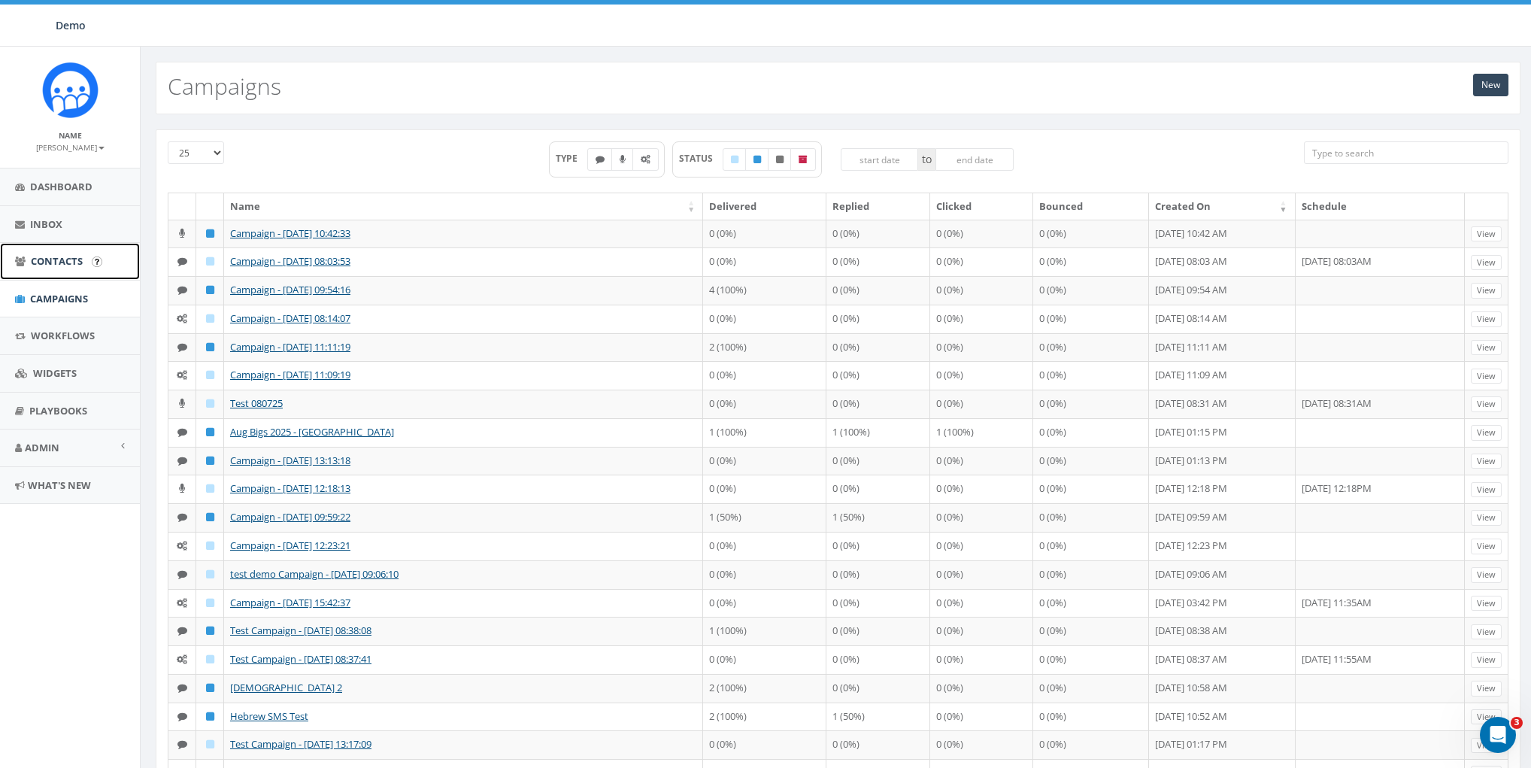
click at [56, 261] on span "Contacts" at bounding box center [57, 261] width 52 height 14
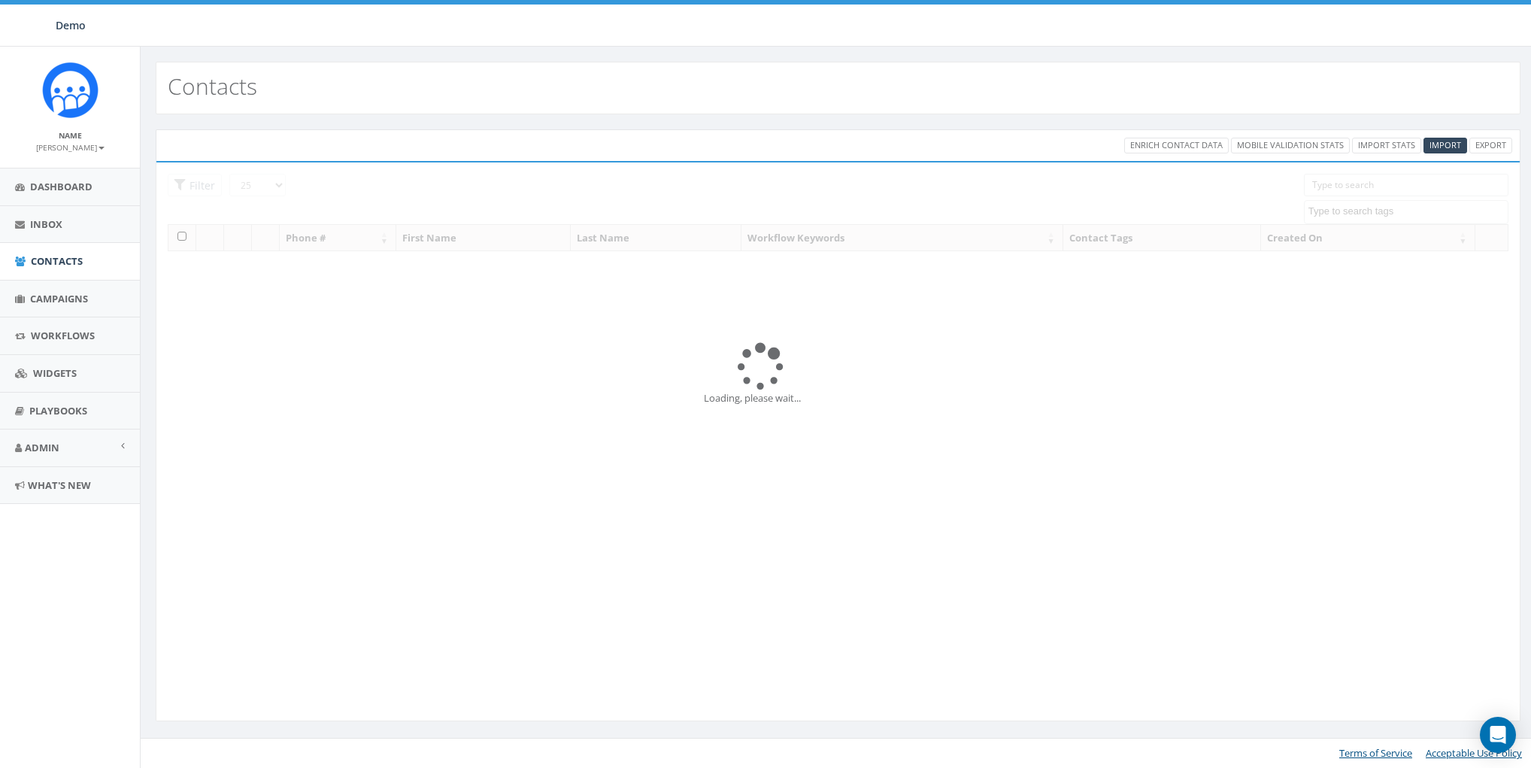
select select
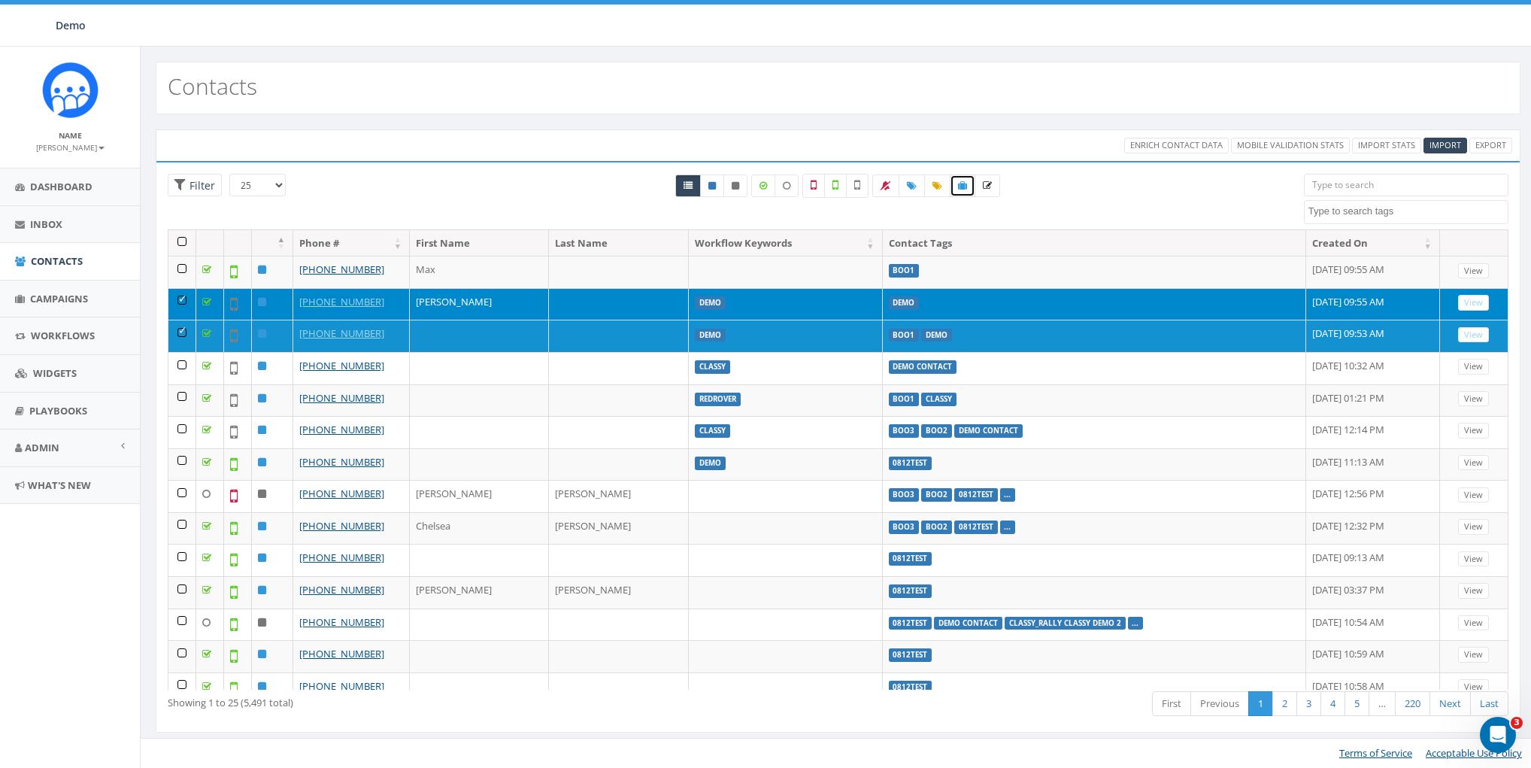
click at [968, 188] on link at bounding box center [963, 185] width 26 height 23
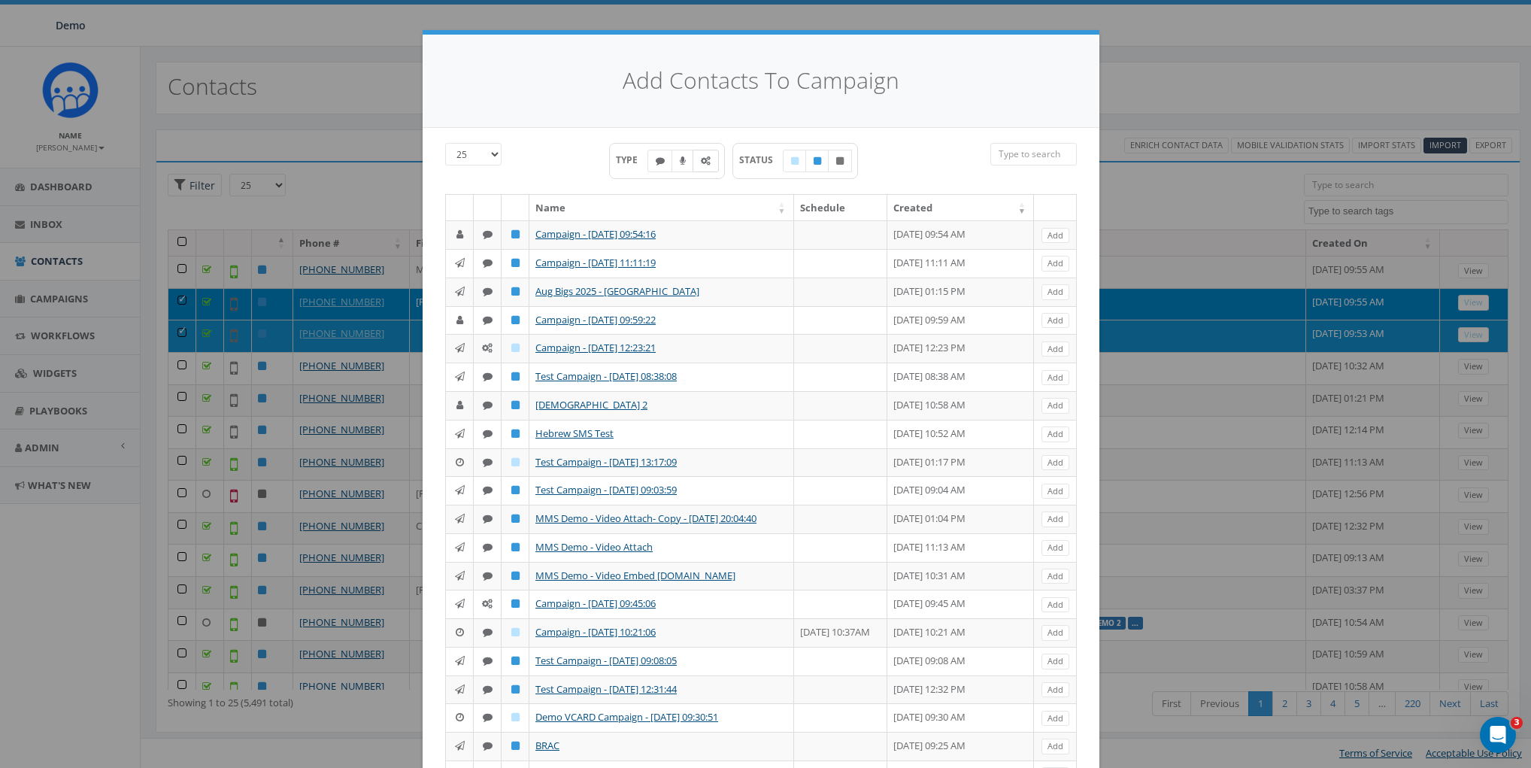
click at [701, 159] on icon at bounding box center [706, 160] width 10 height 9
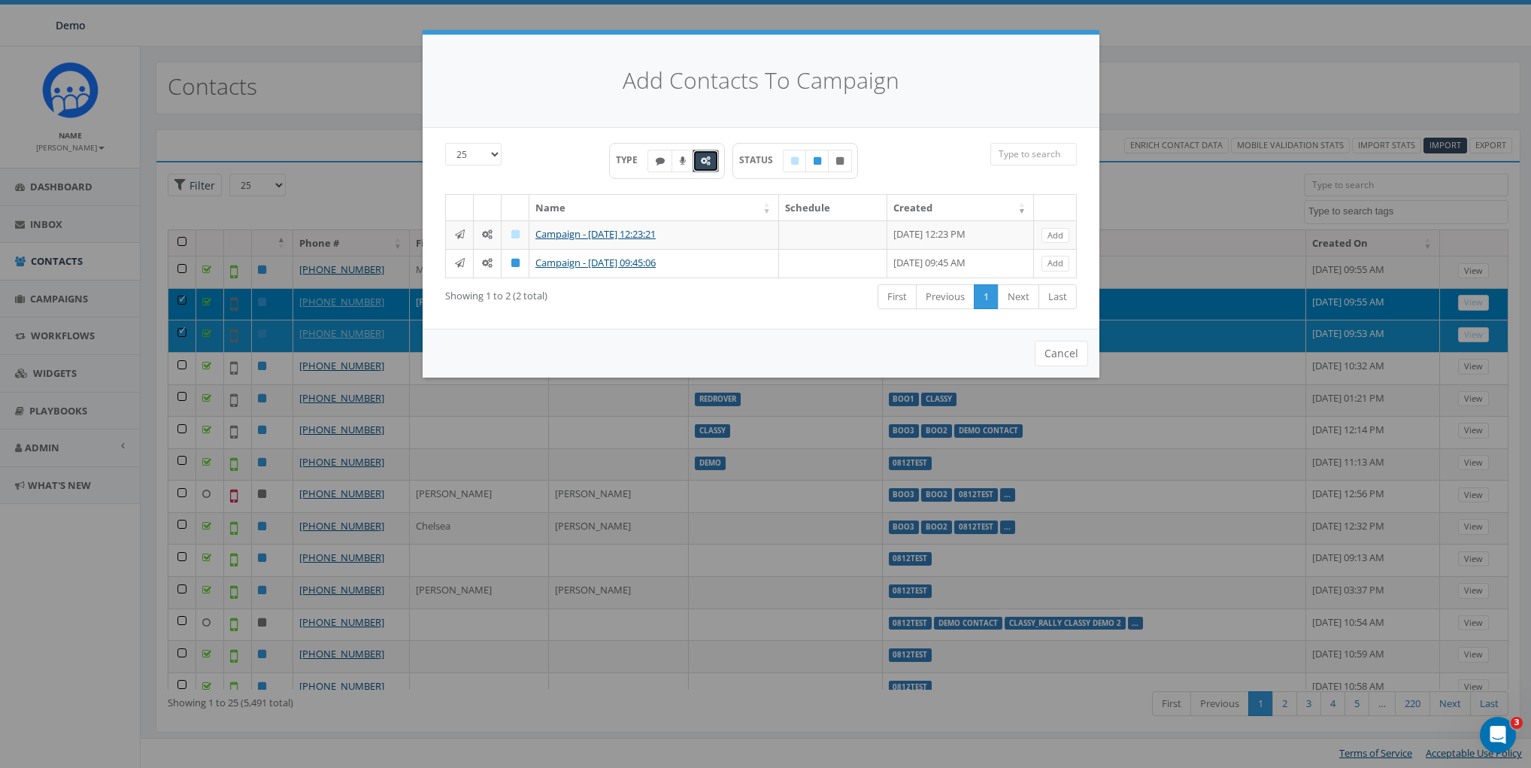
click at [799, 287] on div "First Previous 1 Next Last" at bounding box center [898, 298] width 360 height 31
click at [702, 159] on icon at bounding box center [706, 160] width 10 height 9
checkbox input "false"
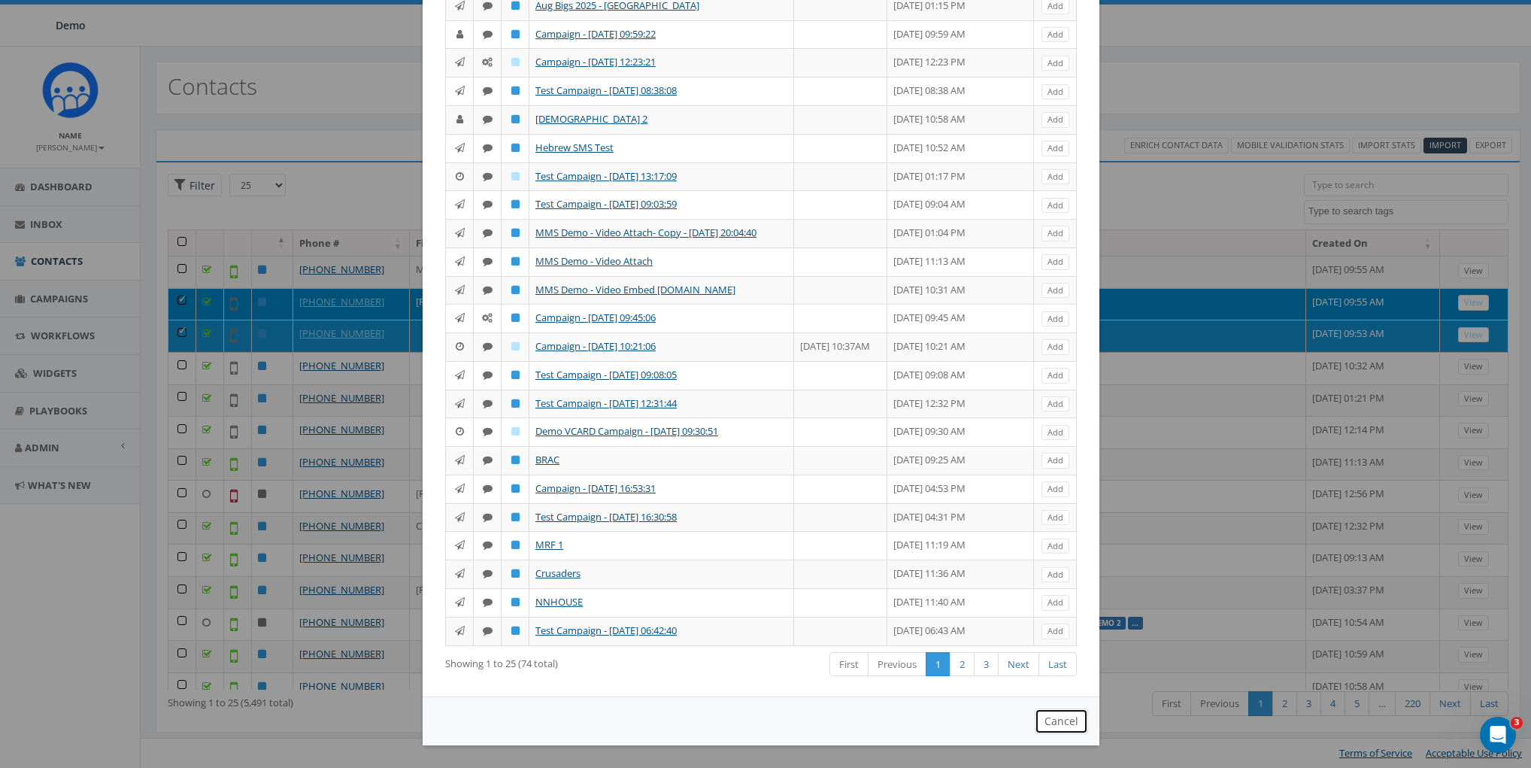
click at [1057, 721] on button "Cancel" at bounding box center [1061, 722] width 53 height 26
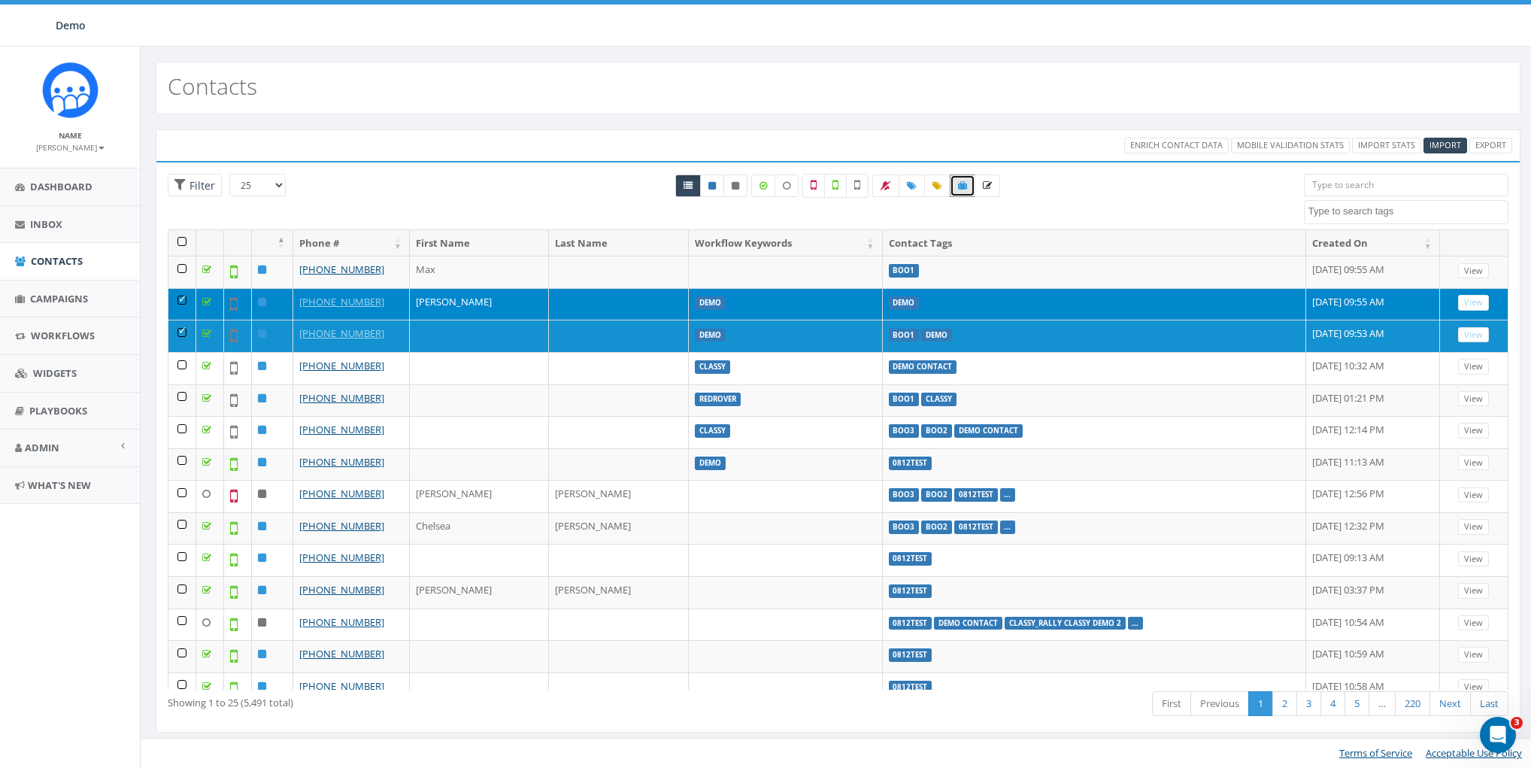
click at [177, 292] on td at bounding box center [182, 304] width 28 height 32
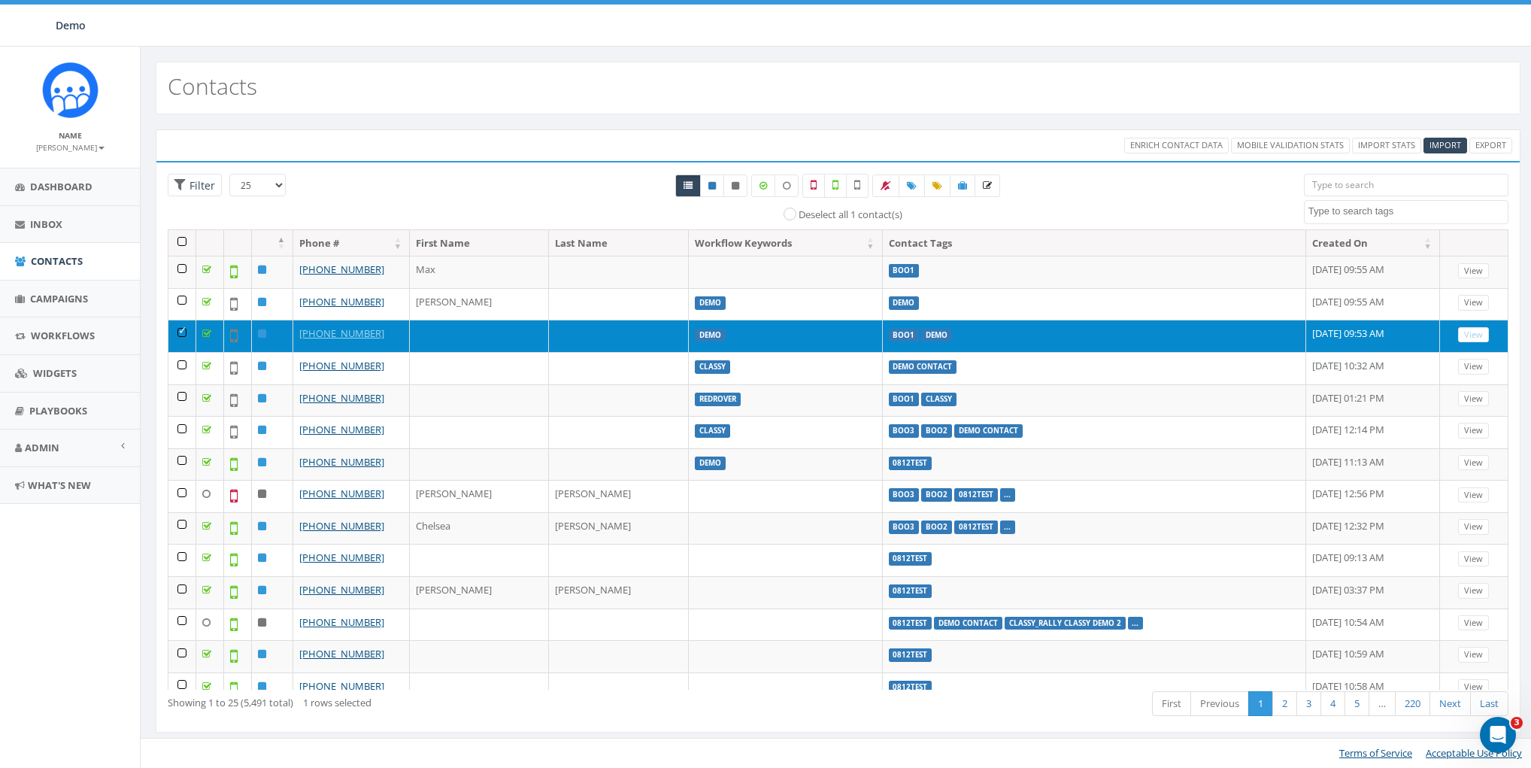
click at [177, 330] on td at bounding box center [182, 336] width 28 height 32
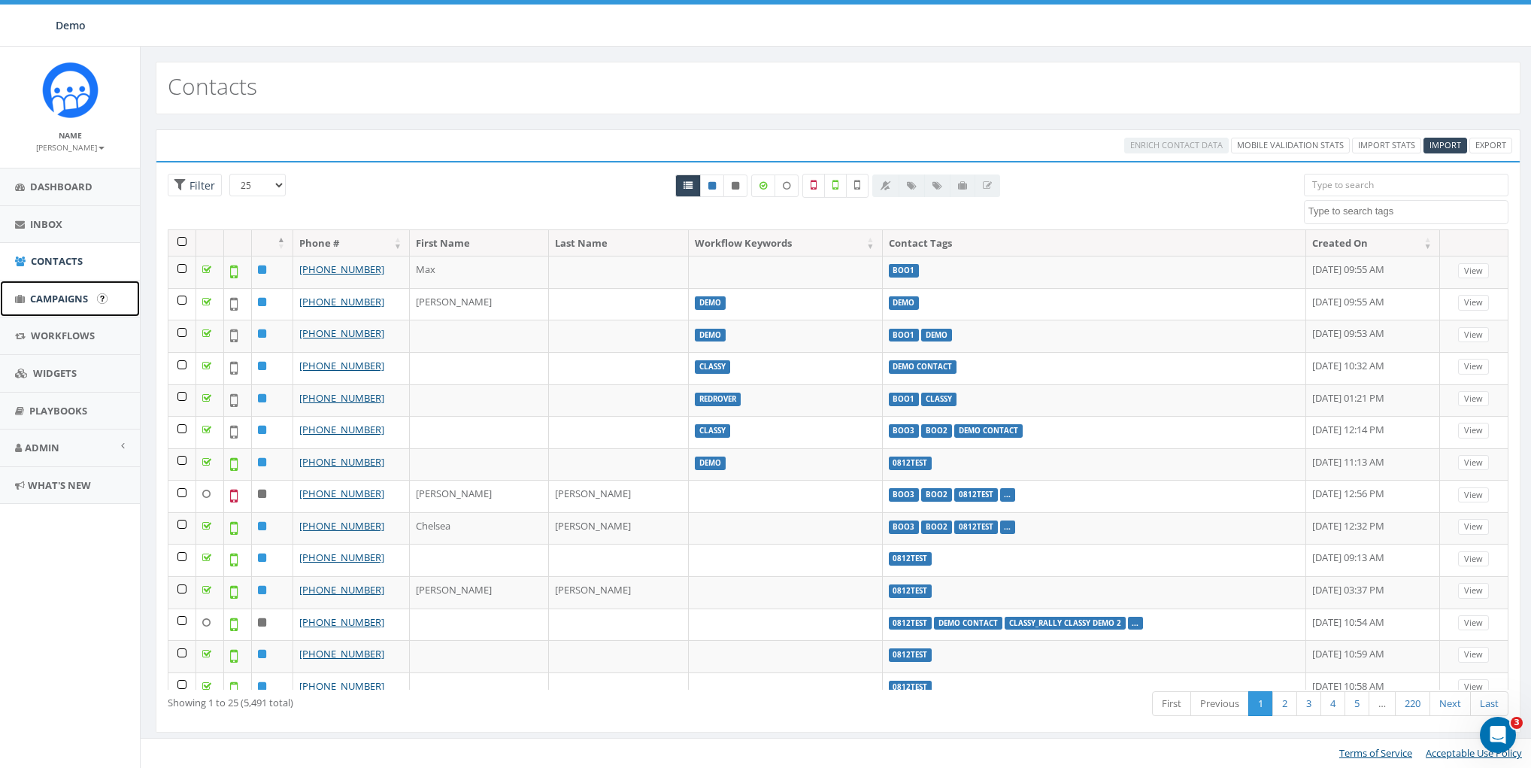
click at [59, 297] on span "Campaigns" at bounding box center [59, 299] width 58 height 14
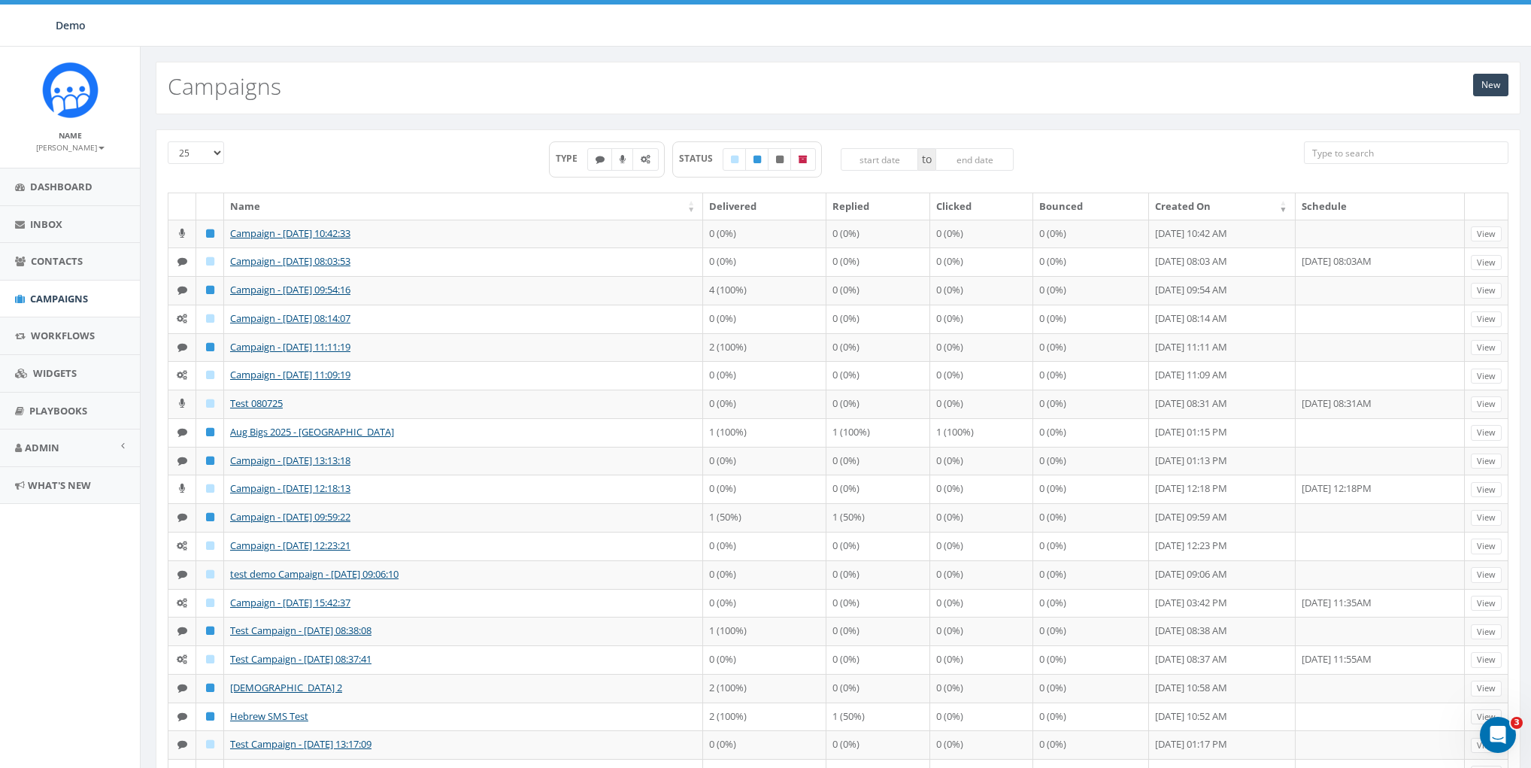
click at [657, 156] on div "TYPE" at bounding box center [607, 159] width 116 height 36
click at [652, 158] on label at bounding box center [646, 159] width 26 height 23
checkbox input "true"
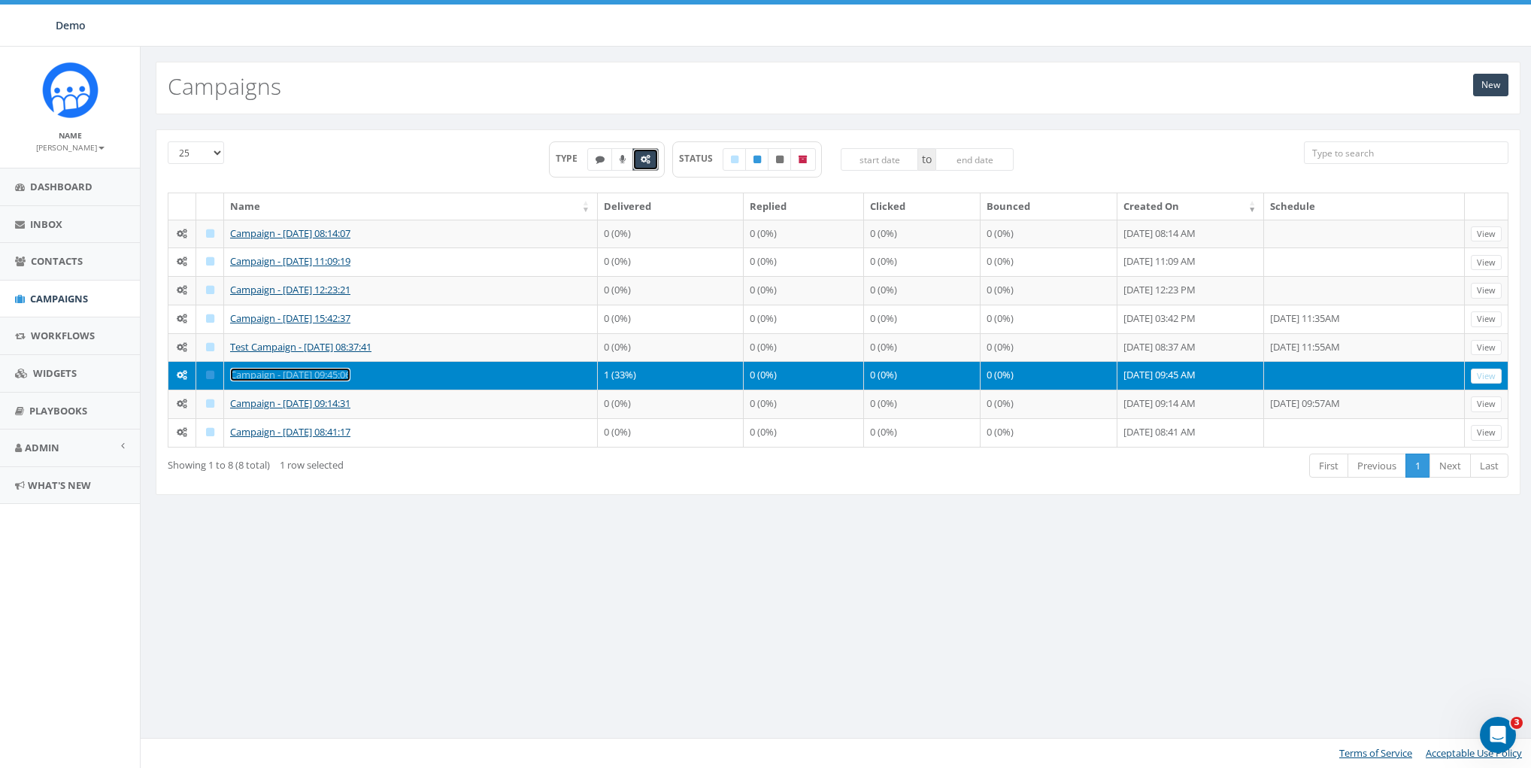
click at [269, 377] on link "Campaign - [DATE] 09:45:06" at bounding box center [290, 375] width 120 height 14
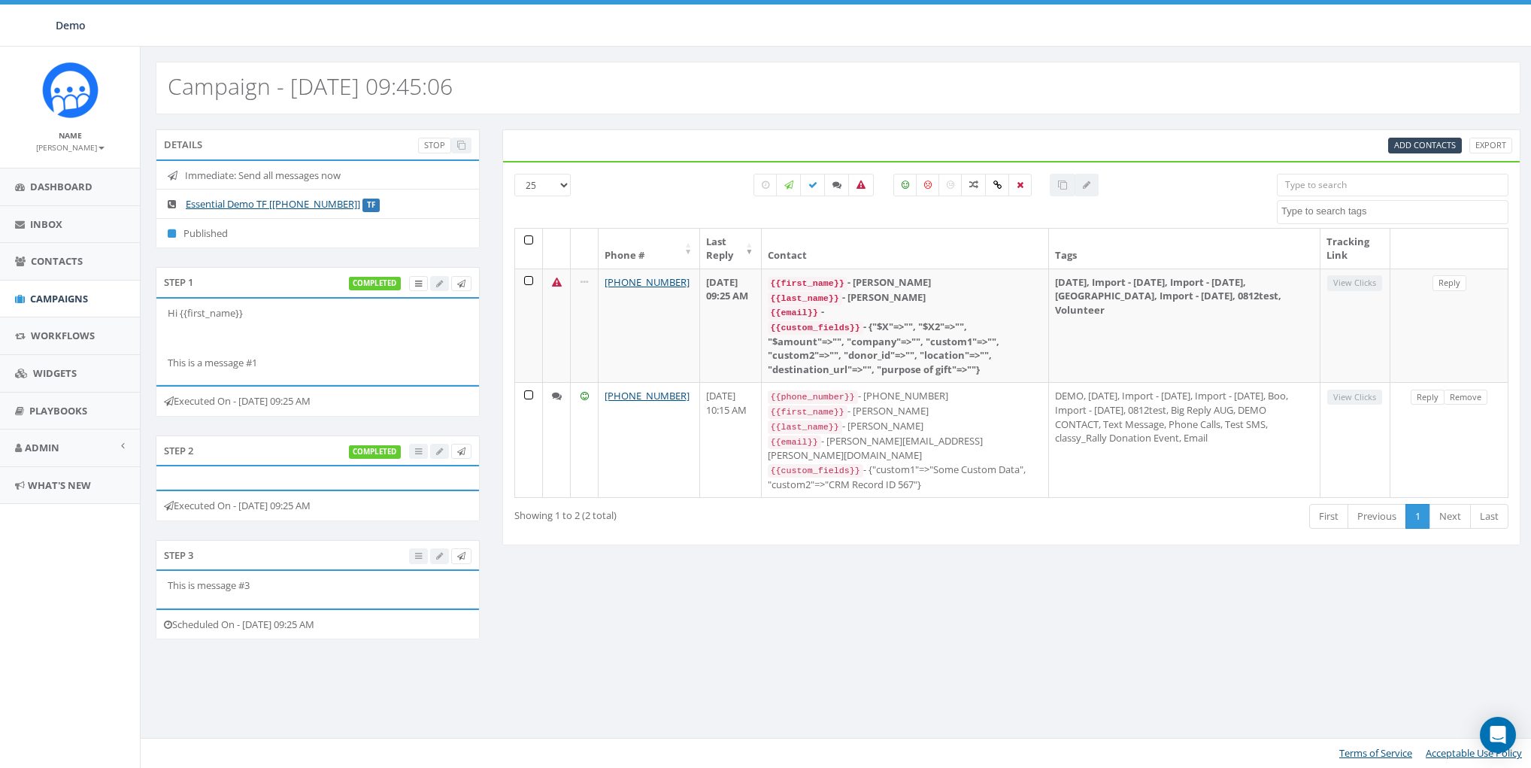
select select
click at [1437, 146] on span "Add Contacts" at bounding box center [1425, 144] width 62 height 11
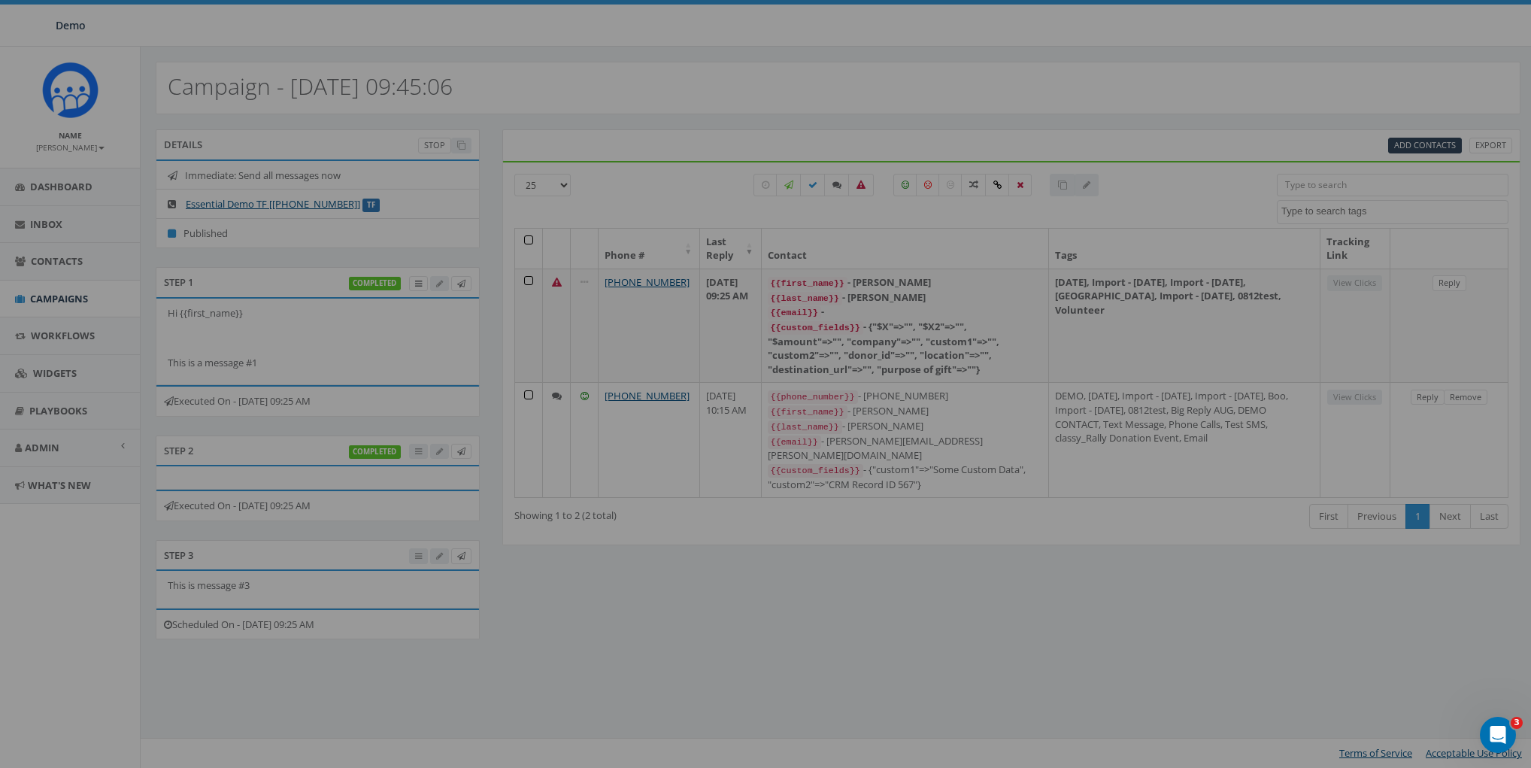
click at [1435, 146] on div at bounding box center [765, 384] width 1531 height 768
select select
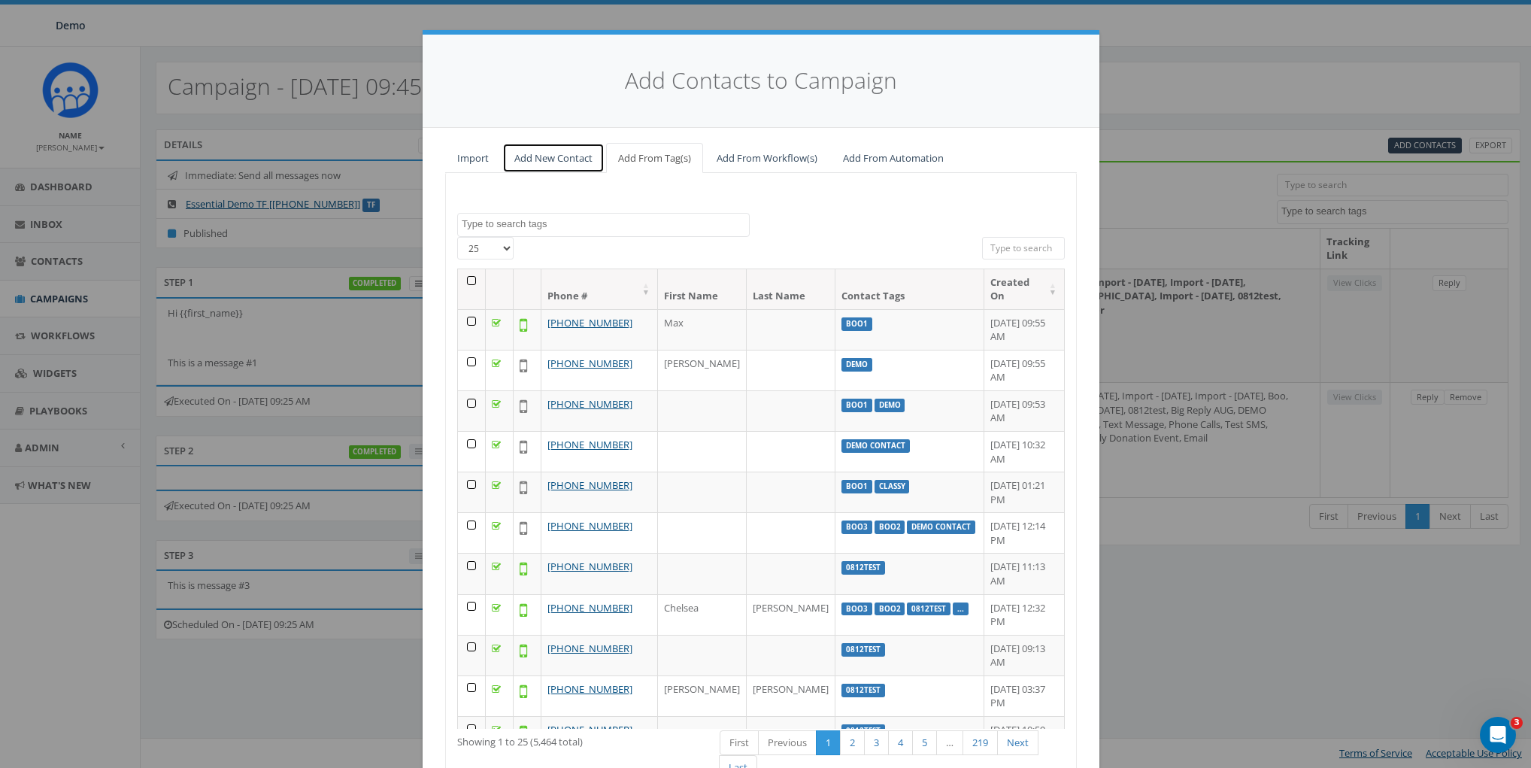
click at [541, 161] on link "Add New Contact" at bounding box center [553, 158] width 102 height 31
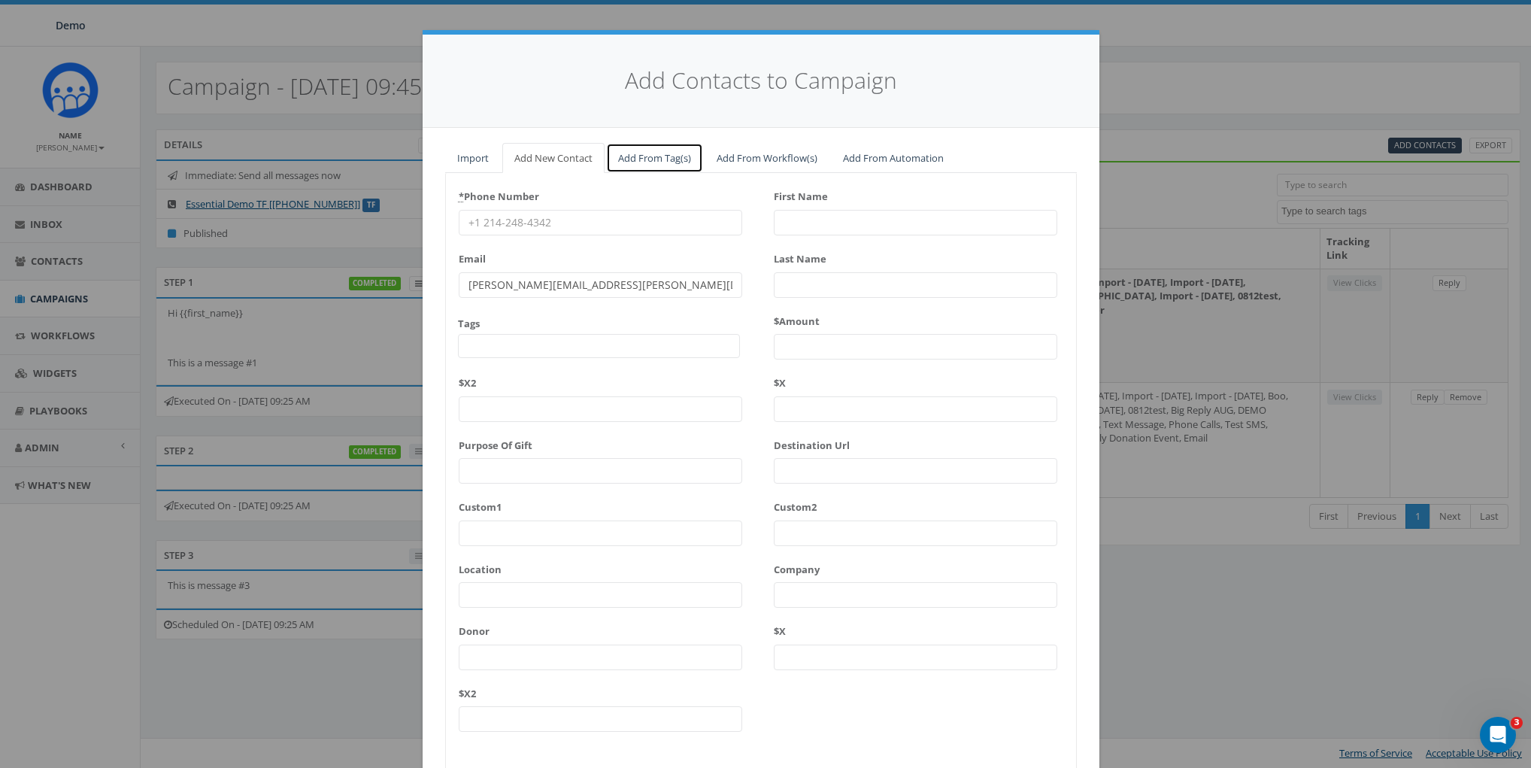
click at [639, 162] on link "Add From Tag(s)" at bounding box center [654, 158] width 97 height 31
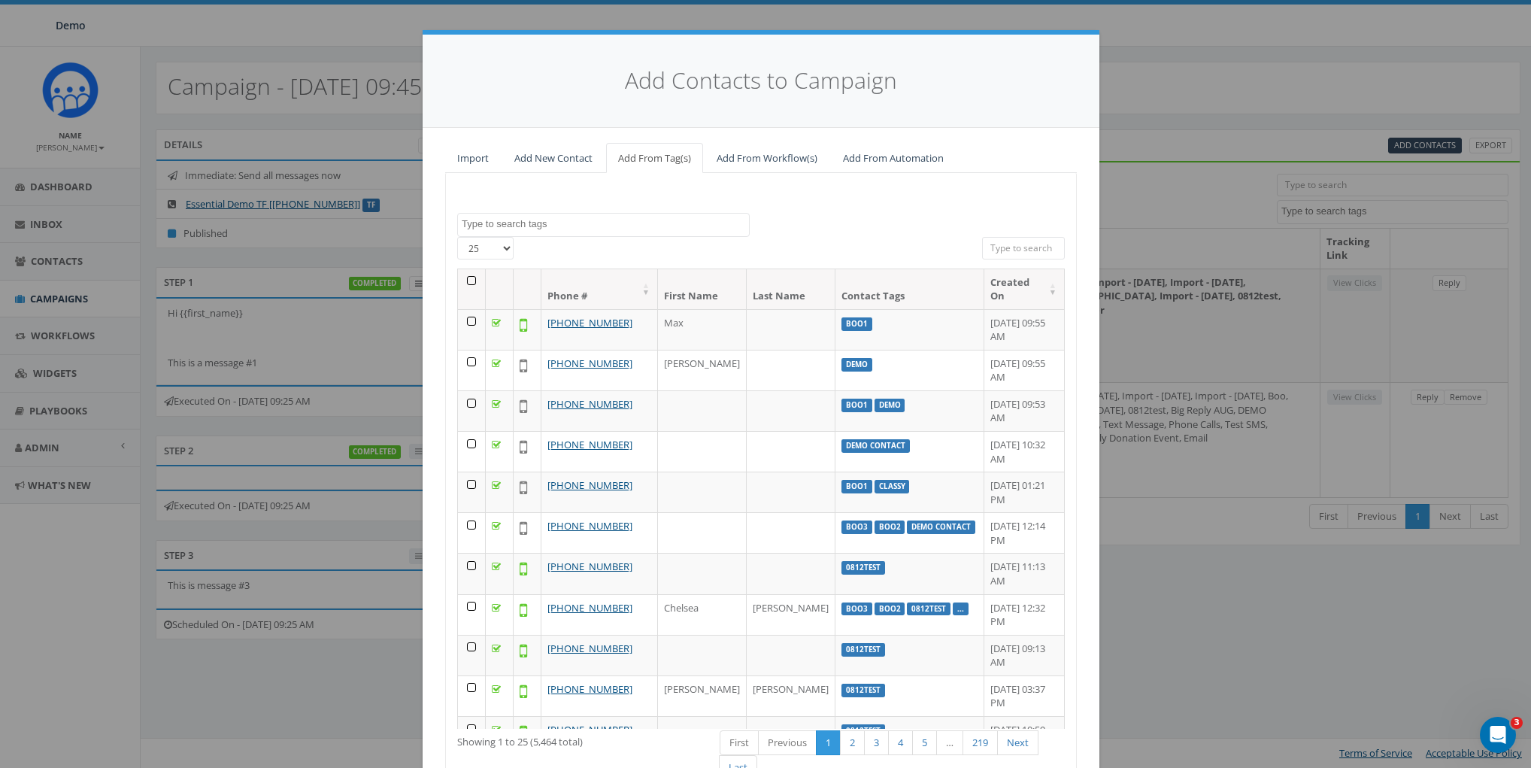
click at [577, 226] on textarea "Search" at bounding box center [605, 224] width 287 height 14
type textarea "[sdw]"
select select "[sdw]"
click at [556, 229] on span "× [sdw]" at bounding box center [603, 225] width 293 height 25
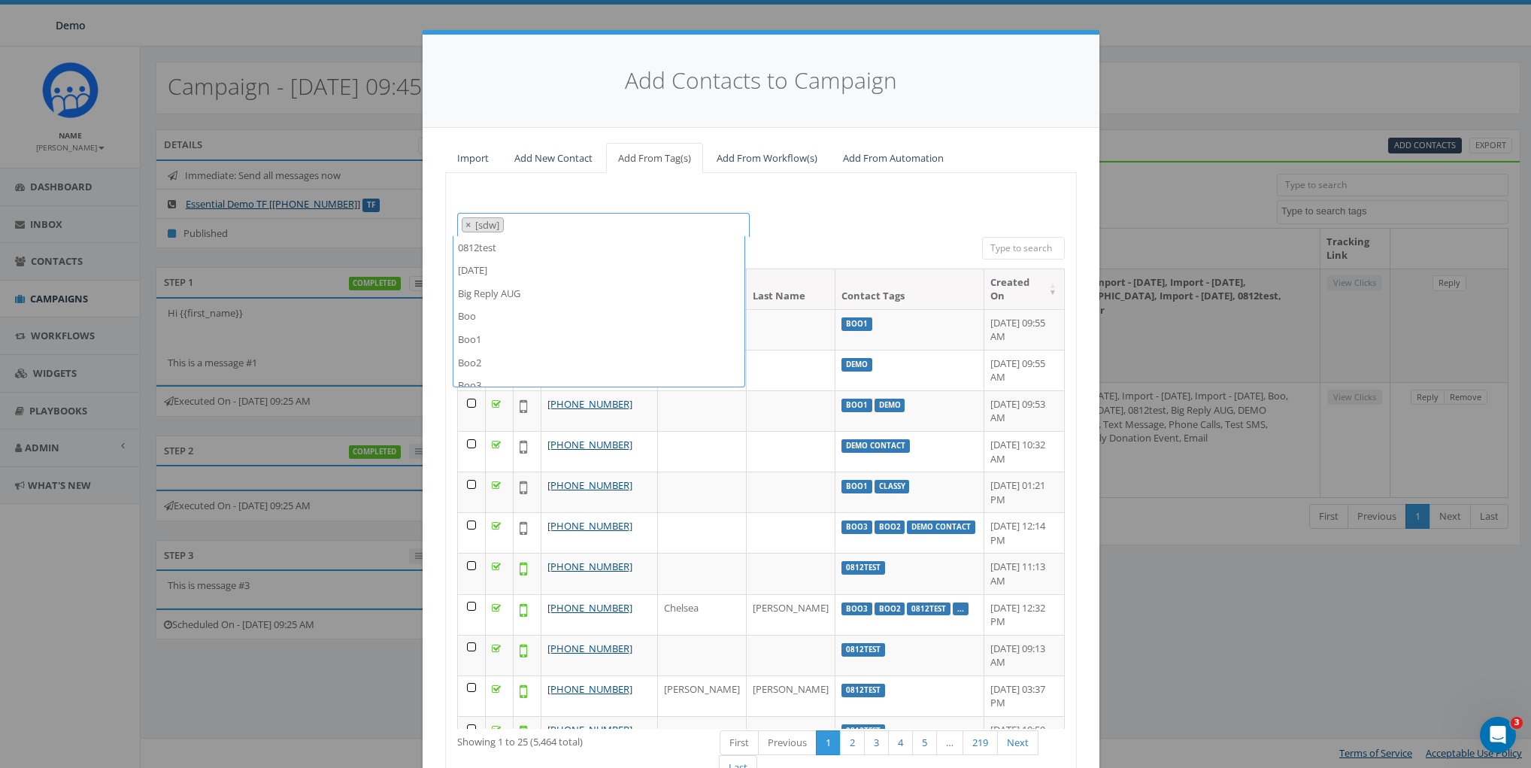
click at [556, 229] on span "× [sdw]" at bounding box center [603, 225] width 293 height 24
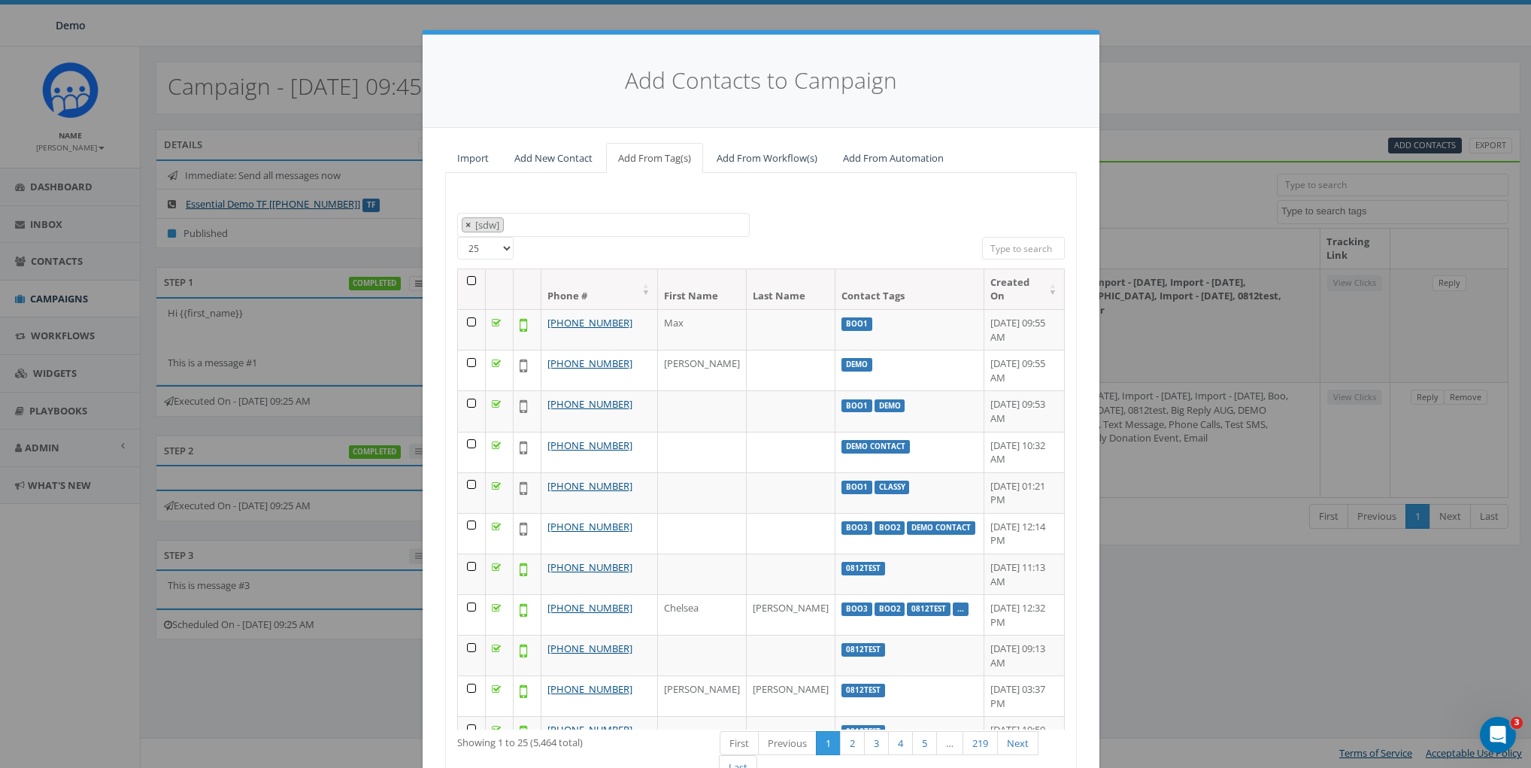
click at [466, 223] on span "×" at bounding box center [468, 225] width 5 height 14
select select
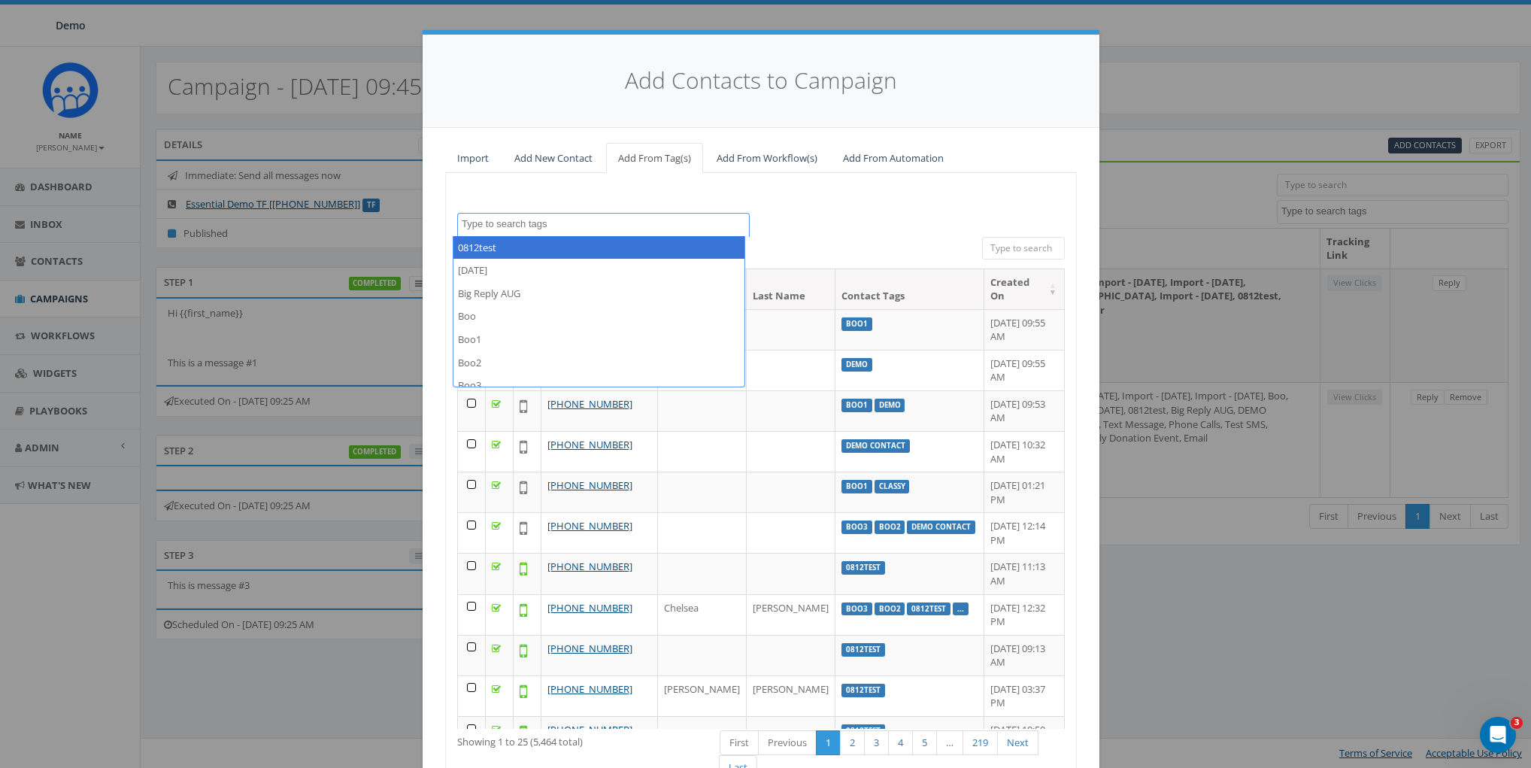
click at [495, 225] on textarea "Search" at bounding box center [605, 224] width 287 height 14
type textarea "boo"
select select "Boo"
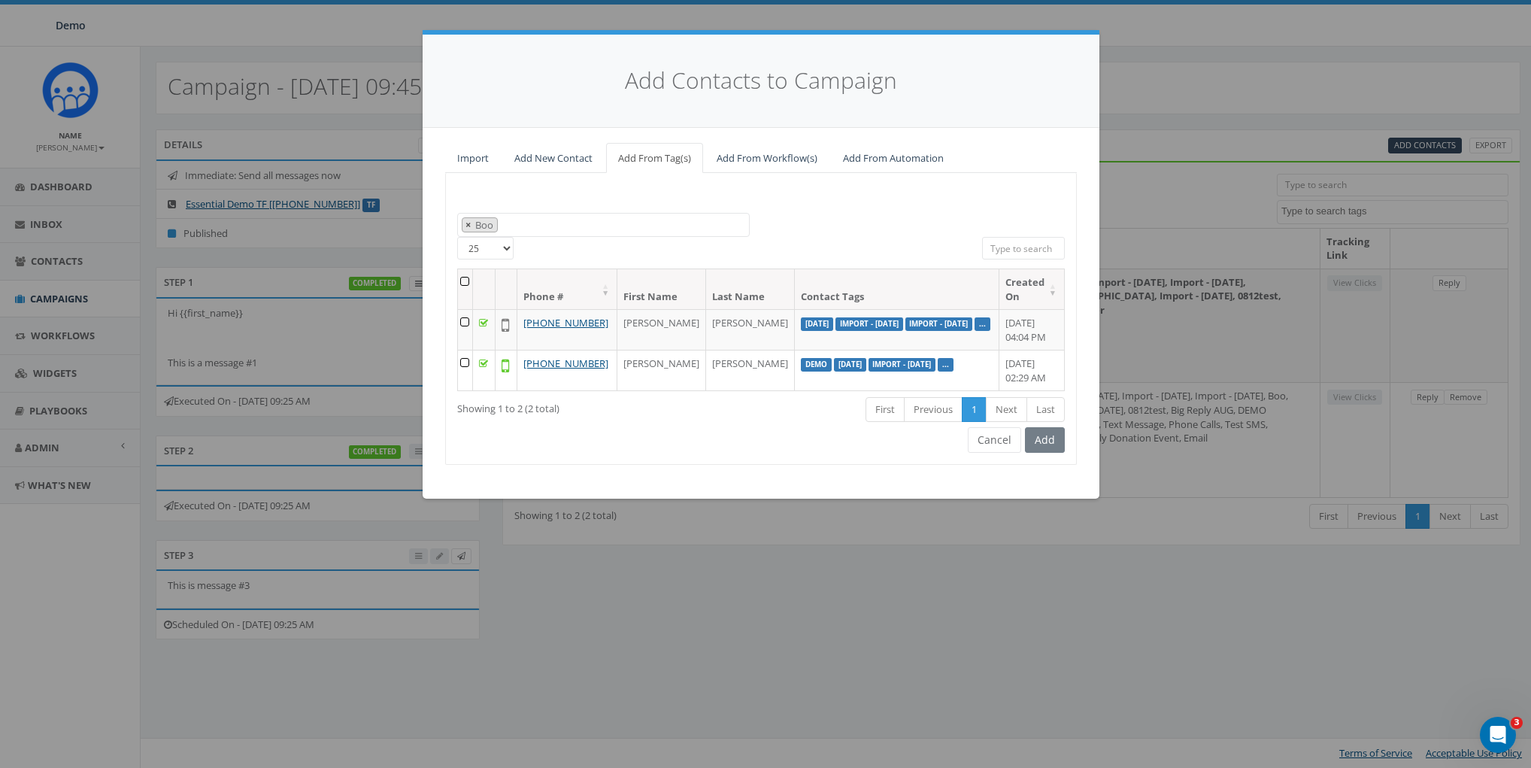
click at [469, 224] on span "×" at bounding box center [468, 225] width 5 height 14
select select
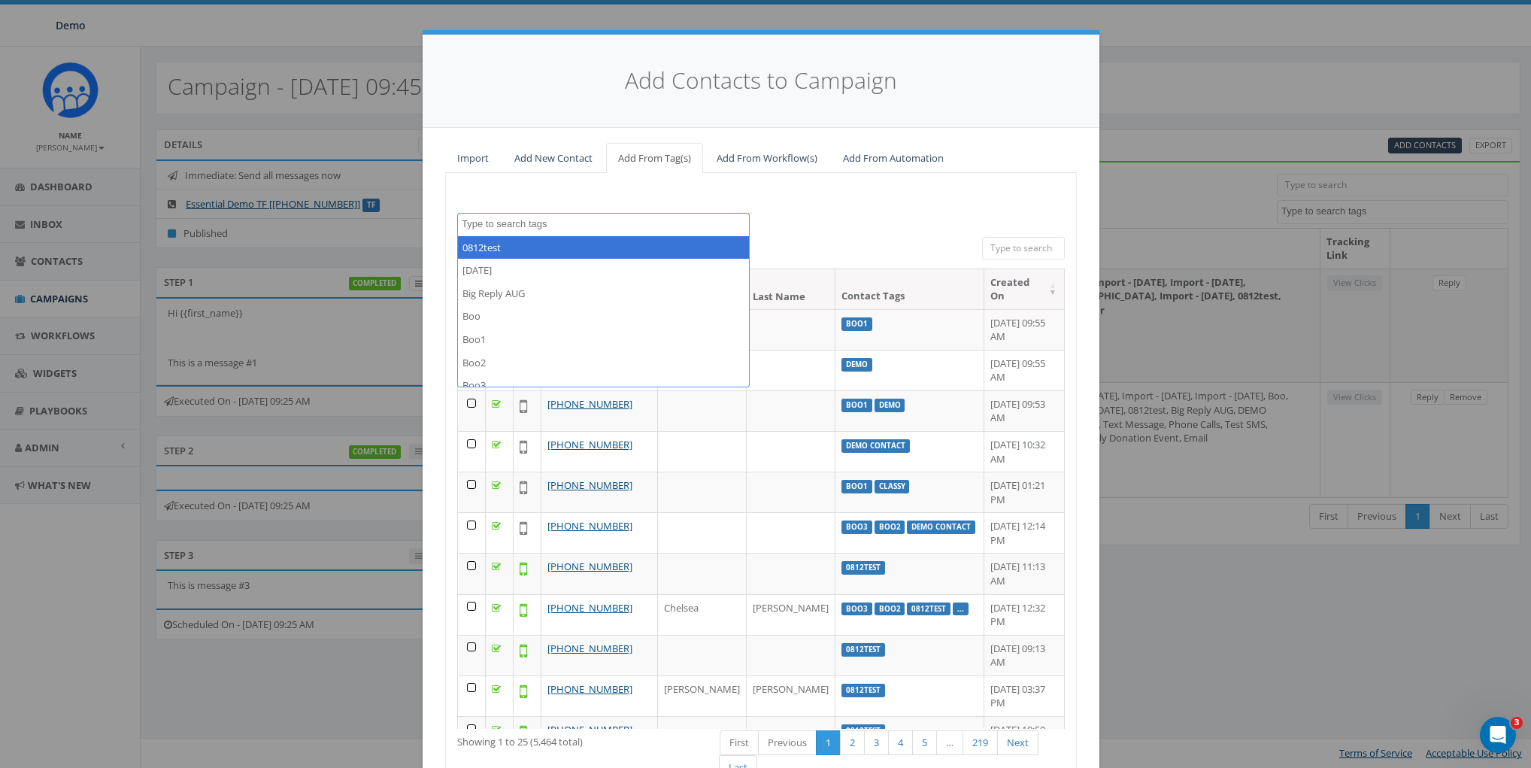
click at [524, 202] on div "0812test [DATE] Big Reply AUG Boo Boo1 Boo2 Boo3 classy classy_Passthrough Para…" at bounding box center [761, 497] width 632 height 648
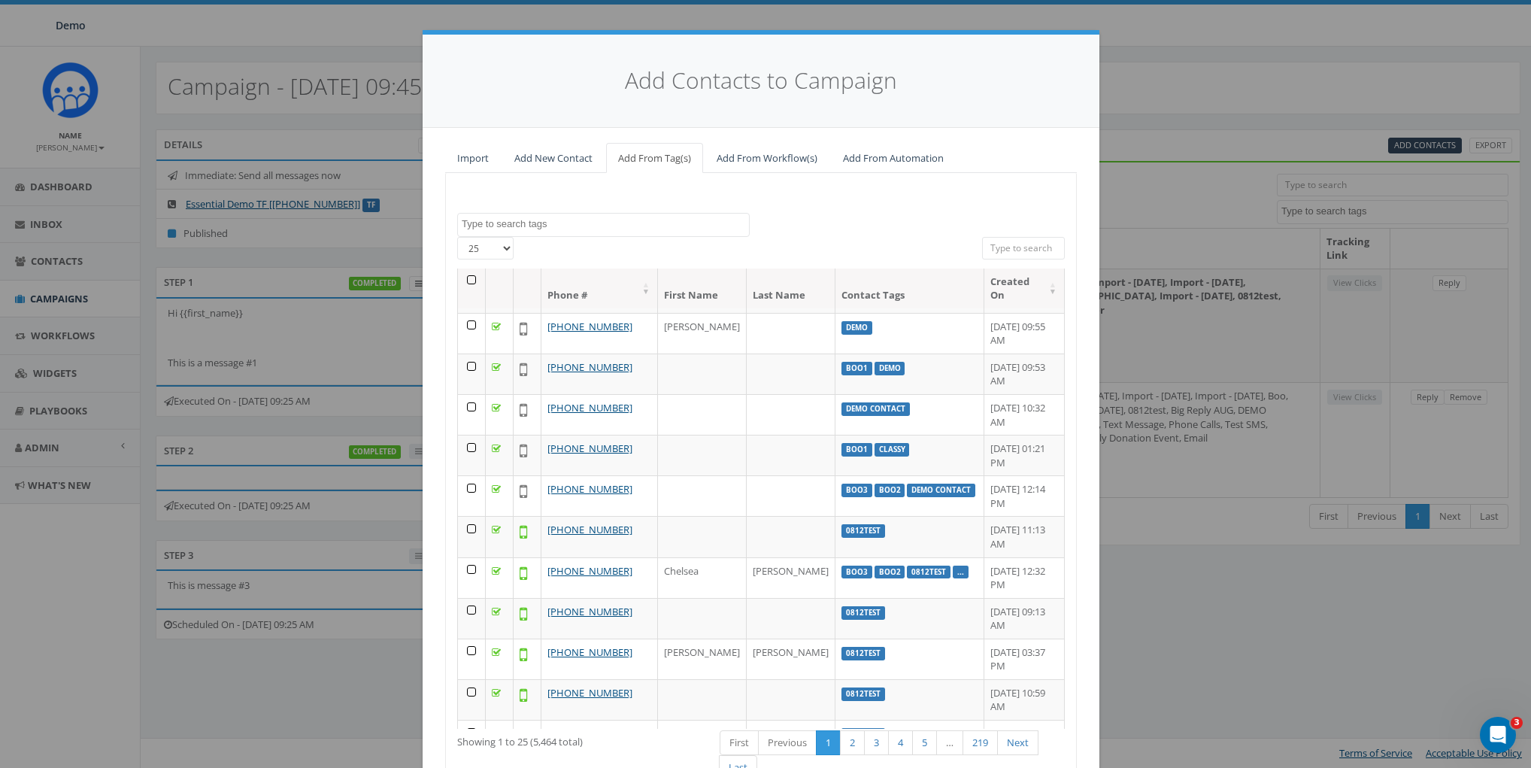
scroll to position [0, 0]
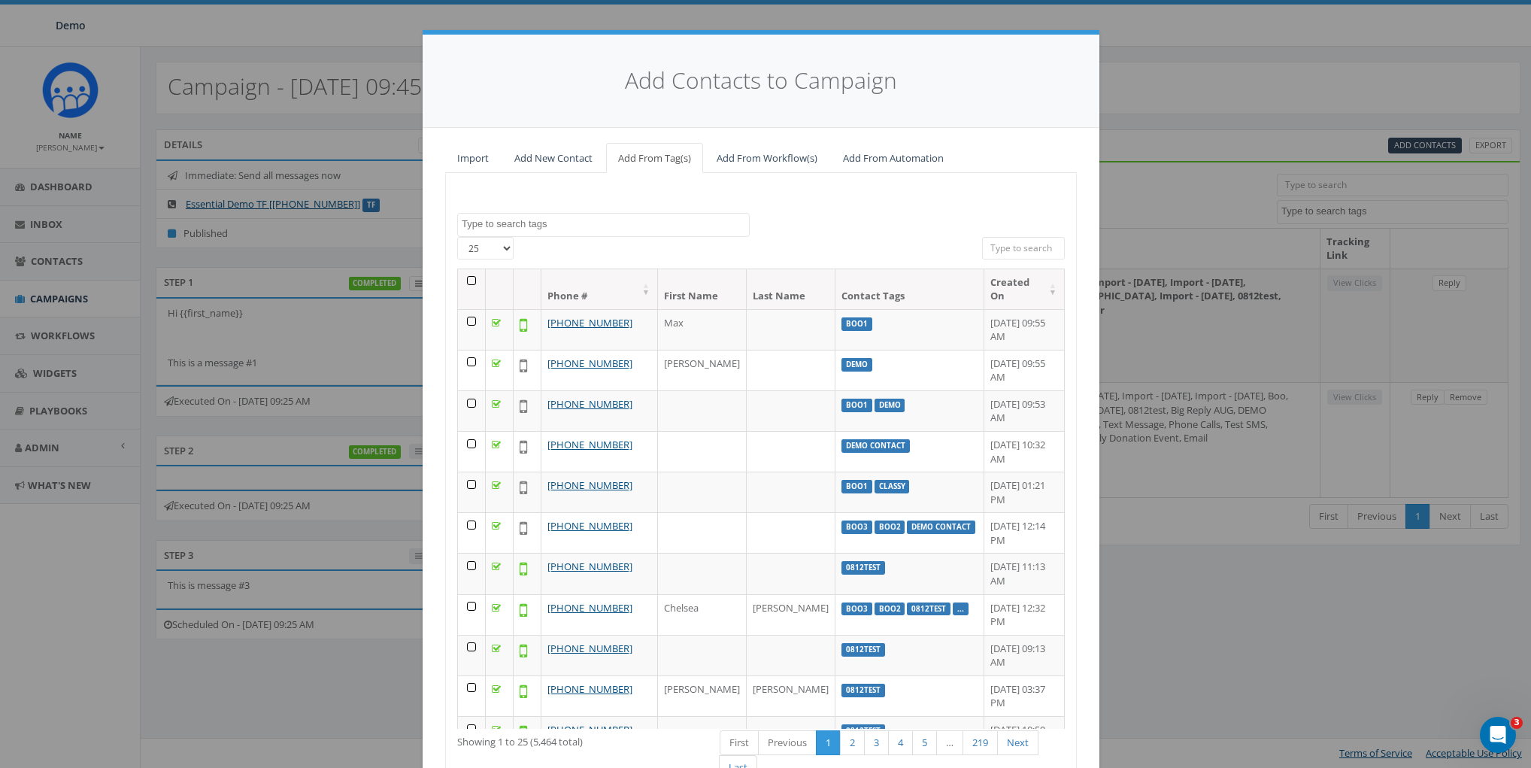
click at [504, 223] on textarea "Search" at bounding box center [605, 224] width 287 height 14
type textarea "[sdw] Safety Week"
select select "[sdw] Safety Week"
click at [466, 223] on span "×" at bounding box center [468, 225] width 5 height 14
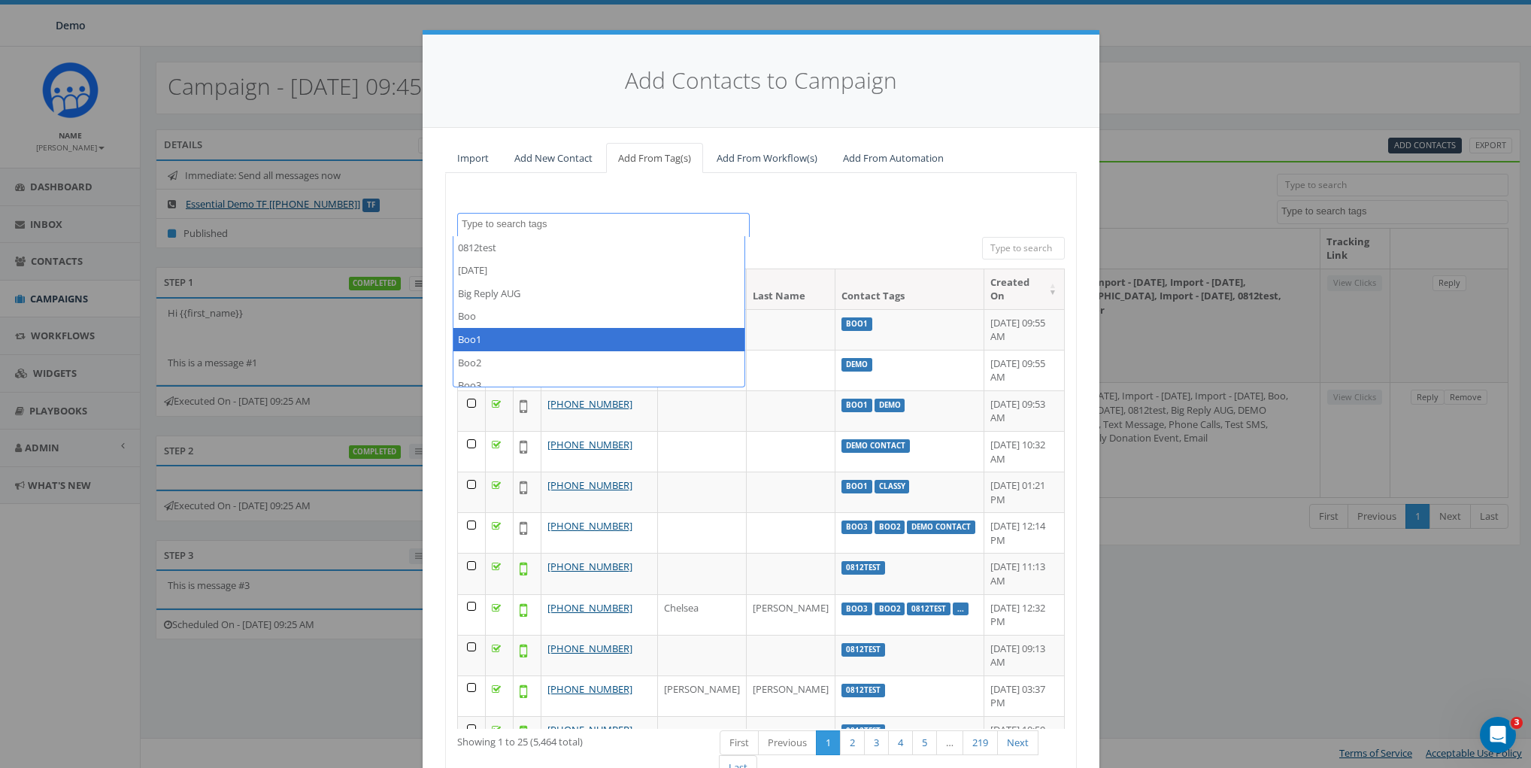
select select "Boo1"
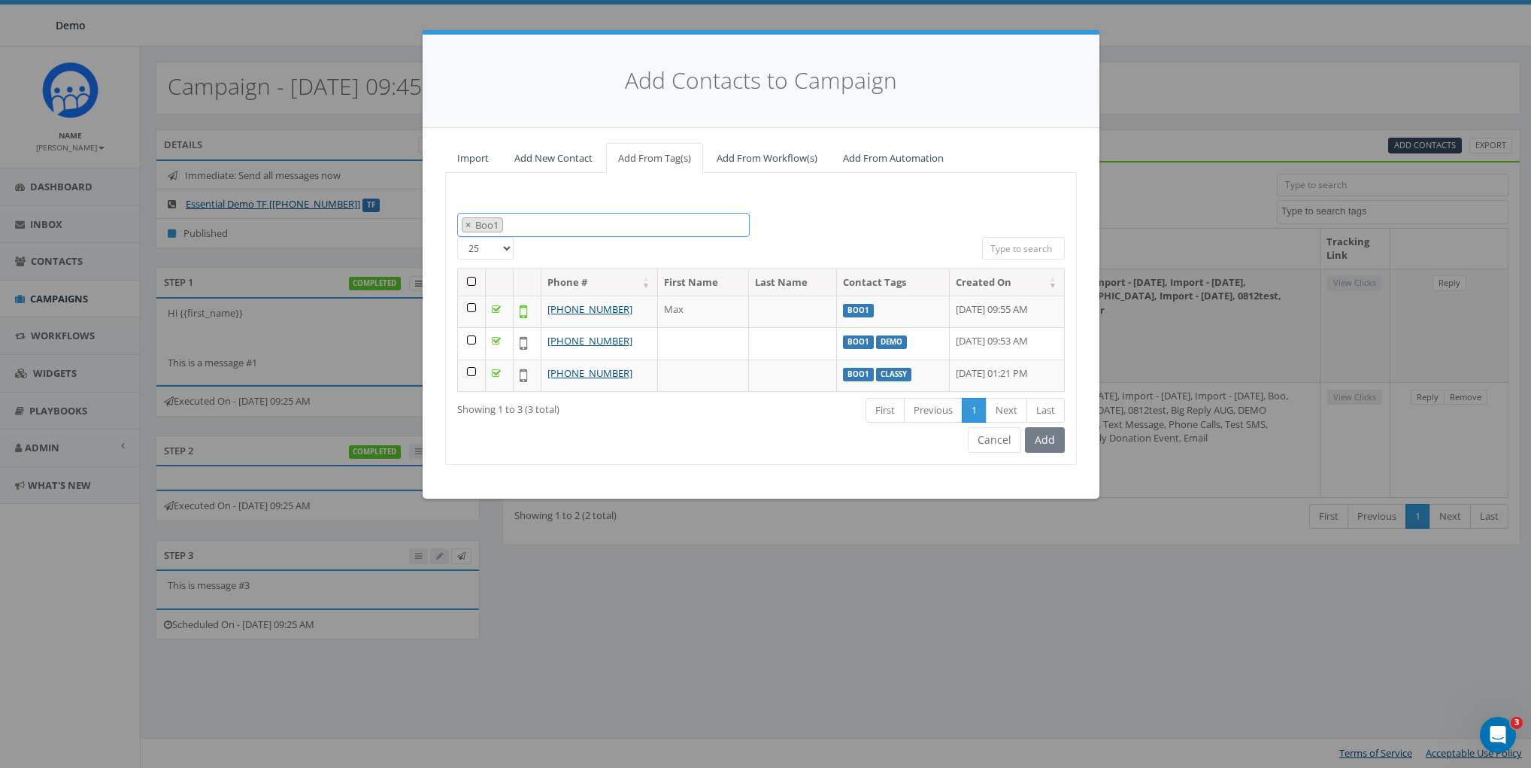
click at [542, 221] on span "× Boo1" at bounding box center [603, 225] width 293 height 25
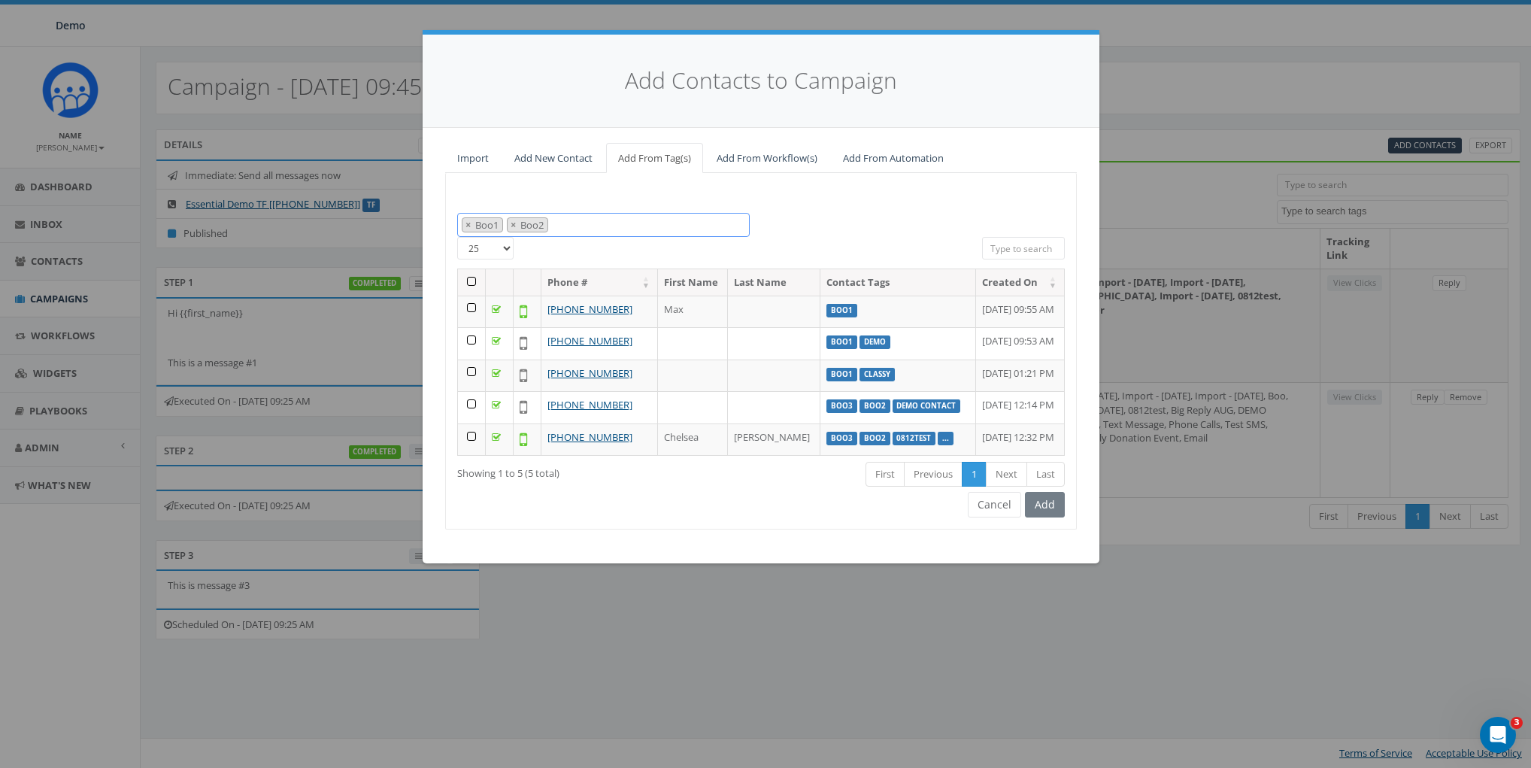
click at [593, 225] on span "× Boo1 × Boo2" at bounding box center [603, 225] width 293 height 25
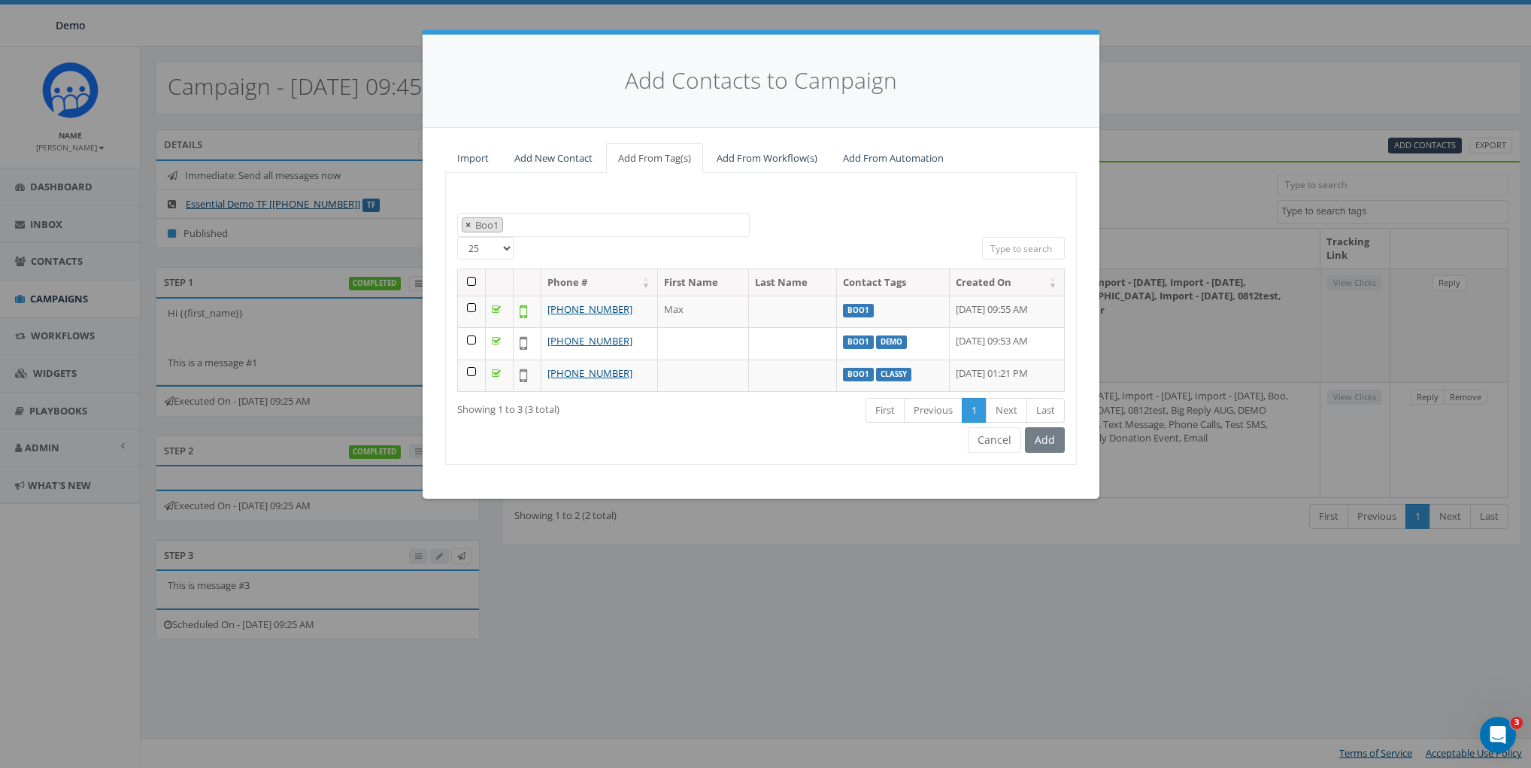
click at [466, 221] on span "×" at bounding box center [468, 225] width 5 height 14
select select
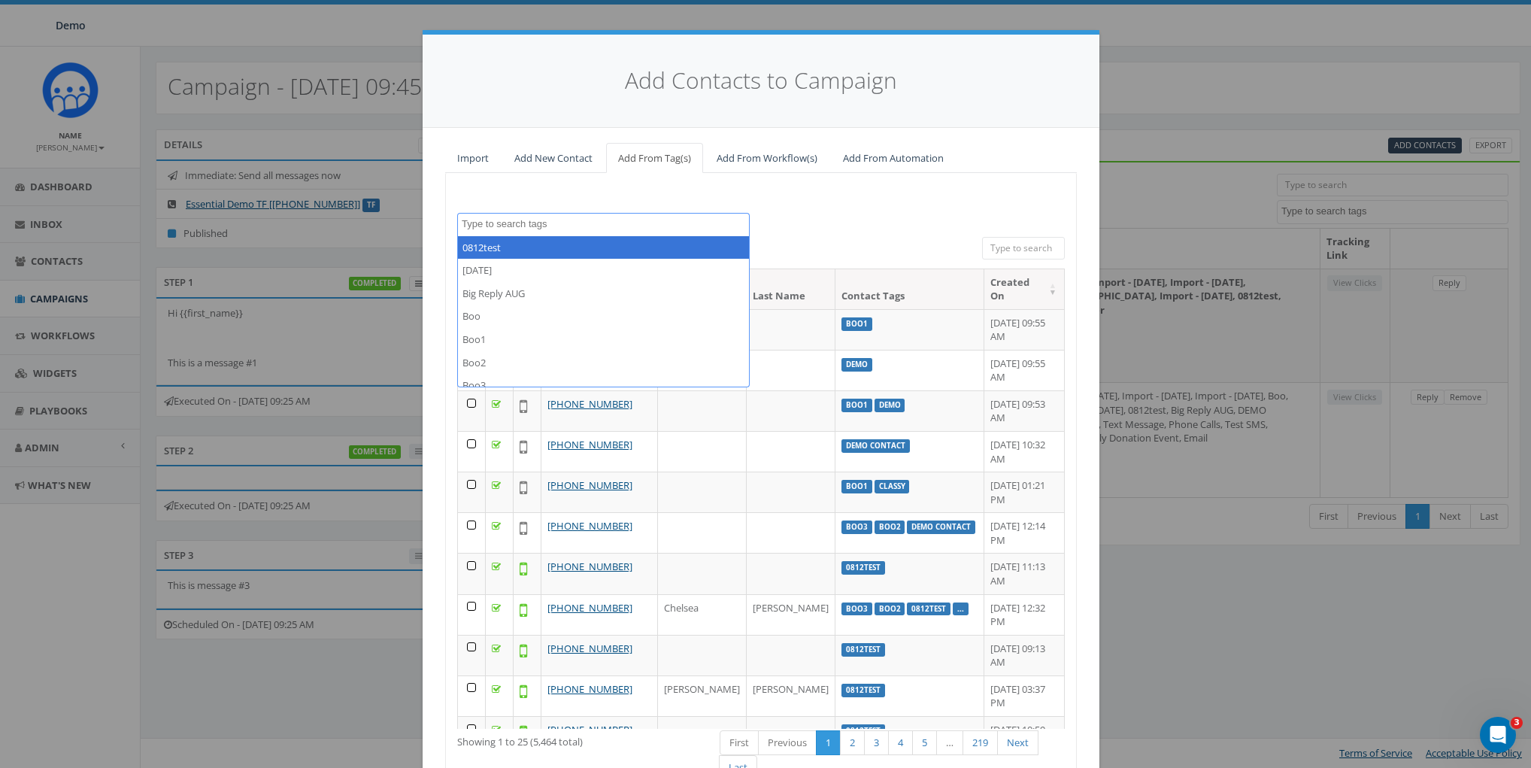
click at [847, 226] on div "0812test 2025/08/27 Big Reply AUG Boo Boo1 Boo2 Boo3 classy classy_Passthrough …" at bounding box center [761, 225] width 630 height 24
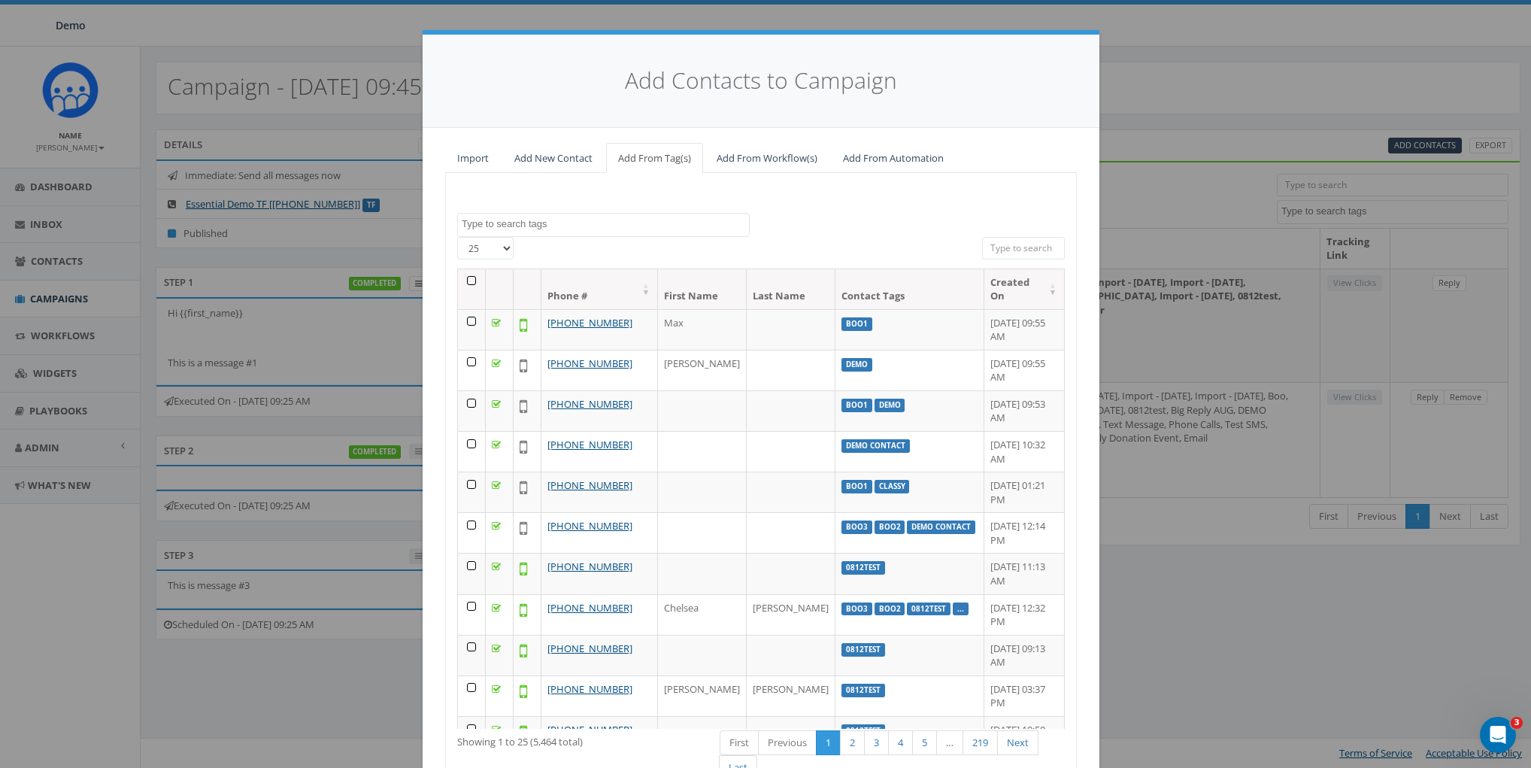
click at [847, 226] on div "0812test 2025/08/27 Big Reply AUG Boo Boo1 Boo2 Boo3 classy classy_Passthrough …" at bounding box center [761, 225] width 630 height 24
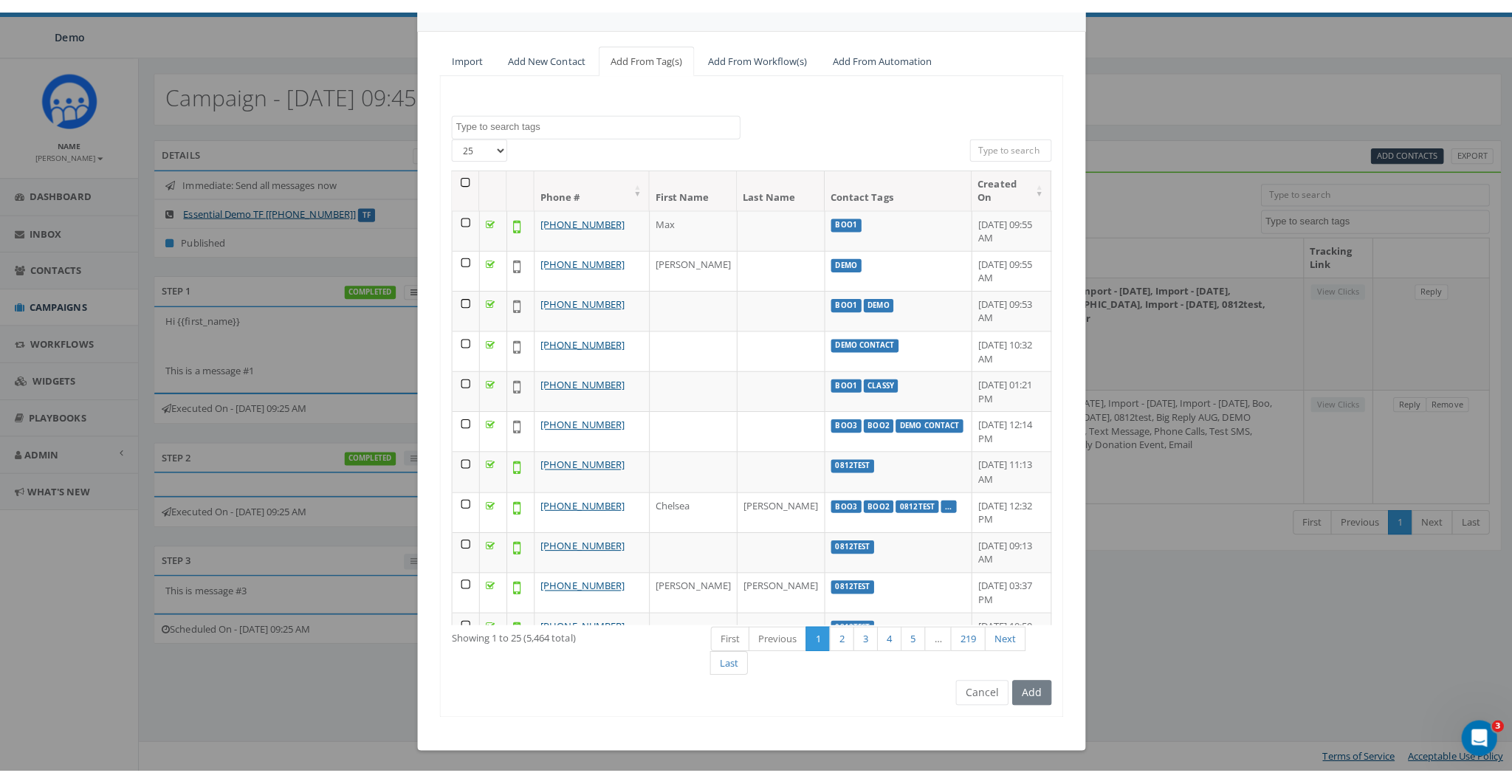
scroll to position [144, 0]
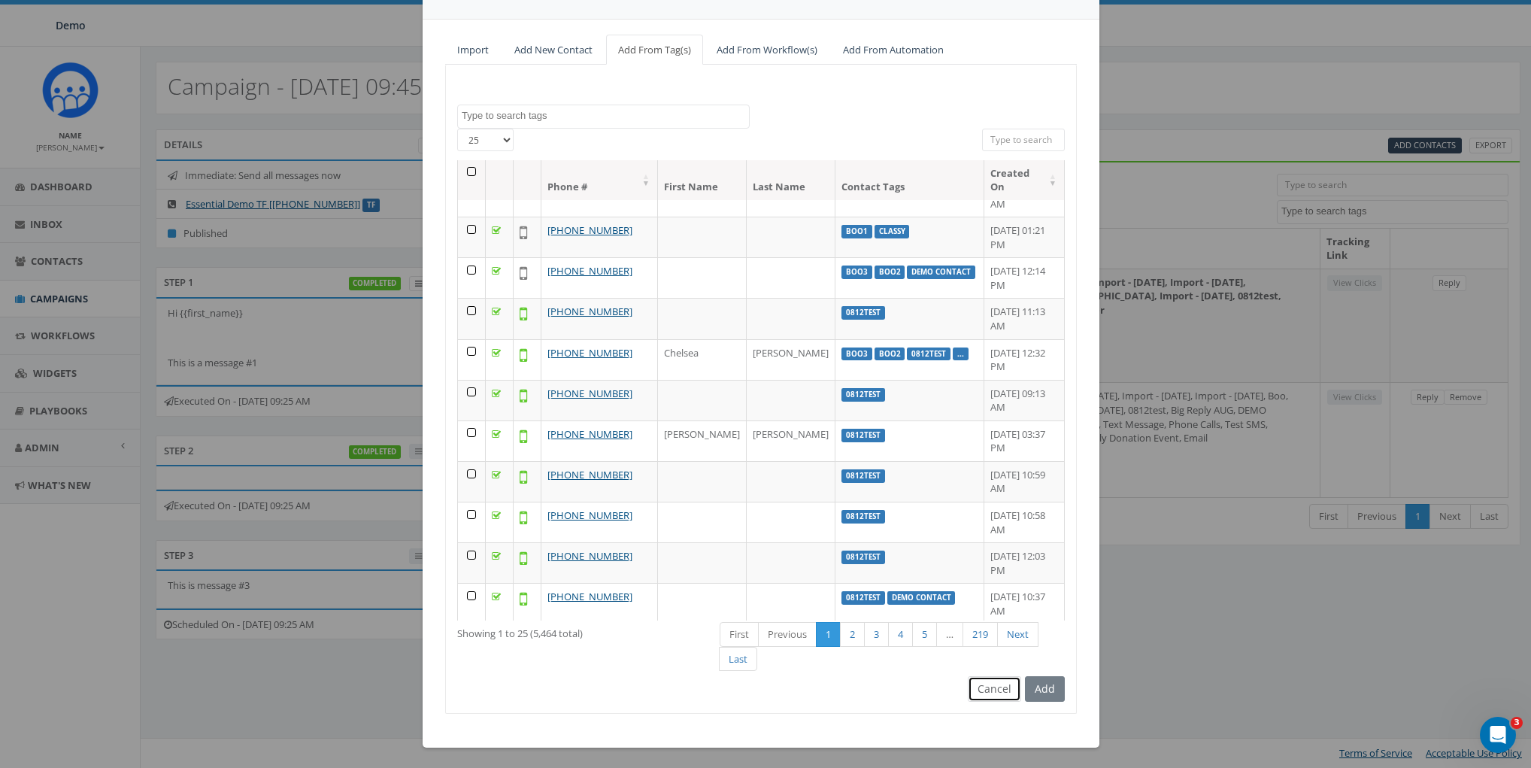
click at [991, 681] on button "Cancel" at bounding box center [994, 689] width 53 height 26
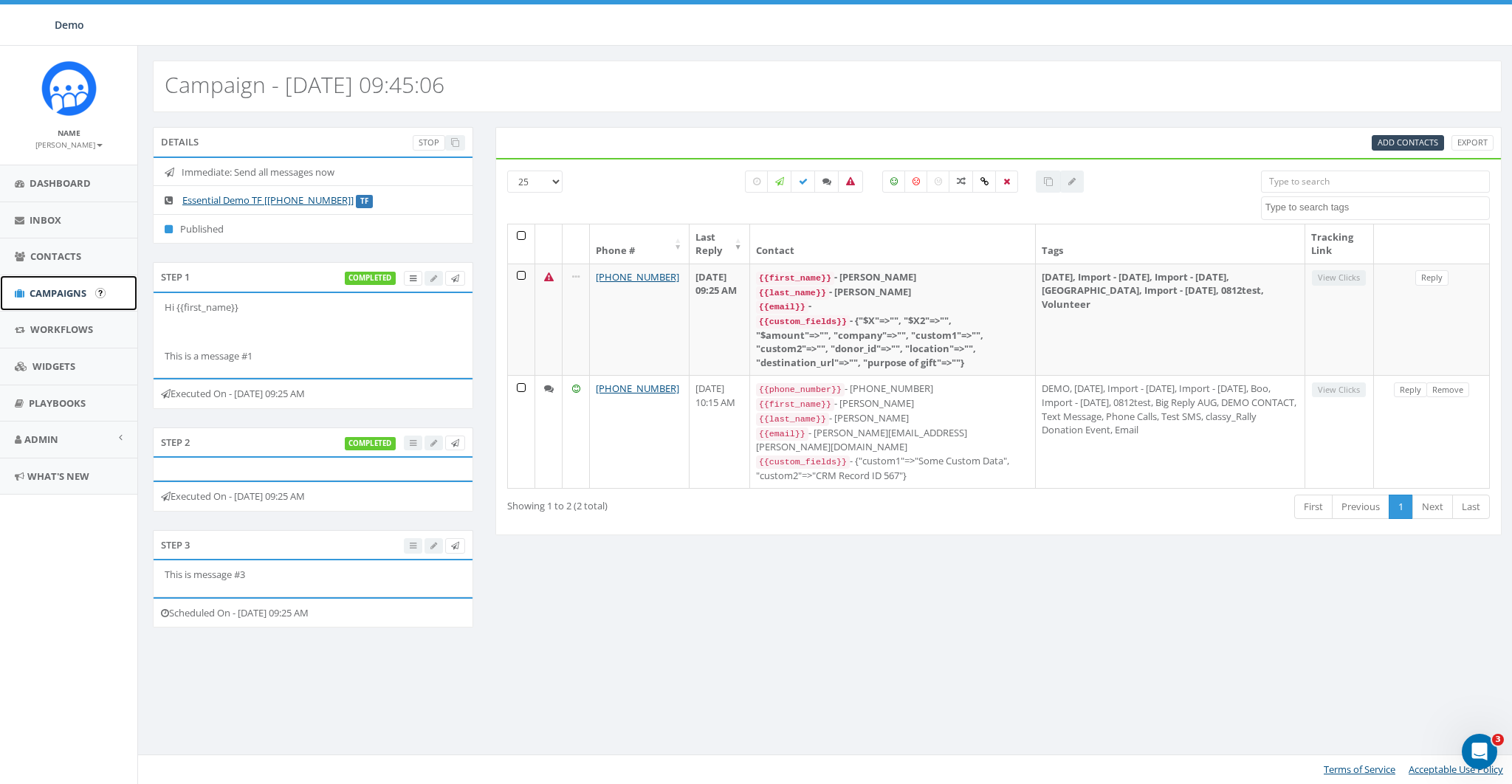
click at [38, 293] on span "Campaigns" at bounding box center [58, 293] width 57 height 14
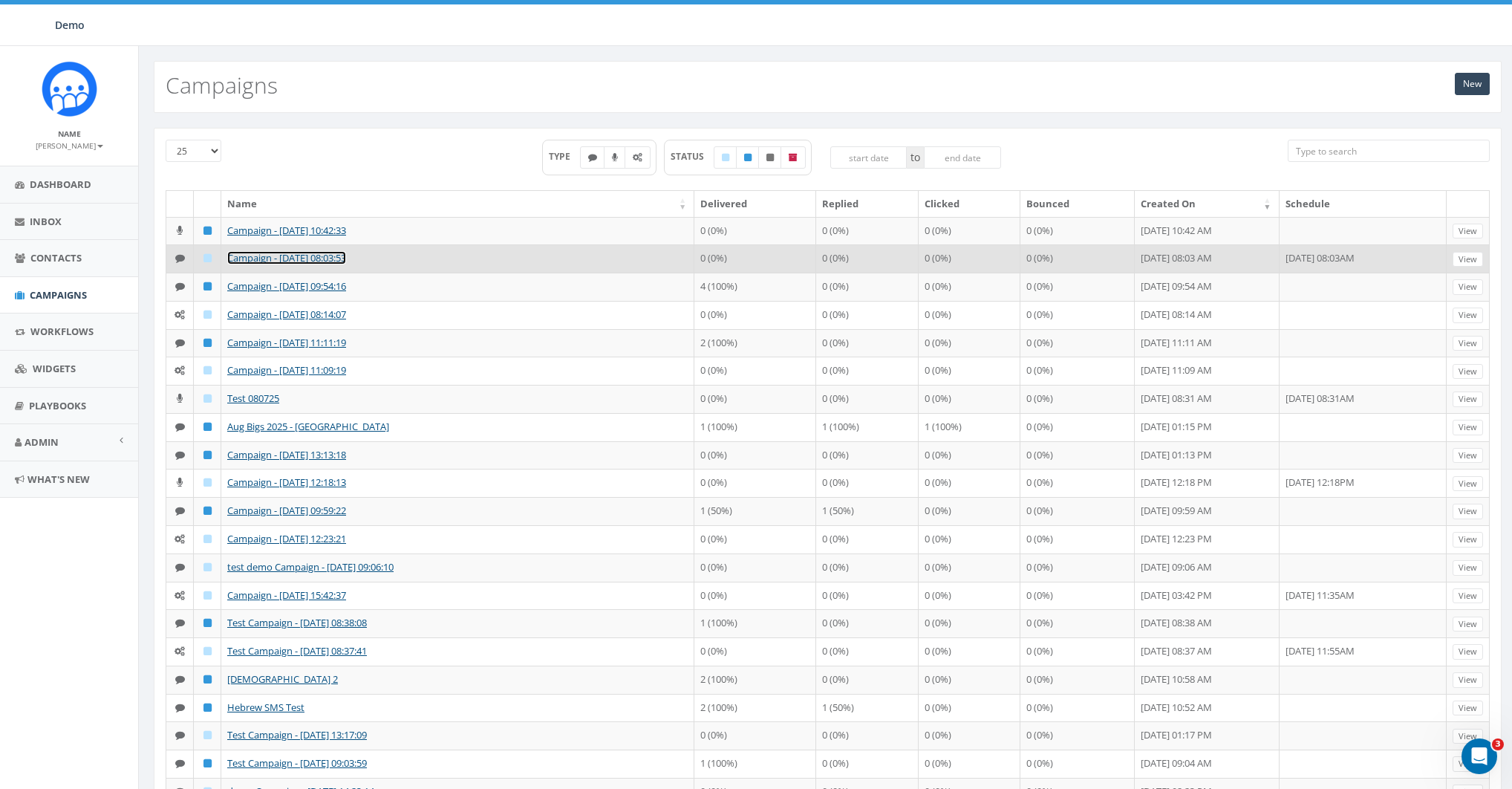
click at [247, 265] on link "Campaign - [DATE] 08:03:53" at bounding box center [286, 258] width 119 height 14
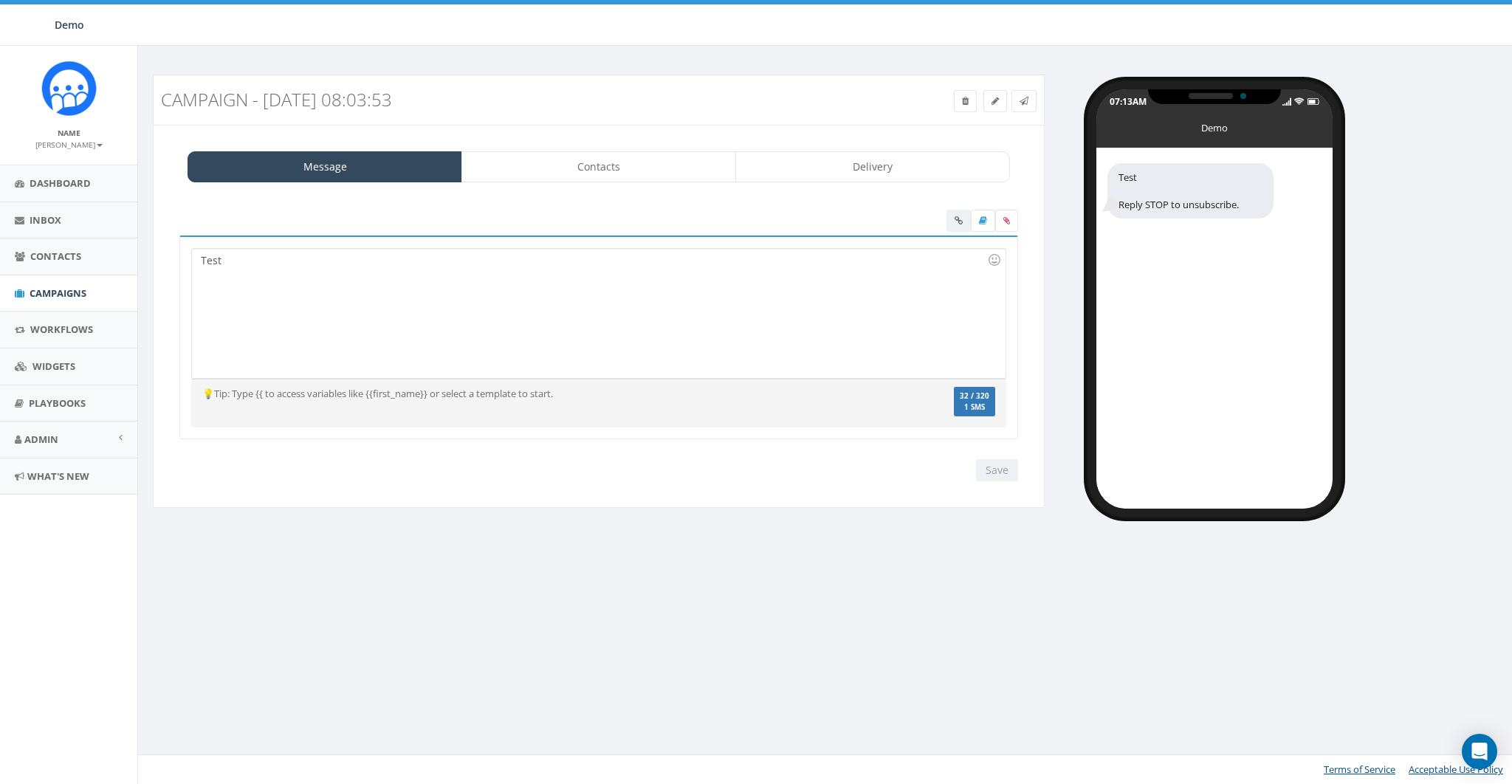
drag, startPoint x: 754, startPoint y: 254, endPoint x: 803, endPoint y: 252, distance: 49.0
click at [755, 254] on div "Test" at bounding box center [599, 313] width 813 height 130
click at [962, 222] on div at bounding box center [982, 223] width 72 height 26
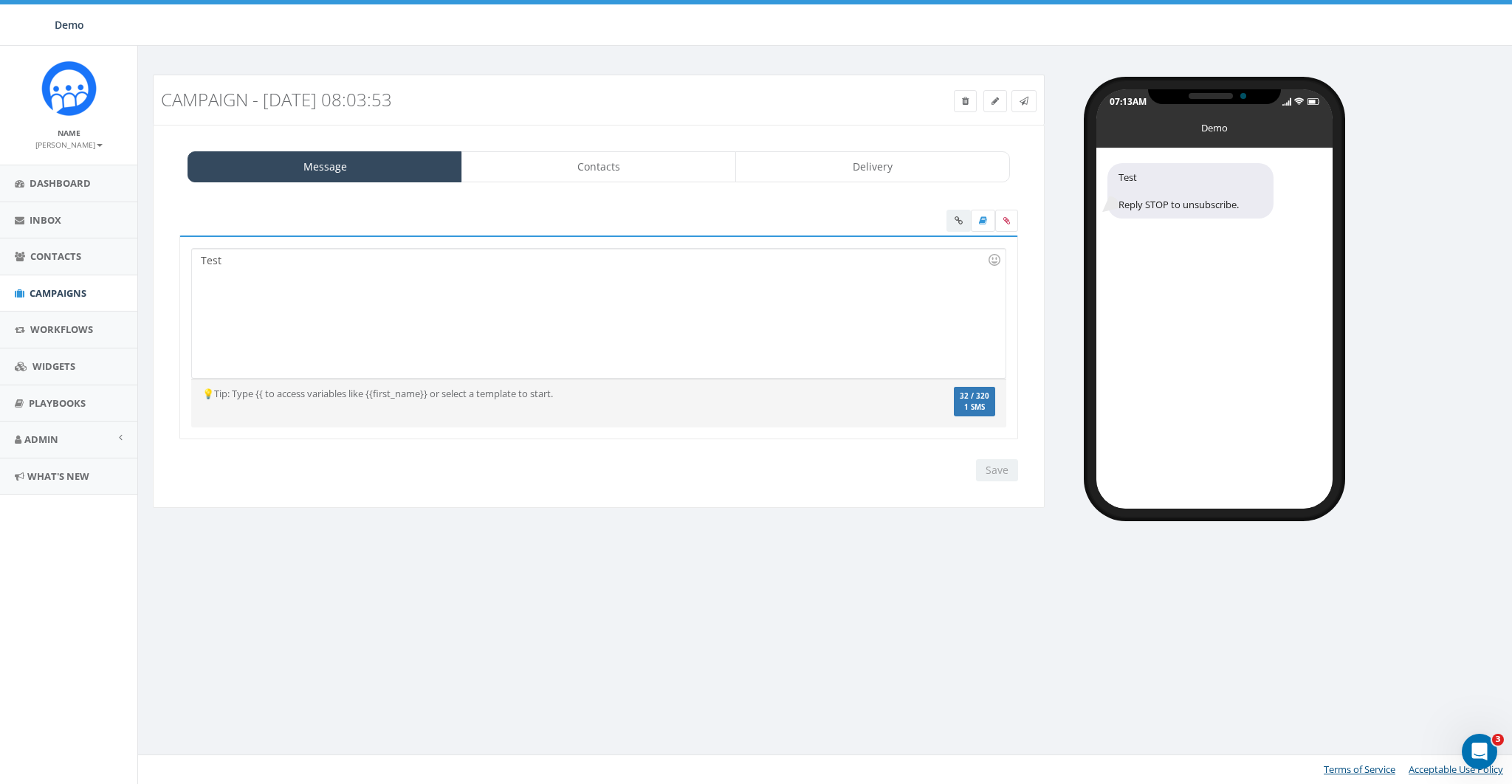
click at [962, 222] on div at bounding box center [982, 223] width 72 height 26
click at [50, 285] on link "Campaigns" at bounding box center [69, 293] width 137 height 36
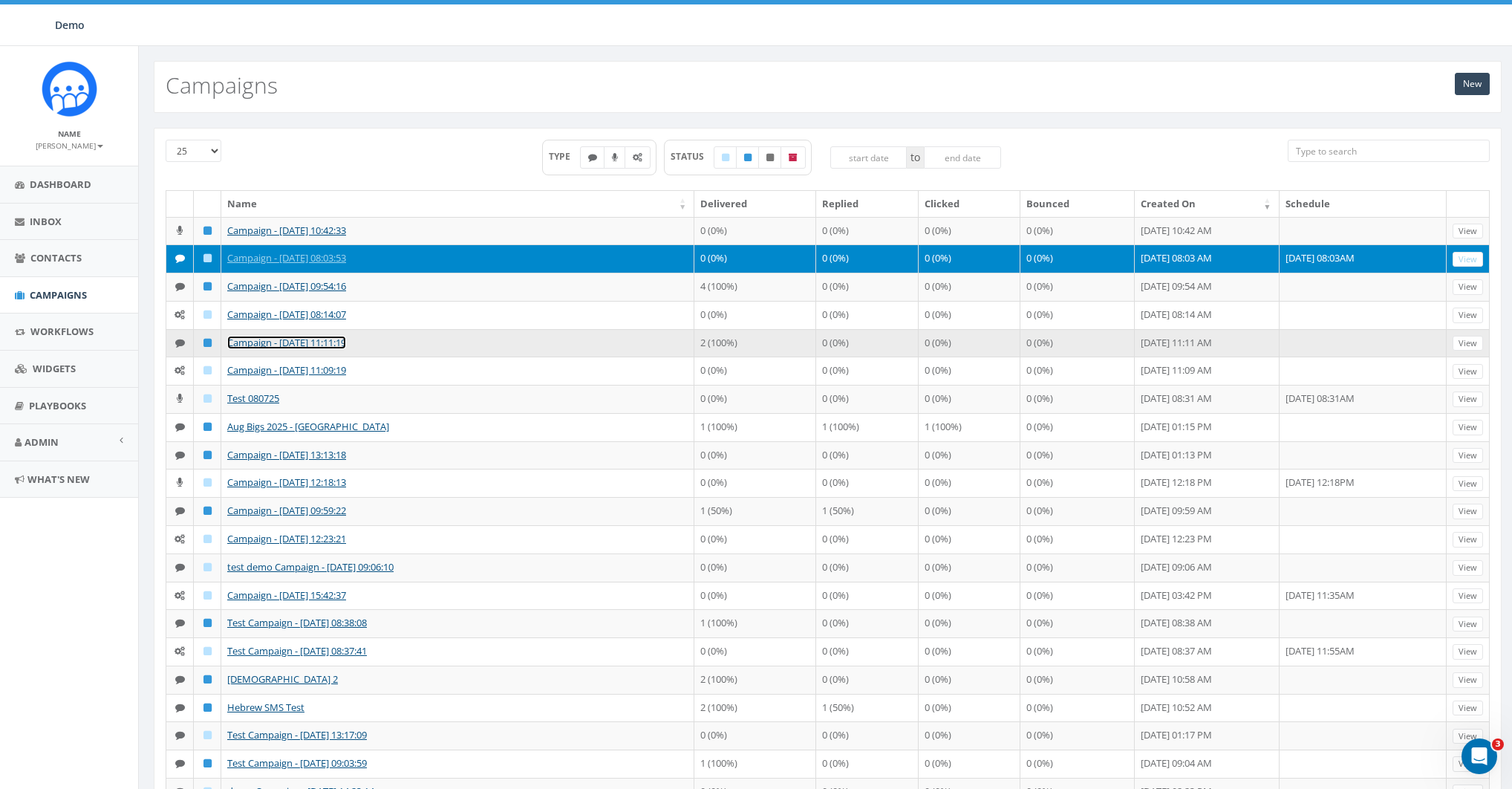
click at [264, 350] on link "Campaign - [DATE] 11:11:19" at bounding box center [286, 343] width 119 height 14
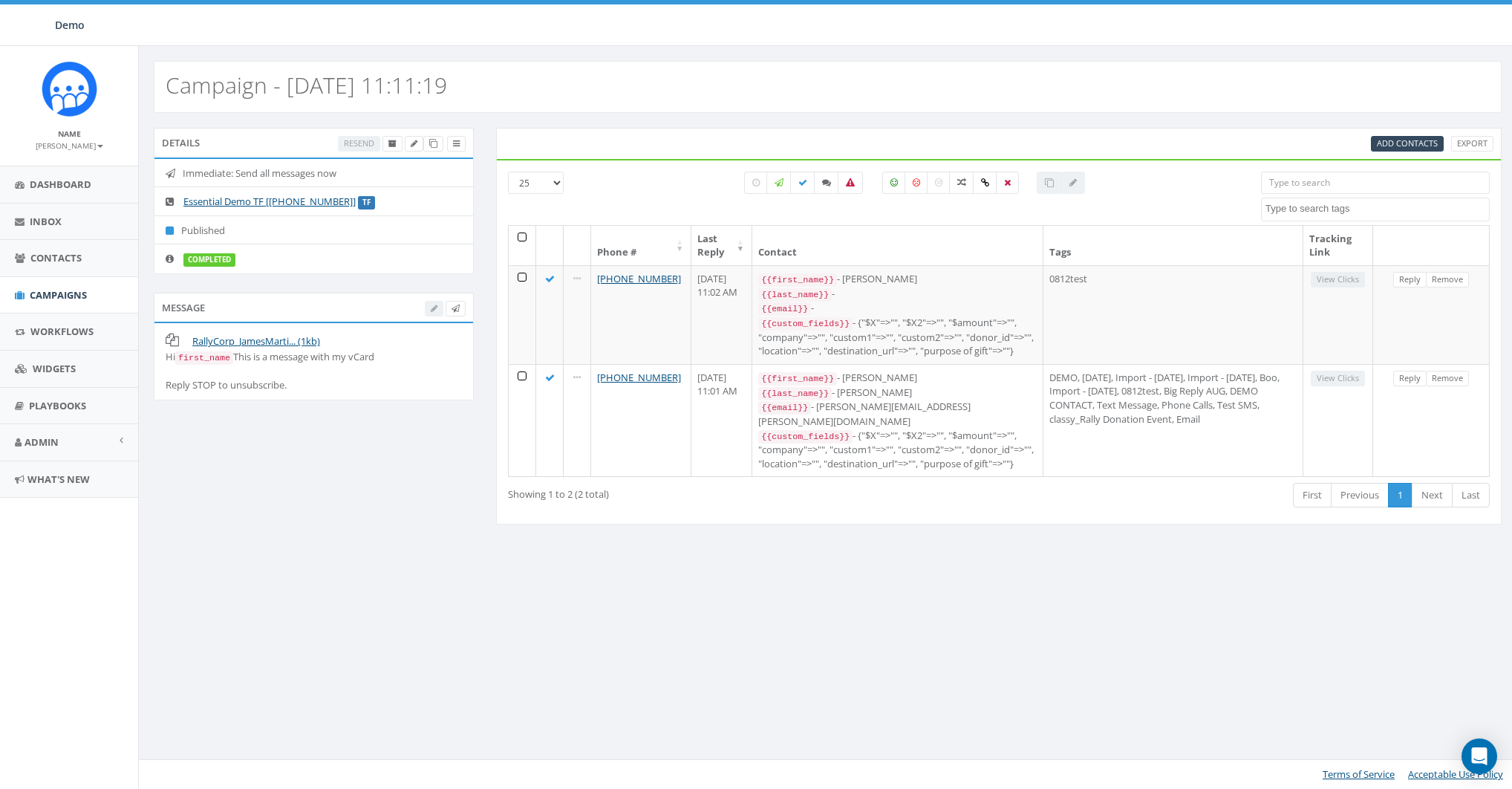
select select
click at [43, 225] on span "Inbox" at bounding box center [45, 221] width 32 height 14
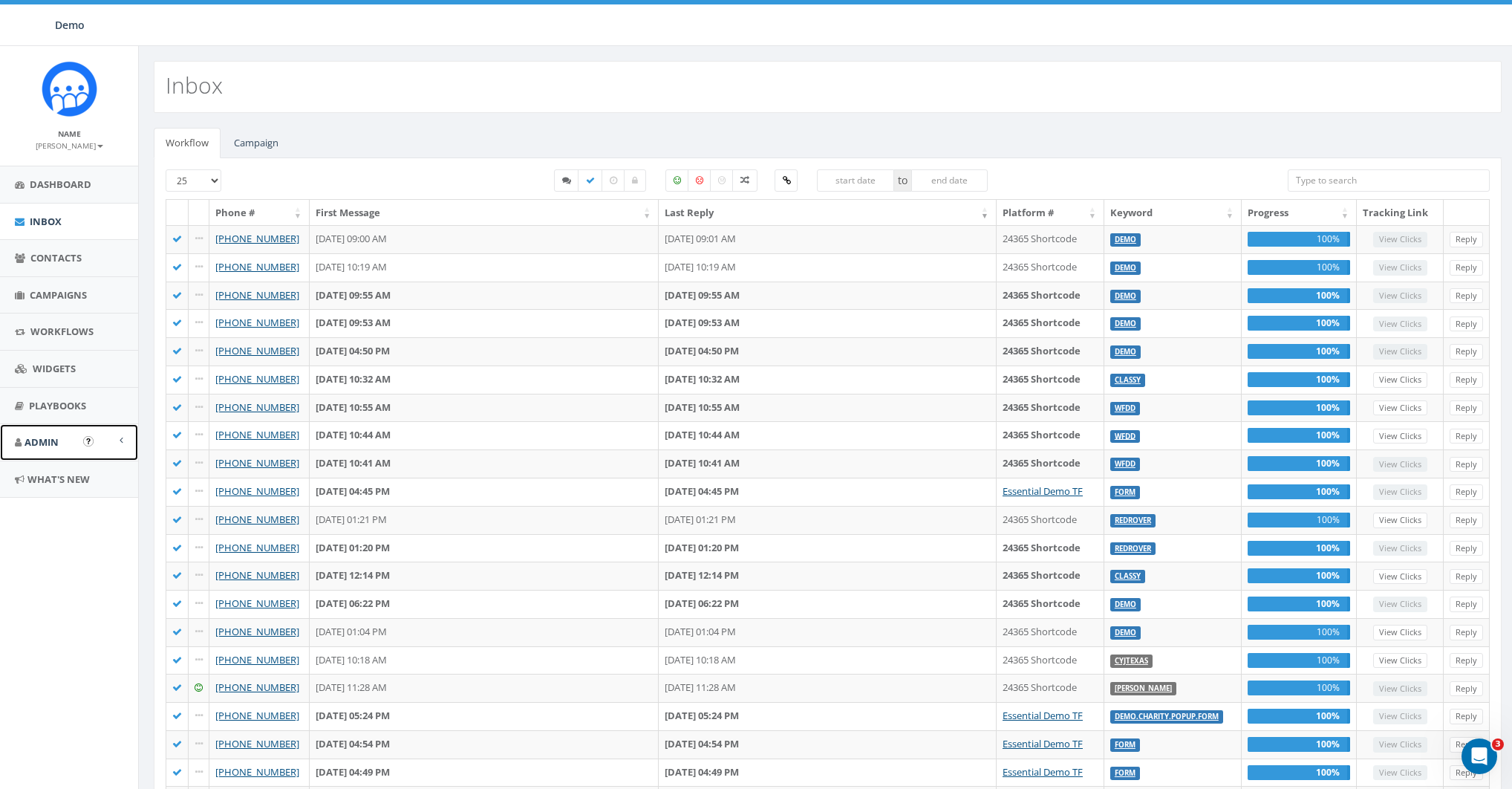
click at [38, 439] on span "Admin" at bounding box center [41, 442] width 35 height 14
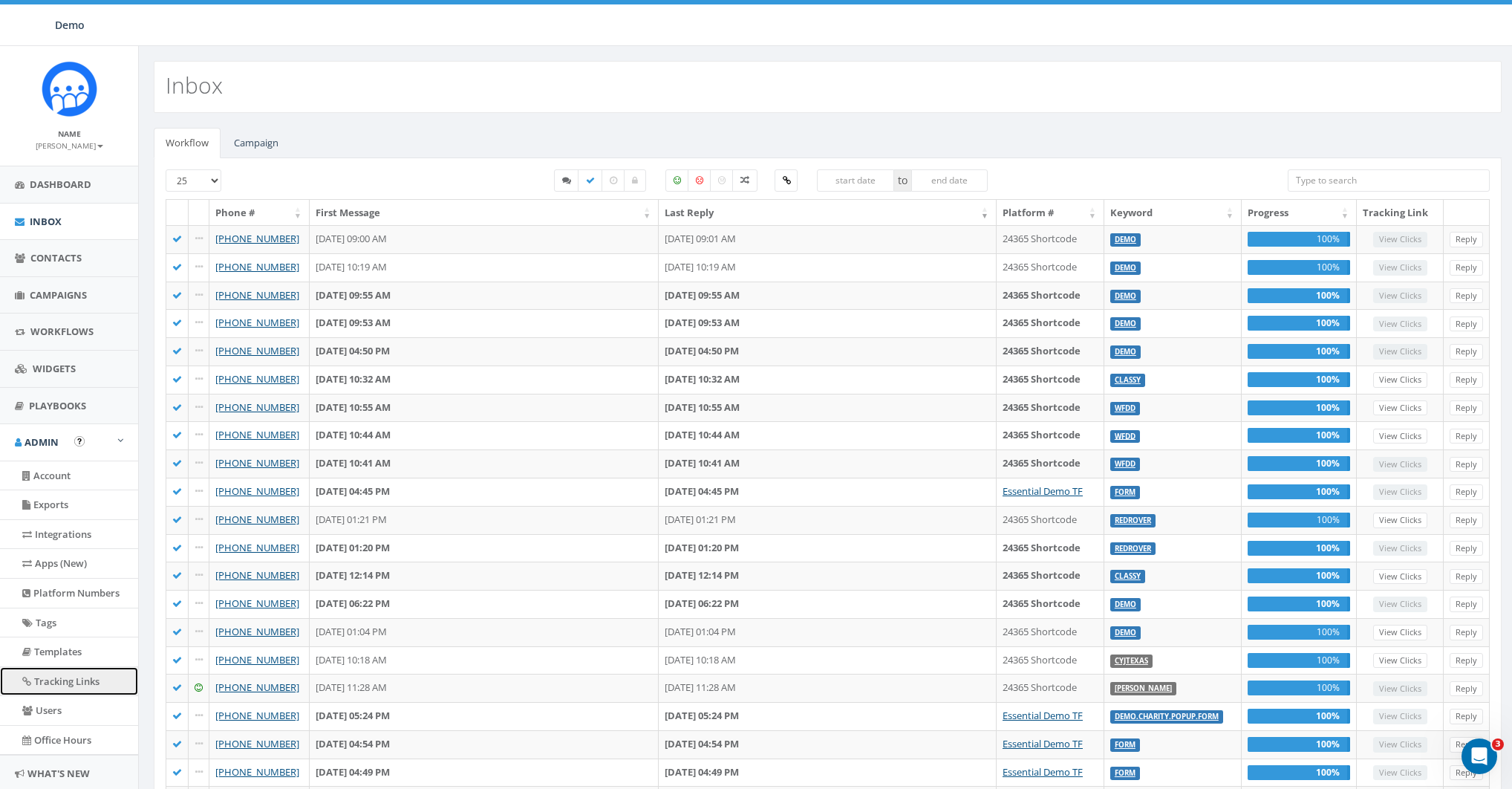
click at [56, 681] on link "Tracking Links" at bounding box center [69, 680] width 138 height 29
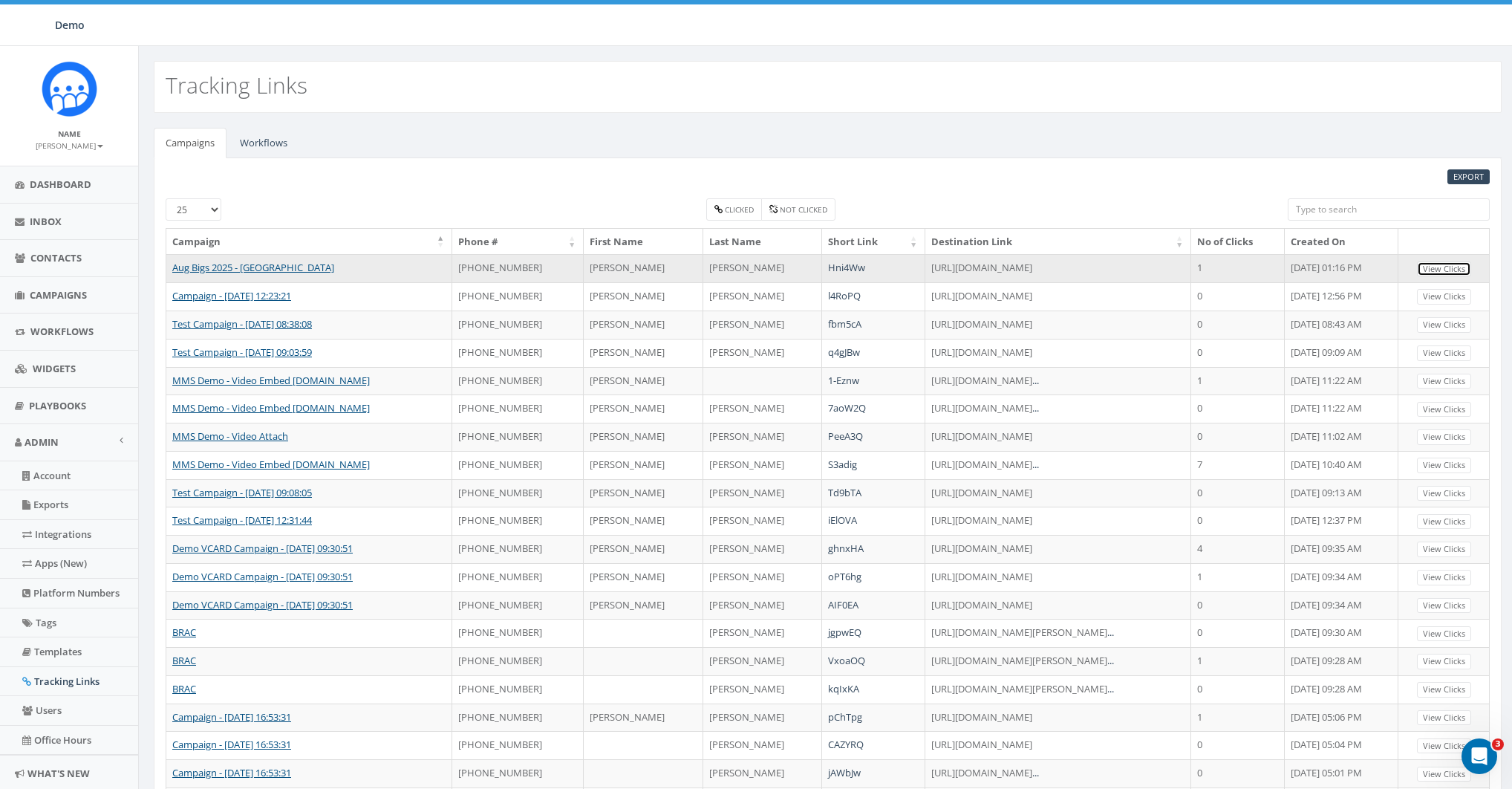
click at [1449, 268] on link "View Clicks" at bounding box center [1444, 270] width 54 height 16
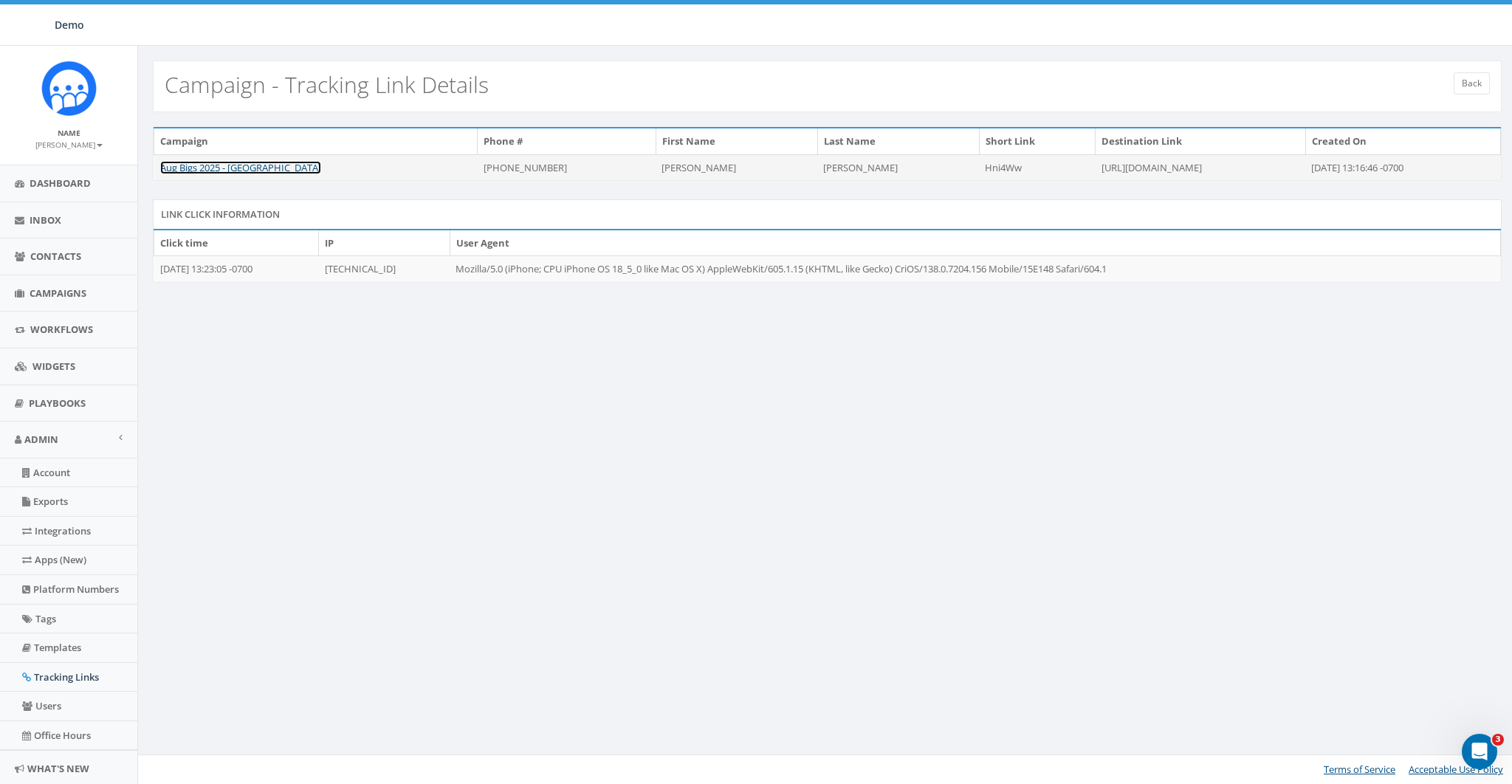
click at [229, 168] on link "Aug Bigs 2025 - [GEOGRAPHIC_DATA]" at bounding box center [241, 168] width 161 height 14
click at [45, 287] on span "Campaigns" at bounding box center [58, 293] width 57 height 14
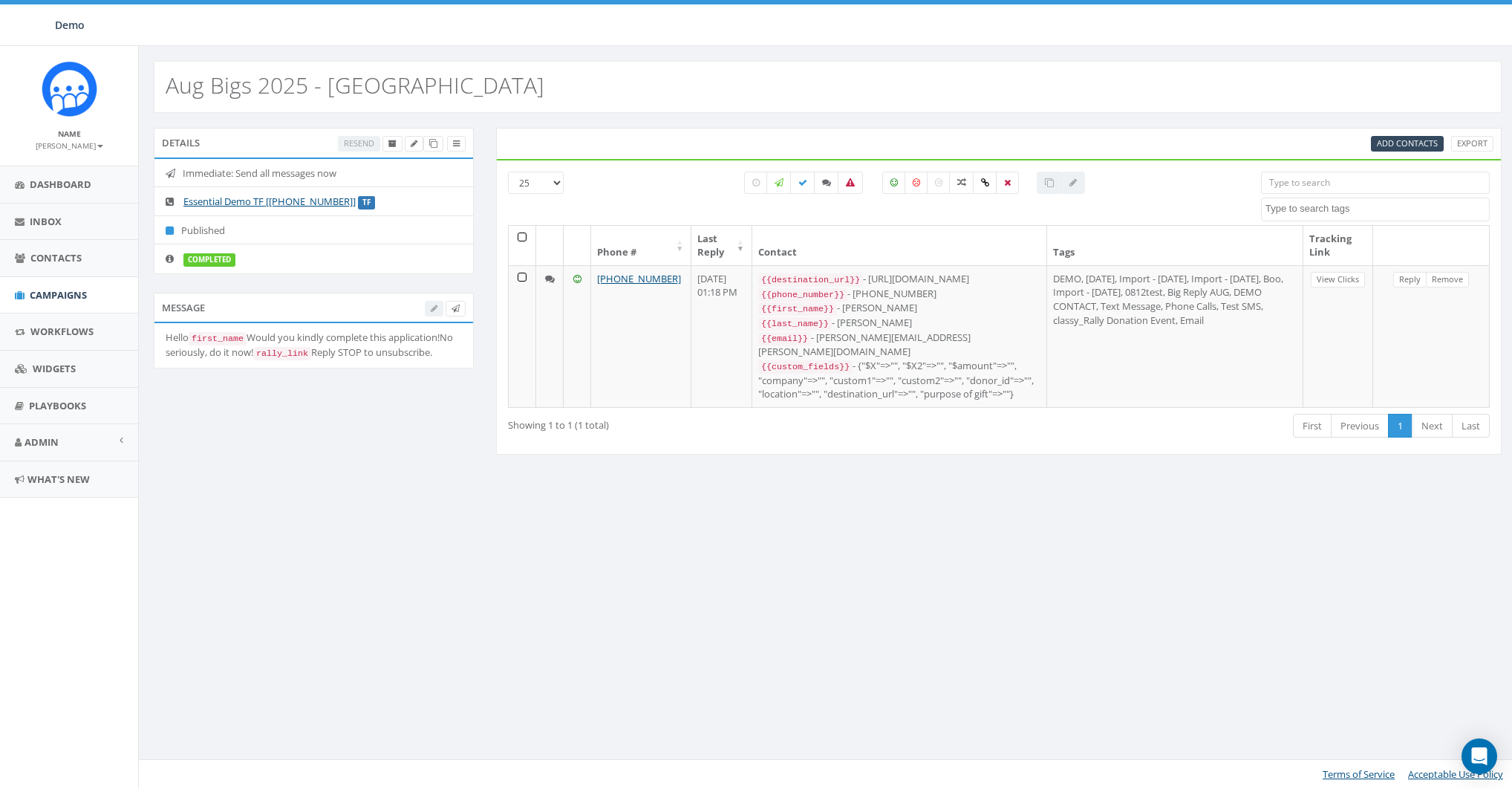
select select
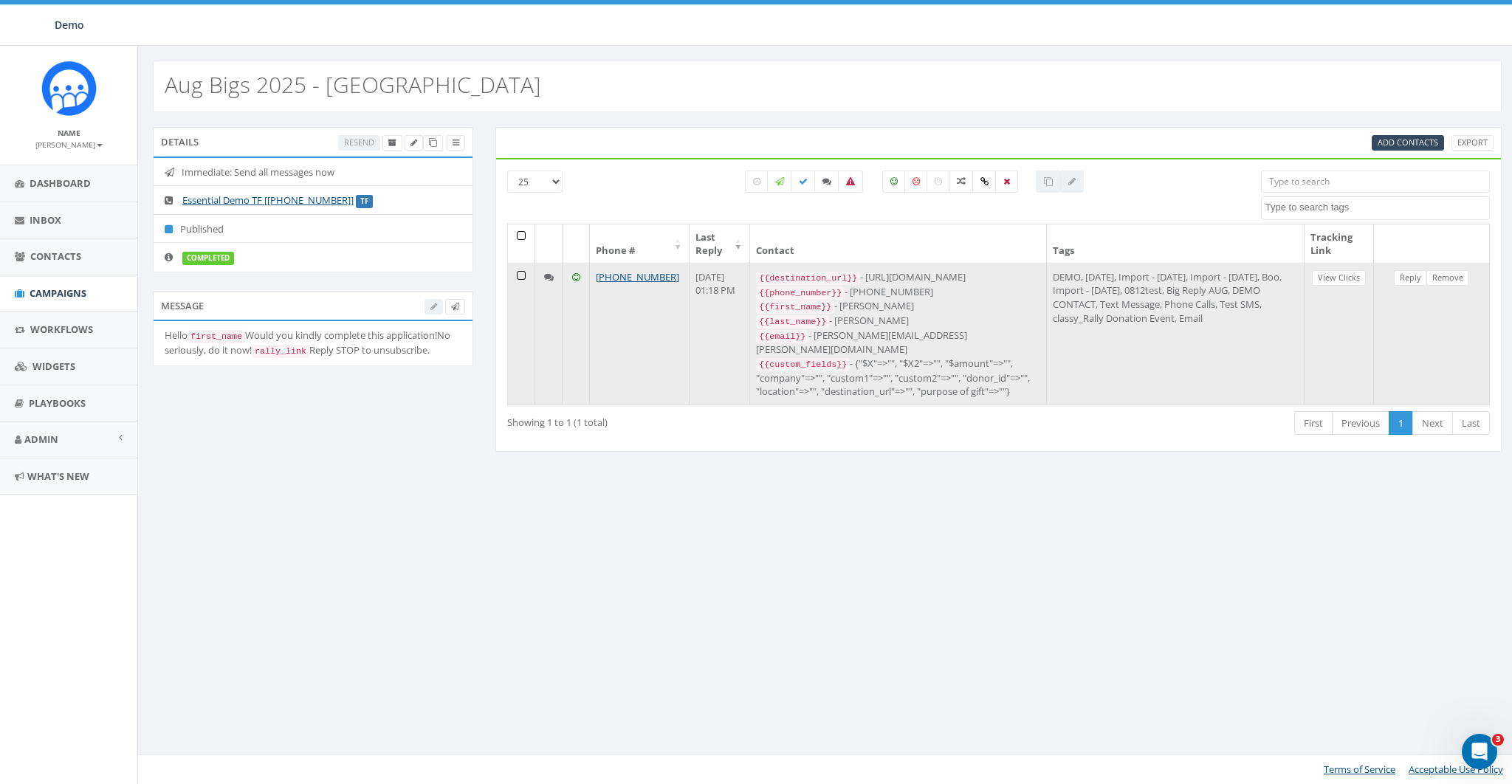
drag, startPoint x: 875, startPoint y: 274, endPoint x: 1028, endPoint y: 274, distance: 153.0
click at [1028, 274] on div "{{destination_url}} - [URL][DOMAIN_NAME]" at bounding box center [898, 277] width 285 height 15
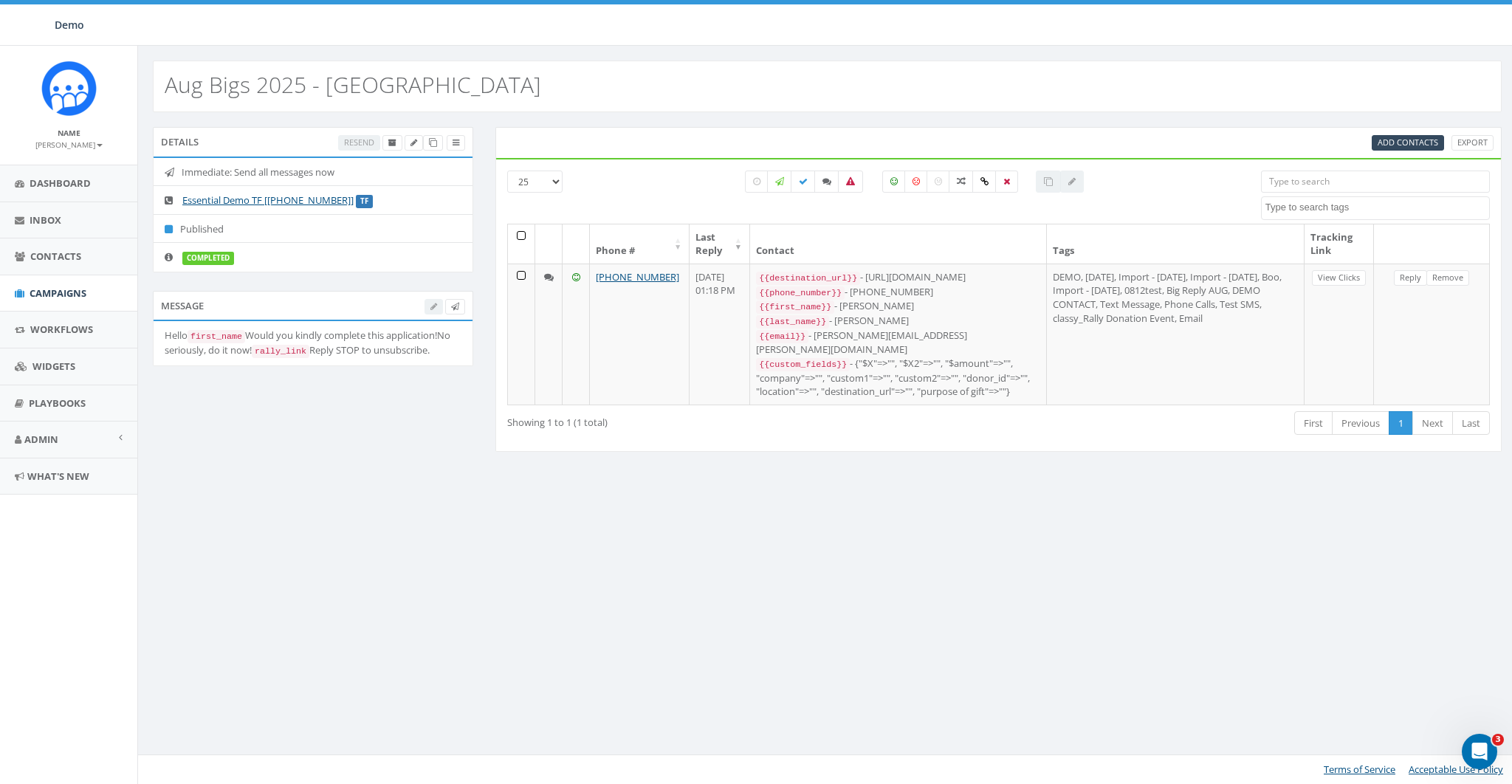
copy div "[URL][DOMAIN_NAME]"
click at [963, 497] on div "Aug Bigs 2025 - [GEOGRAPHIC_DATA] Details Resend Immediate: Send all messages n…" at bounding box center [827, 415] width 1379 height 738
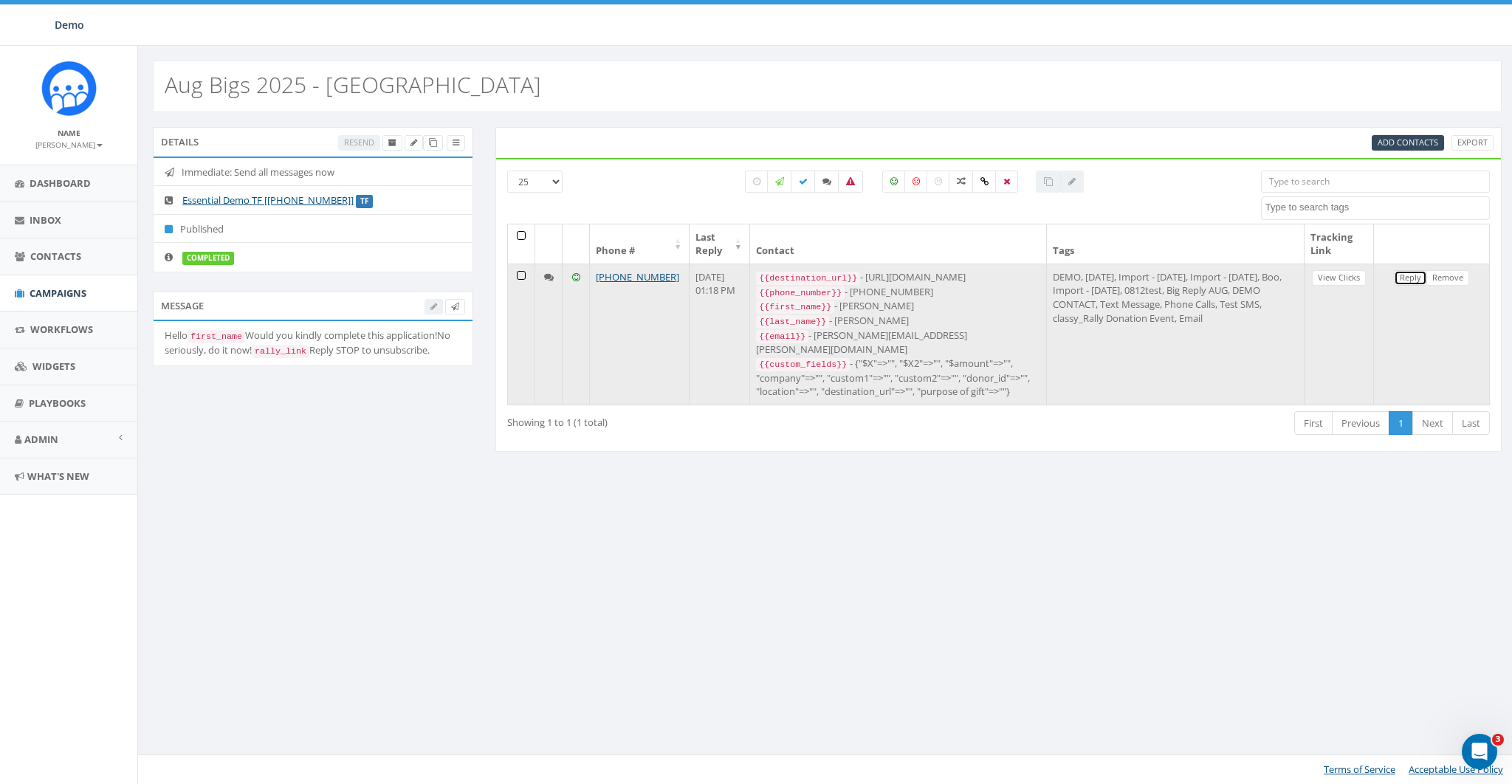
click at [1414, 275] on link "Reply" at bounding box center [1411, 278] width 33 height 16
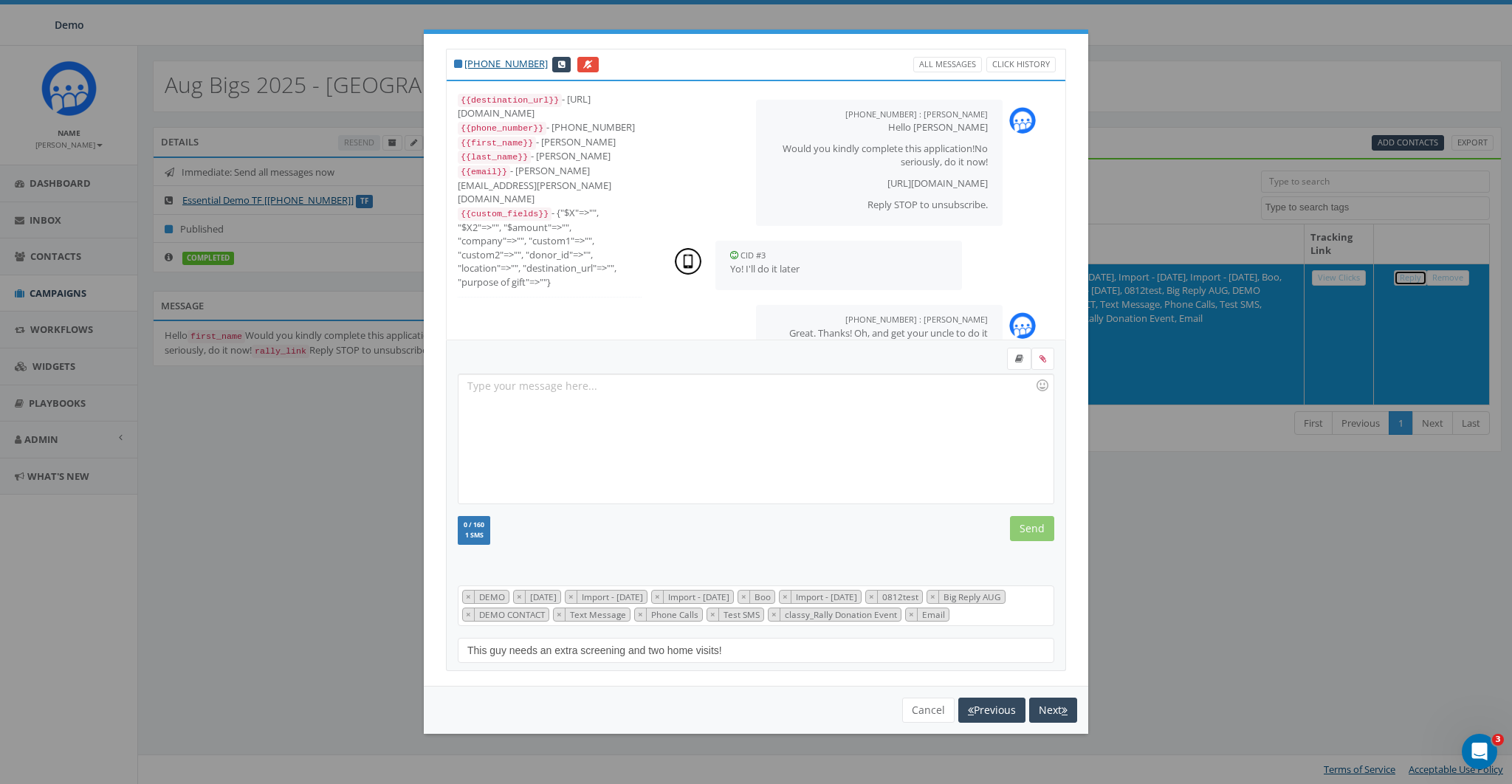
scroll to position [47, 0]
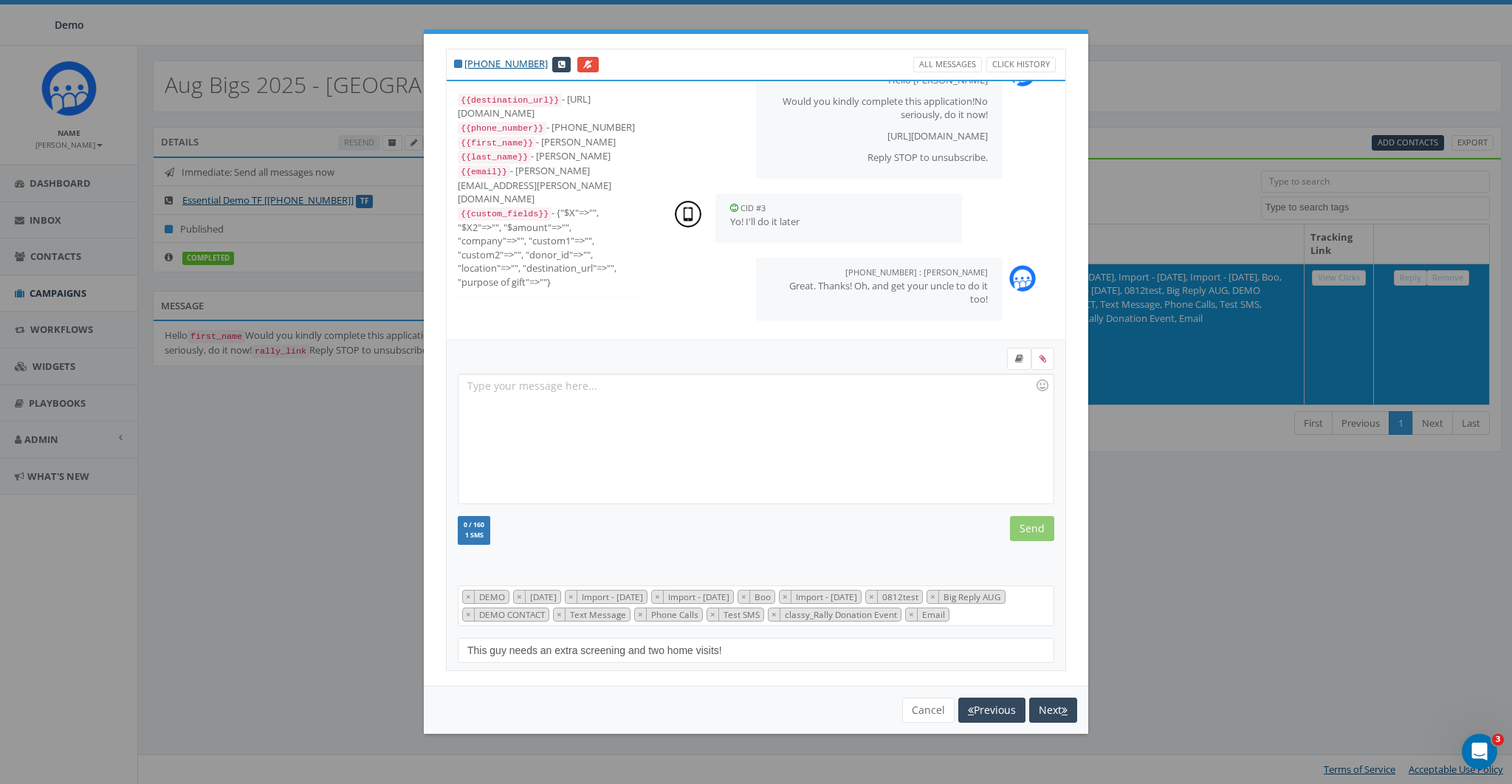
click at [648, 421] on div at bounding box center [755, 439] width 594 height 130
click at [995, 359] on div at bounding box center [756, 360] width 619 height 26
drag, startPoint x: 543, startPoint y: 112, endPoint x: 533, endPoint y: 112, distance: 10.0
click at [533, 112] on div "{{destination_url}} - https://rally.link/link/Hni4Ww" at bounding box center [549, 106] width 184 height 28
click at [541, 110] on div "{{destination_url}} - https://rally.link/link/Hni4Ww" at bounding box center [549, 106] width 184 height 28
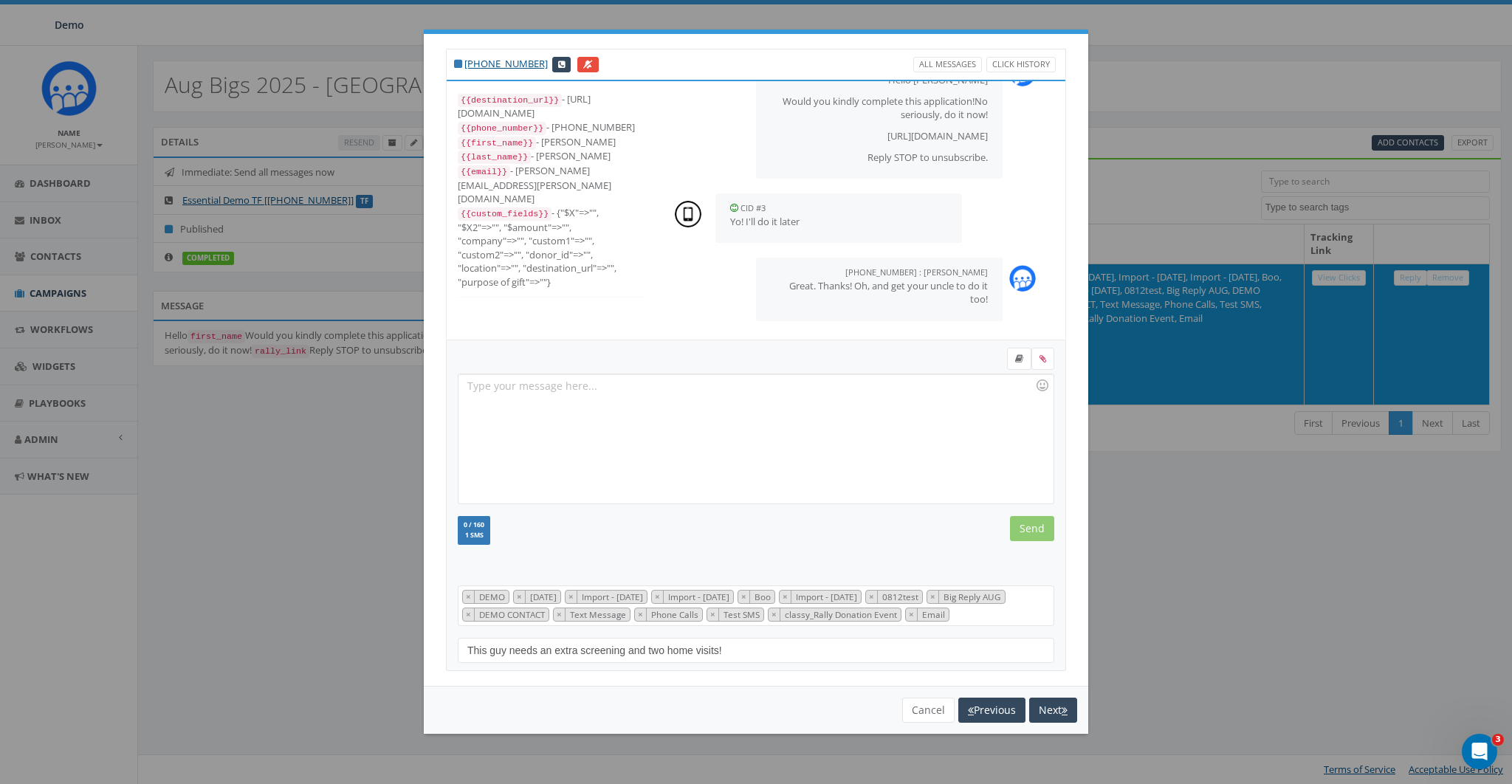
click at [541, 110] on div "{{destination_url}} - https://rally.link/link/Hni4Ww" at bounding box center [549, 106] width 184 height 28
click at [537, 106] on div "{{destination_url}} - https://rally.link/link/Hni4Ww" at bounding box center [549, 106] width 184 height 28
drag, startPoint x: 550, startPoint y: 112, endPoint x: 598, endPoint y: 112, distance: 48.0
click at [598, 112] on div "{{destination_url}} - https://rally.link/link/Hni4Ww" at bounding box center [549, 106] width 184 height 28
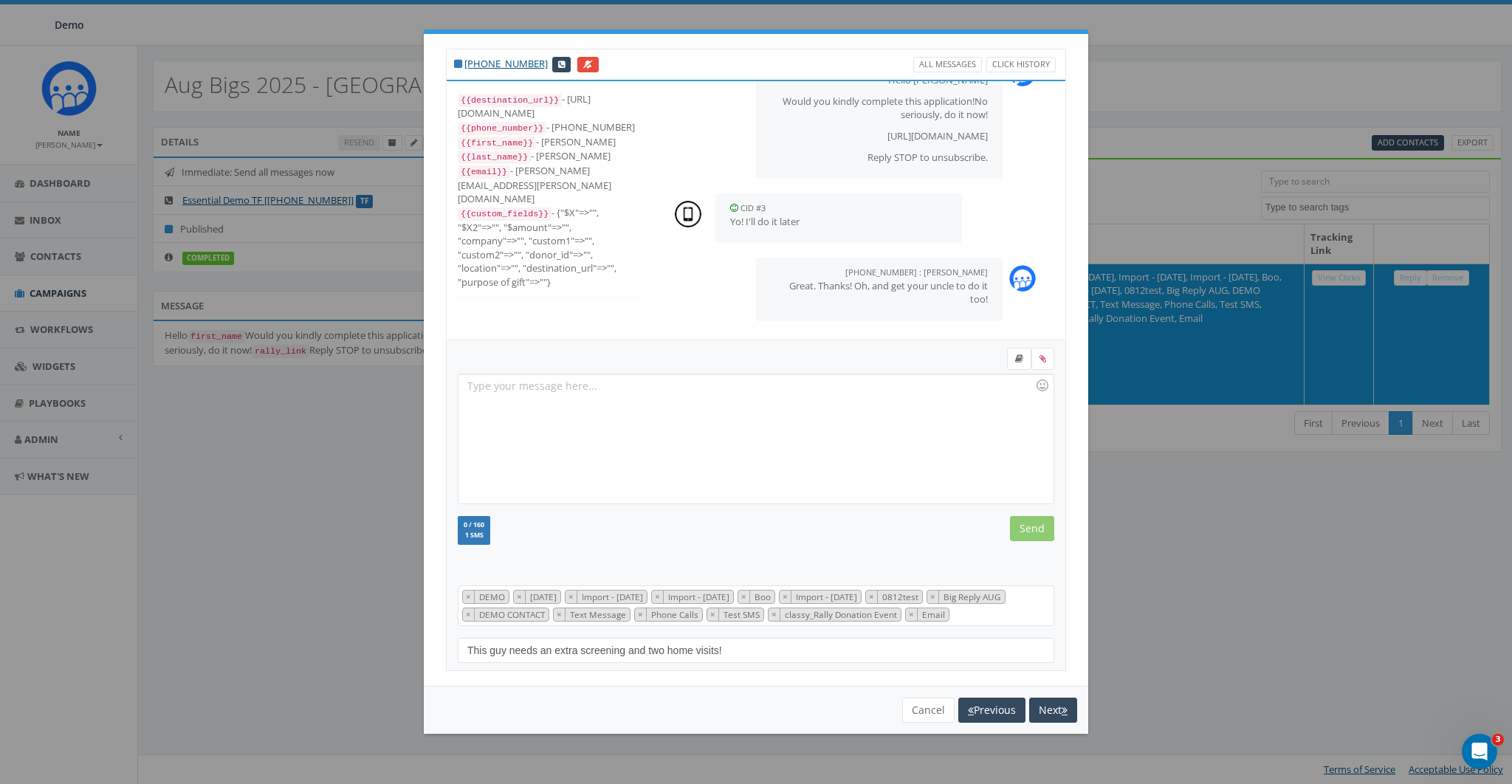
copy div "Hni4Ww"
click at [920, 705] on button "Cancel" at bounding box center [928, 710] width 52 height 26
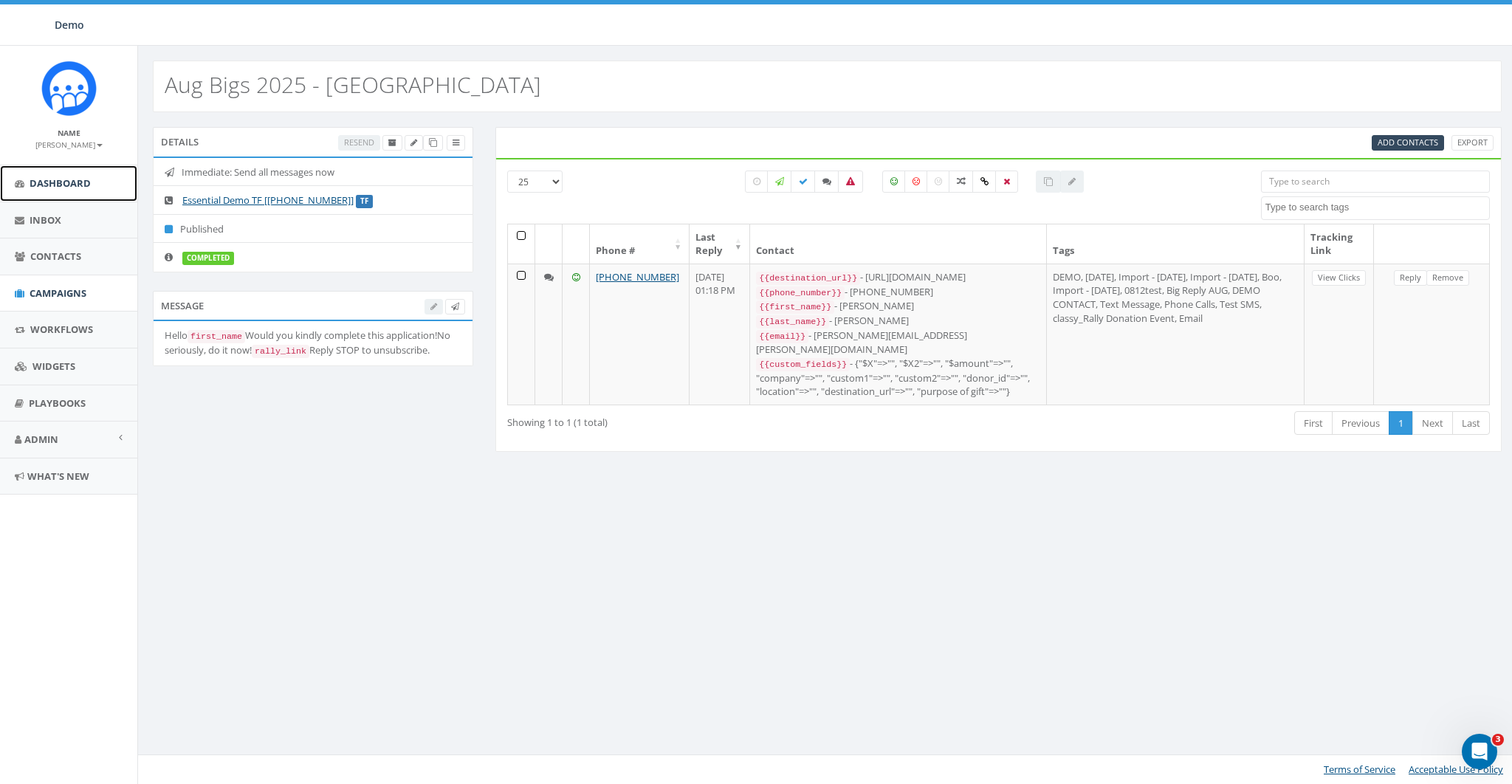
click at [65, 191] on link "Dashboard" at bounding box center [69, 183] width 137 height 36
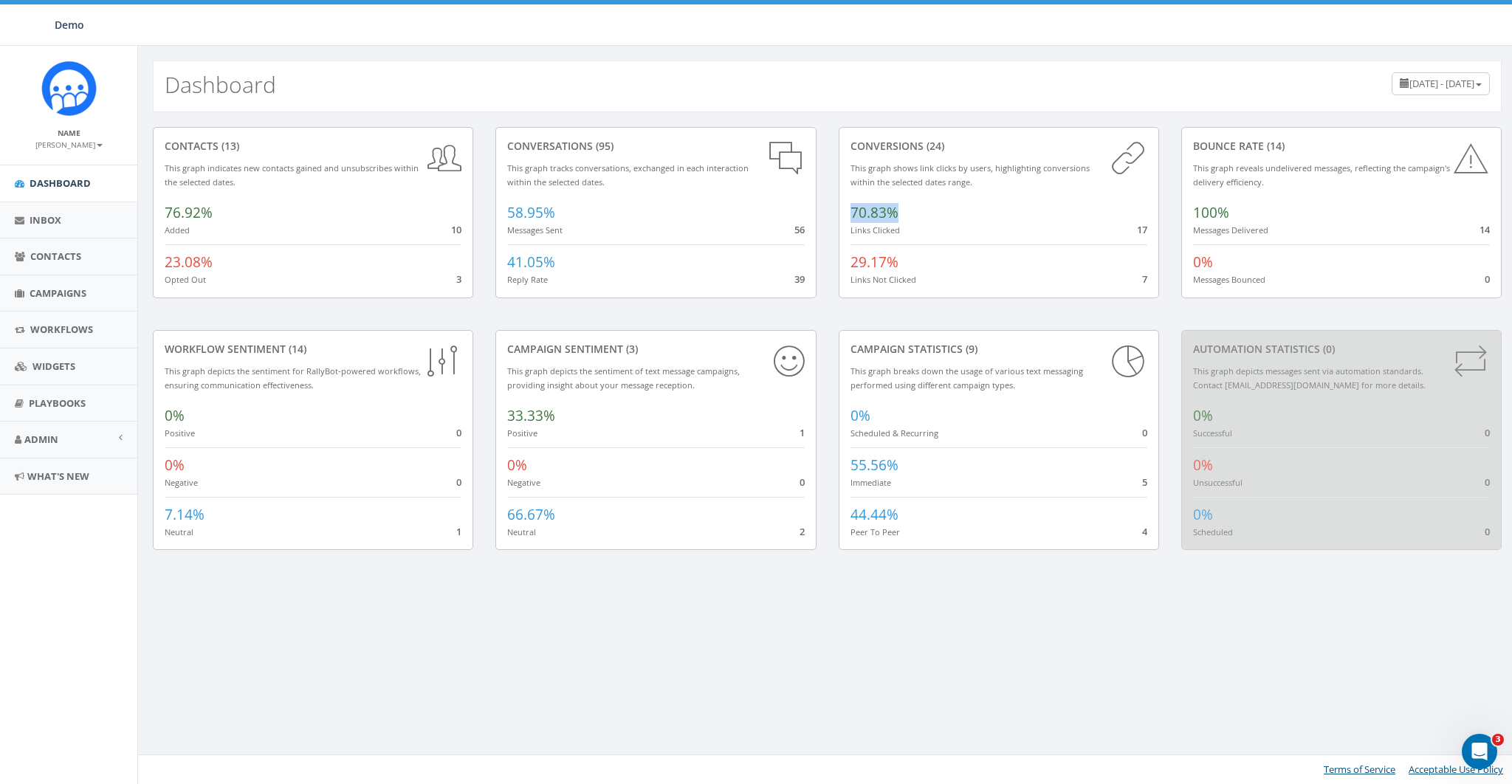
drag, startPoint x: 838, startPoint y: 209, endPoint x: 961, endPoint y: 210, distance: 123.0
click at [961, 210] on div "conversions (24) This graph shows link clicks by users, highlighting conversion…" at bounding box center [999, 212] width 320 height 171
click at [434, 108] on div "Dashboard [DATE] - [DATE]" at bounding box center [828, 86] width 1349 height 52
click at [34, 446] on link "Admin" at bounding box center [69, 439] width 137 height 36
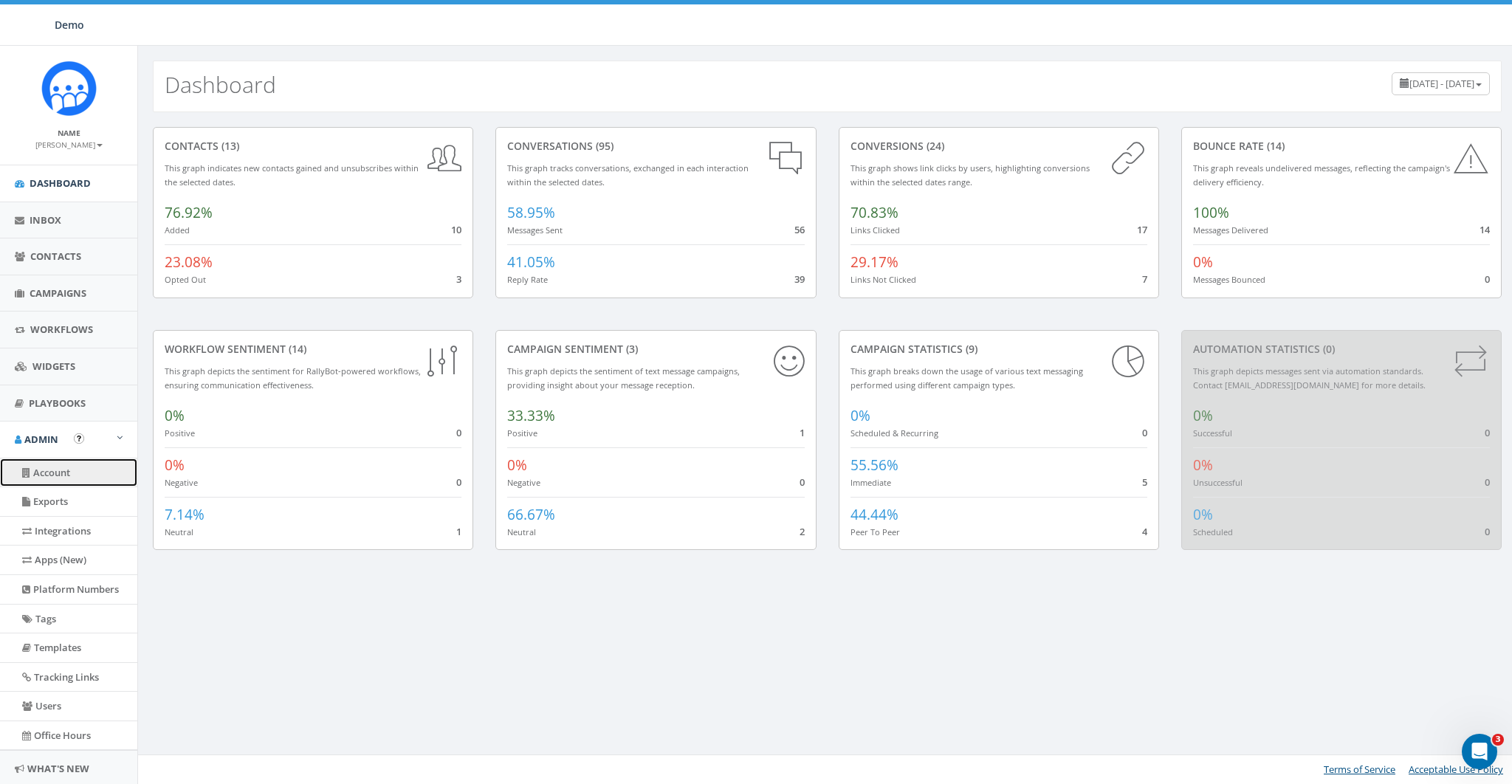
click at [60, 478] on link "Account" at bounding box center [69, 472] width 137 height 28
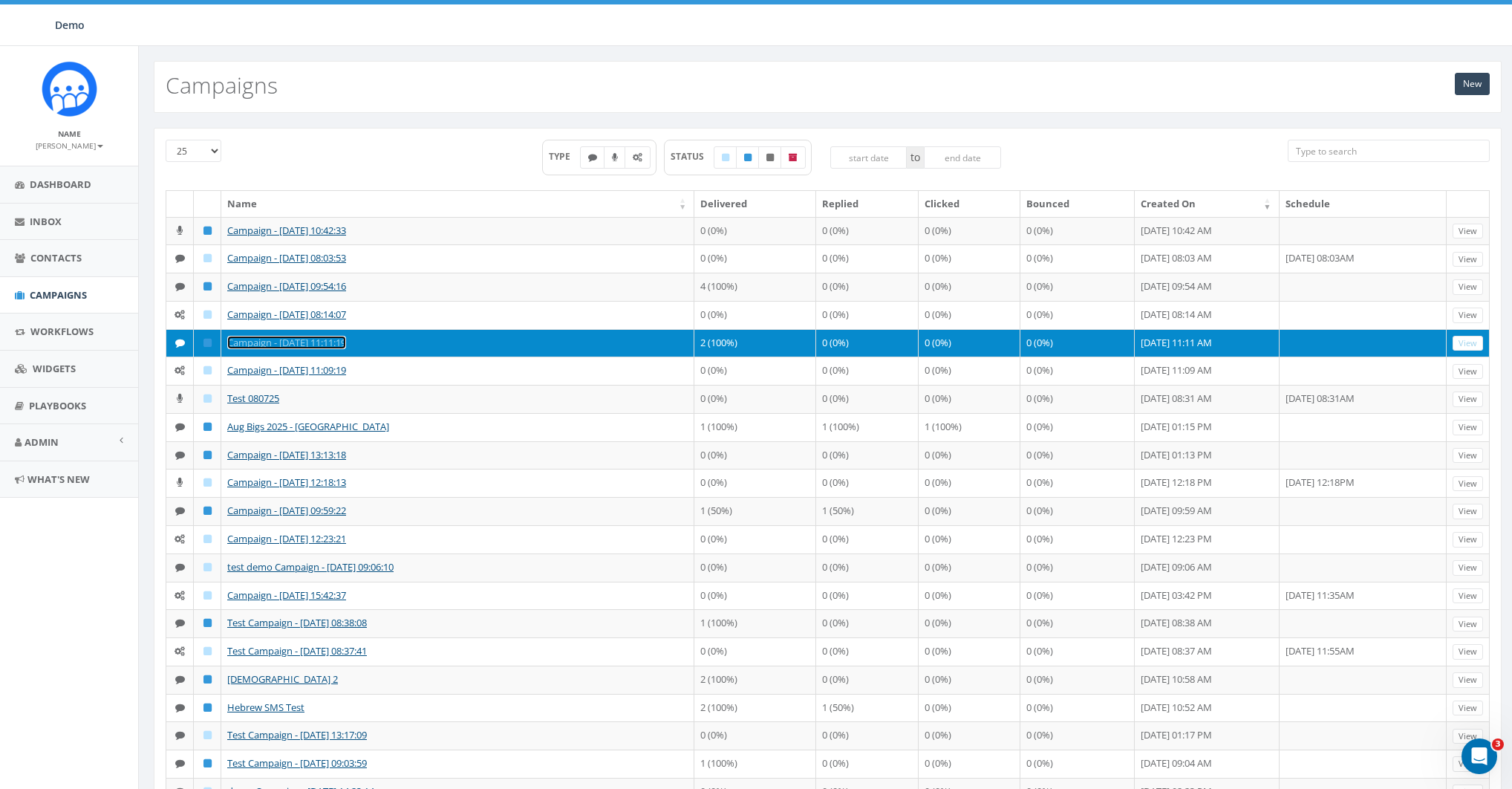
click at [333, 350] on link "Campaign - [DATE] 11:11:19" at bounding box center [286, 343] width 119 height 14
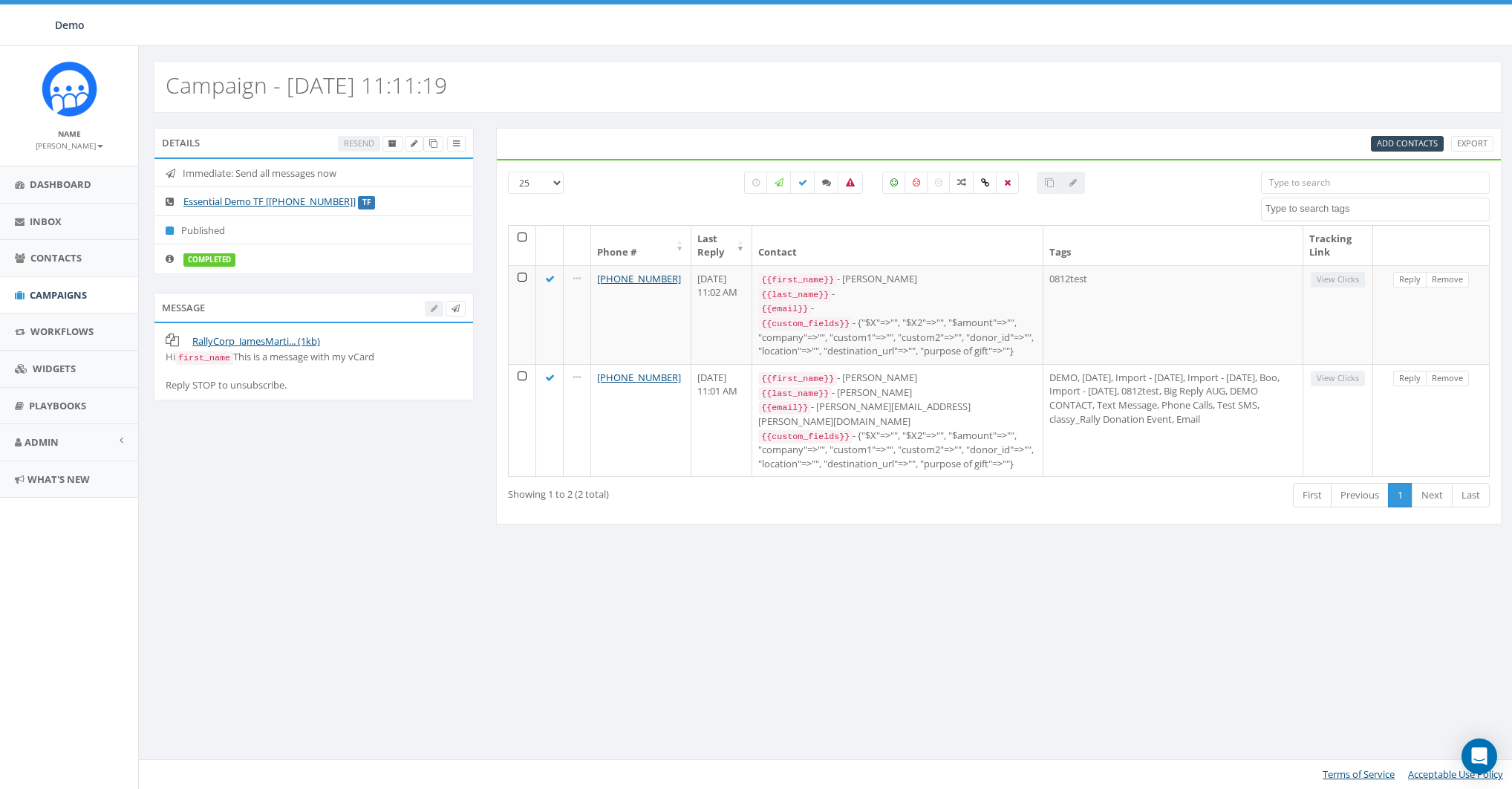
select select
click at [37, 283] on link "Campaigns" at bounding box center [69, 295] width 138 height 37
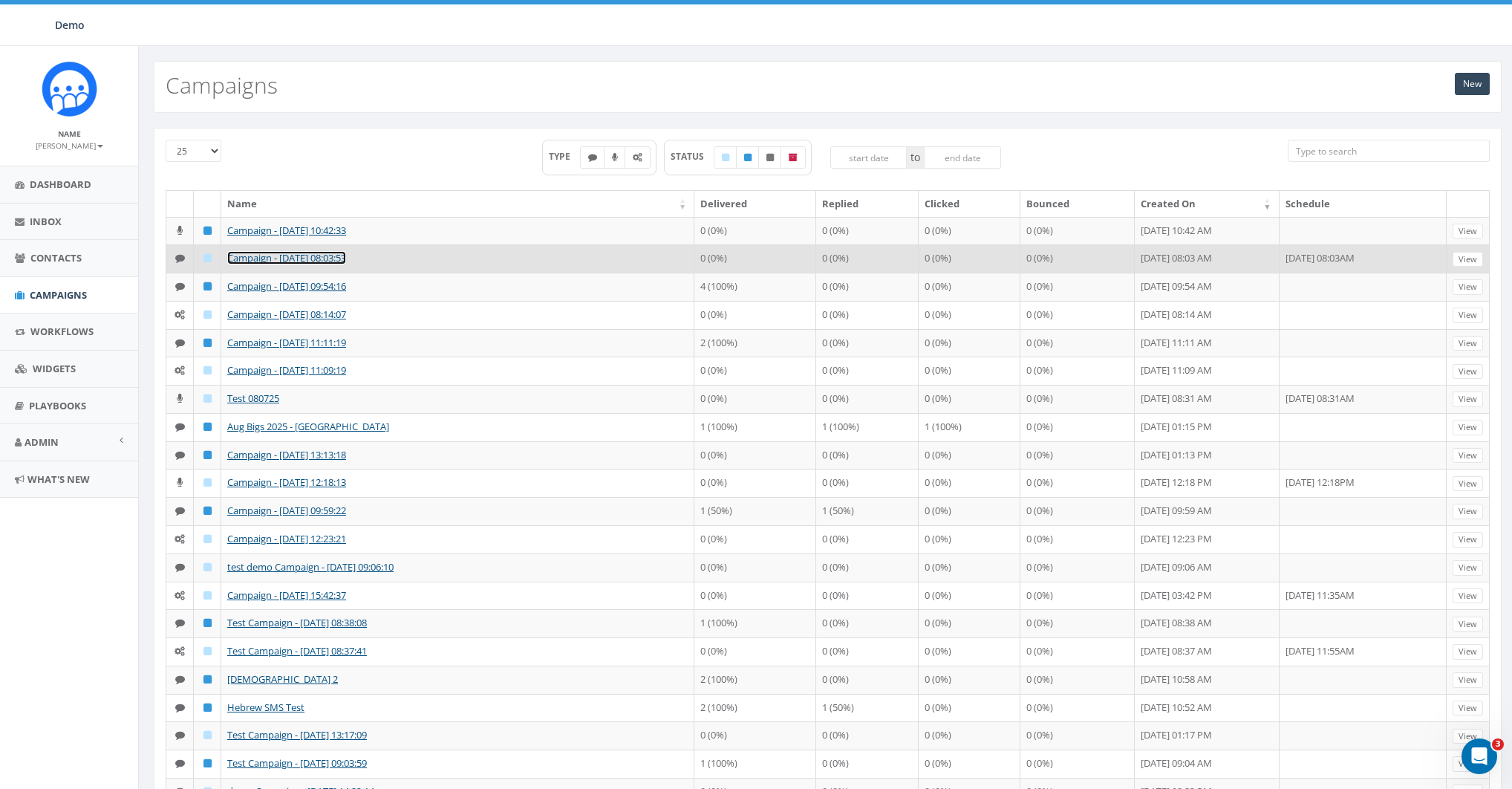
click at [249, 265] on link "Campaign - [DATE] 08:03:53" at bounding box center [286, 258] width 119 height 14
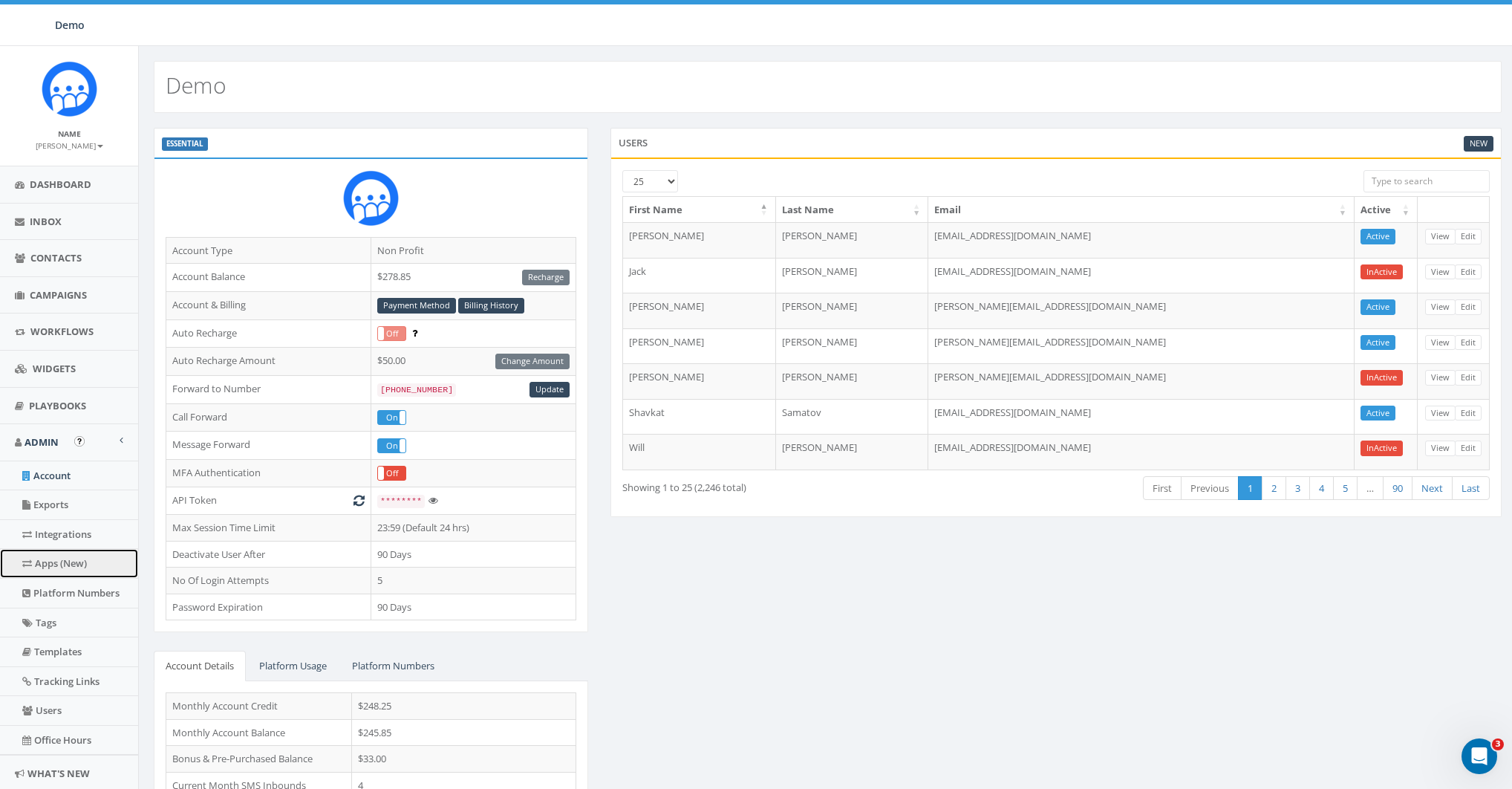
click at [59, 550] on link "Apps (New)" at bounding box center [69, 563] width 138 height 29
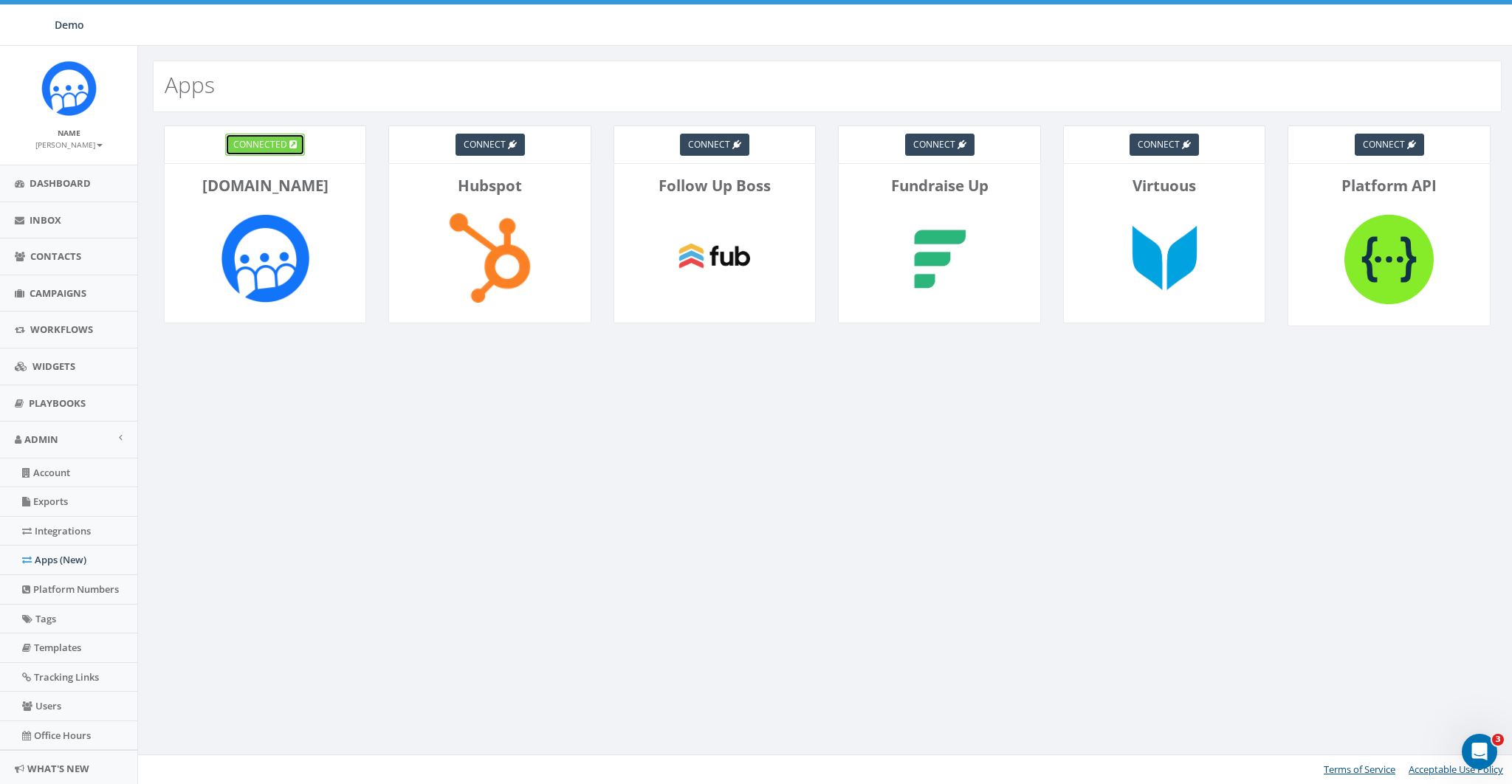
click at [260, 136] on link "connected" at bounding box center [264, 144] width 80 height 23
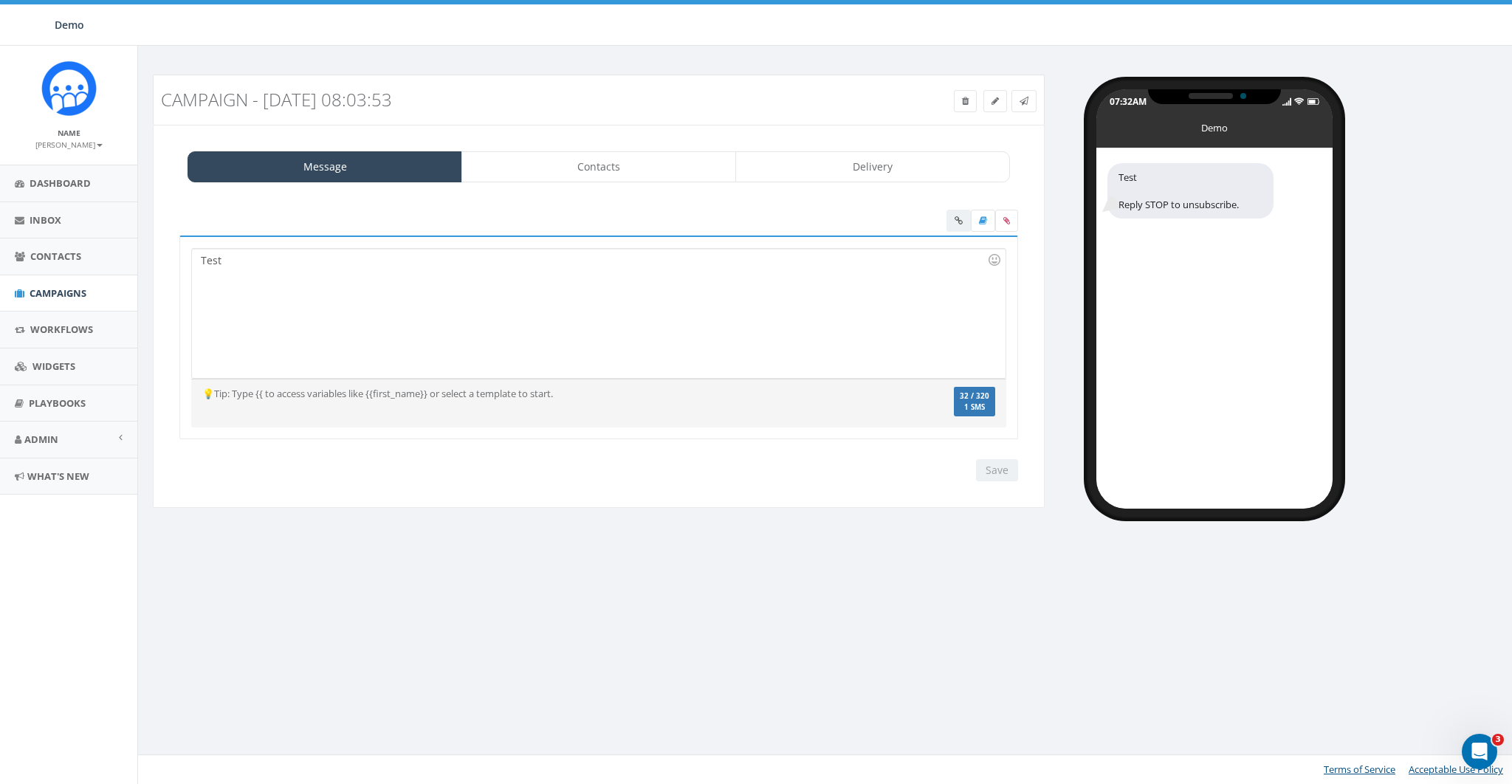
click at [891, 210] on div at bounding box center [598, 223] width 861 height 26
click at [48, 285] on link "Campaigns" at bounding box center [69, 293] width 137 height 36
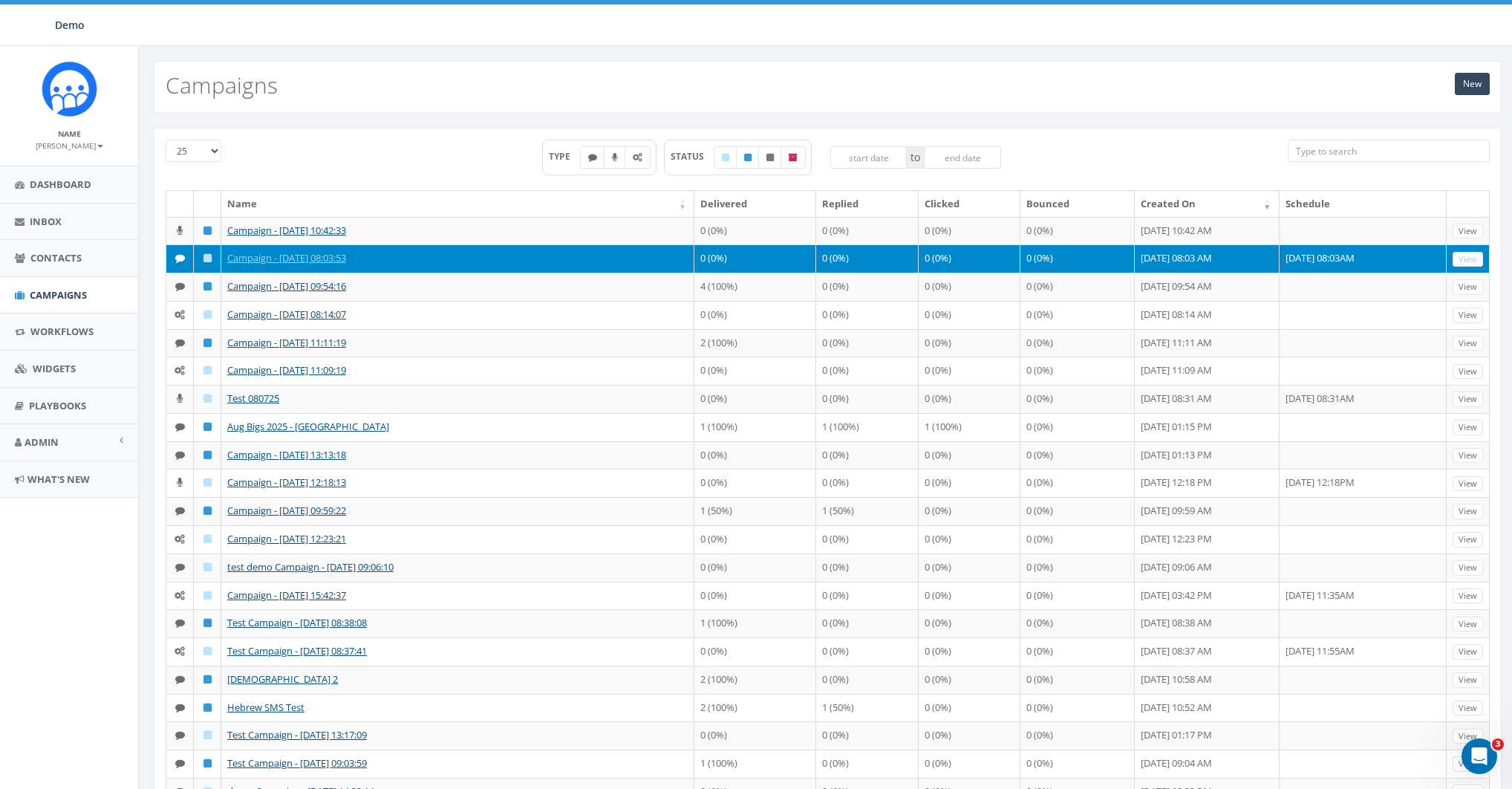
click at [80, 148] on small "[PERSON_NAME]" at bounding box center [69, 145] width 67 height 11
click at [79, 188] on link "Sign Out" at bounding box center [74, 187] width 118 height 19
